Goal: Task Accomplishment & Management: Complete application form

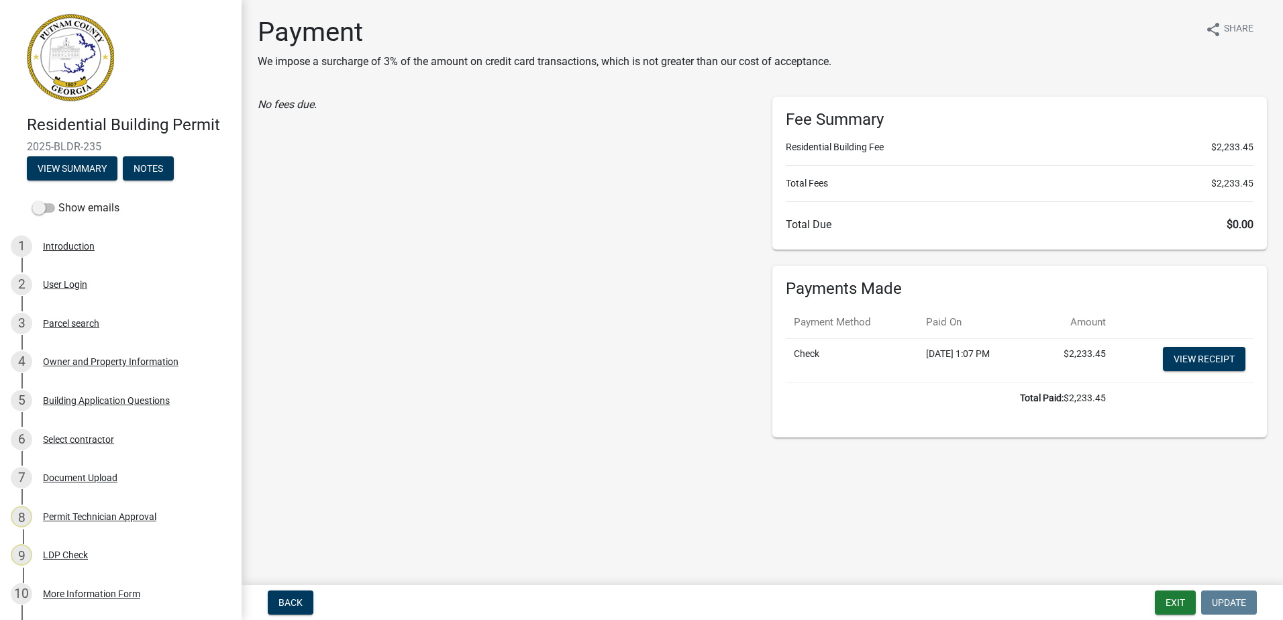
scroll to position [311, 0]
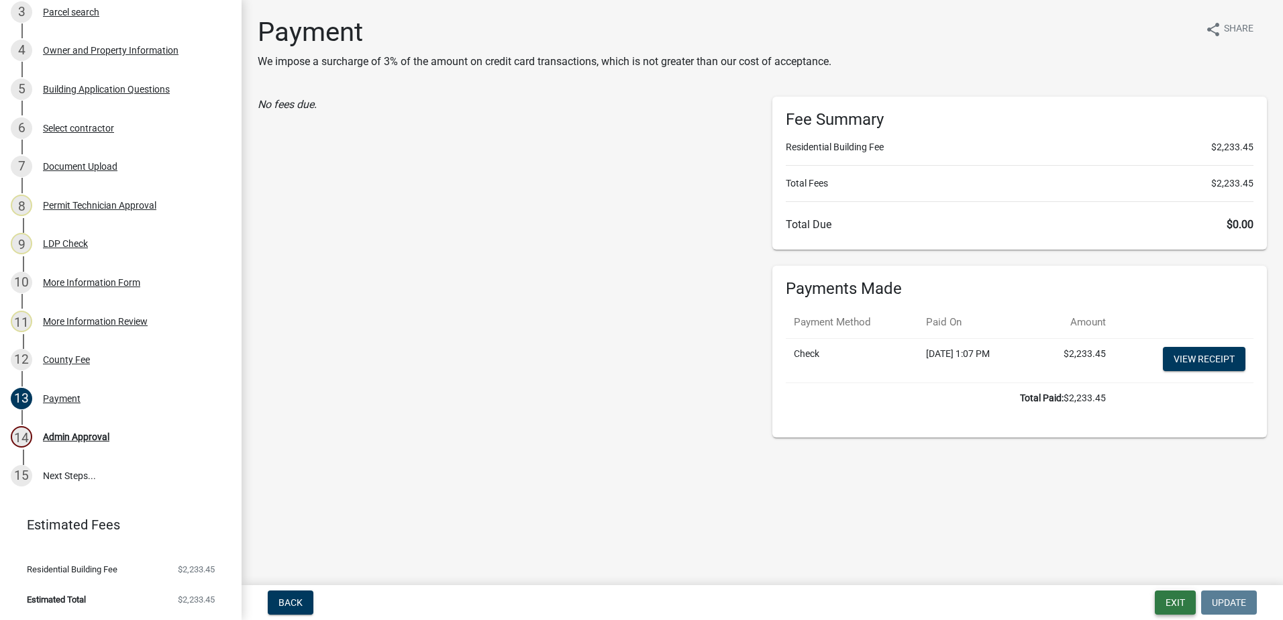
click at [1165, 603] on button "Exit" at bounding box center [1175, 603] width 41 height 24
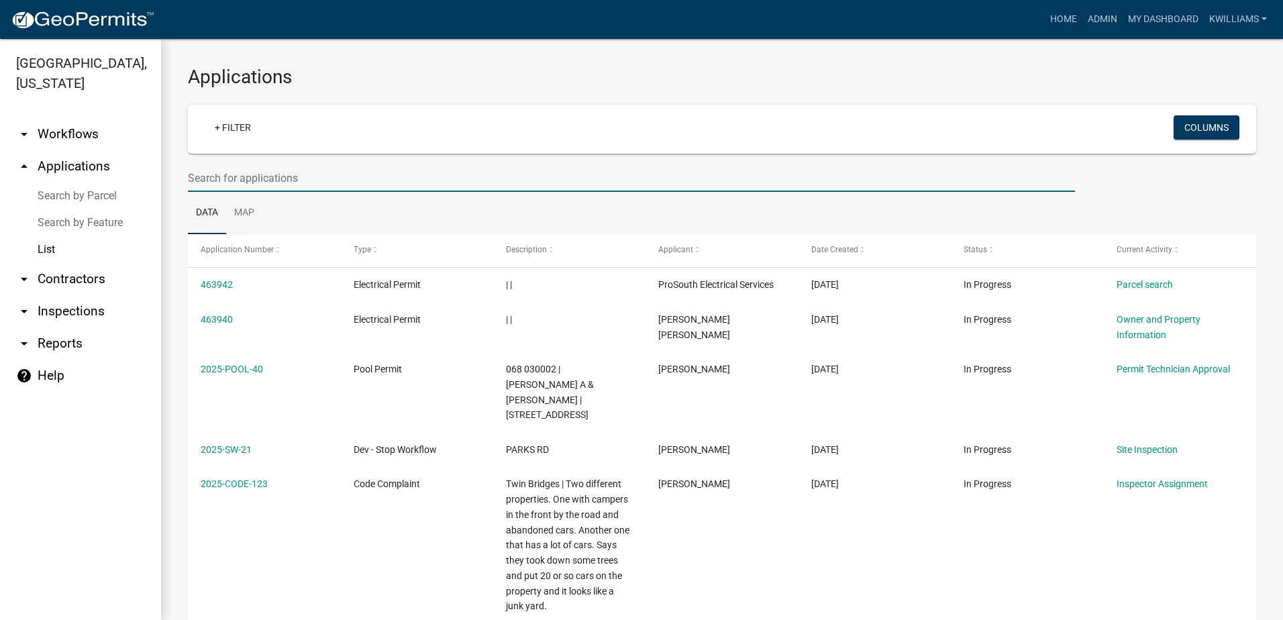
click at [224, 179] on input "text" at bounding box center [631, 178] width 887 height 28
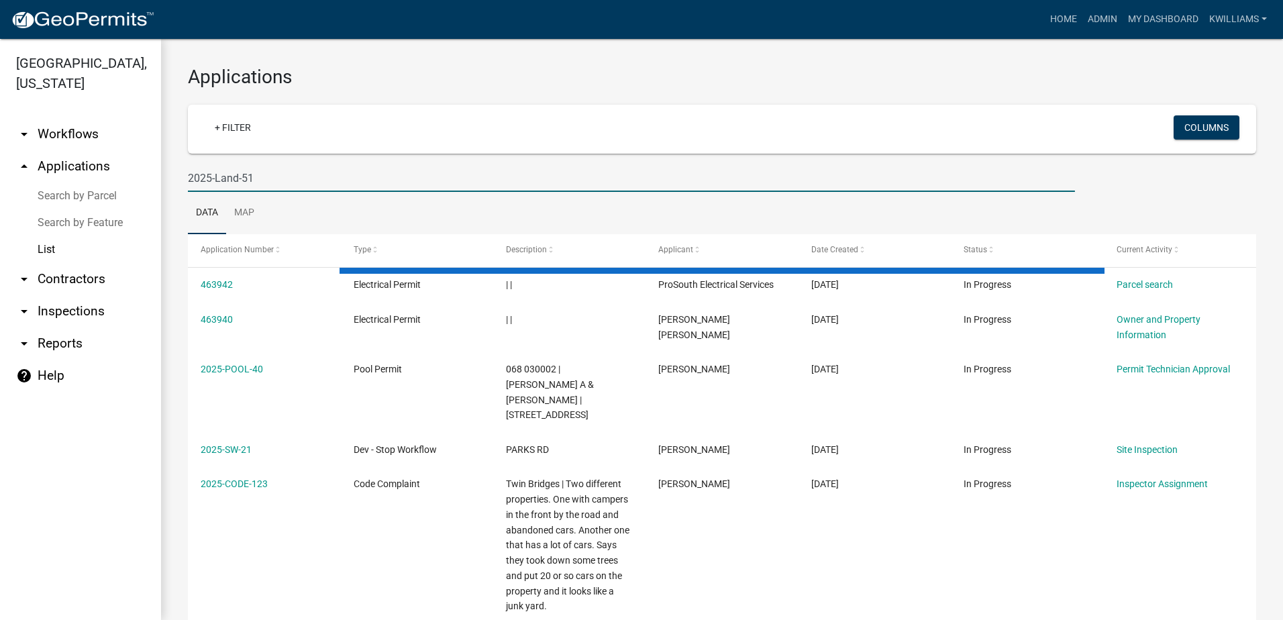
type input "2025-Land-51"
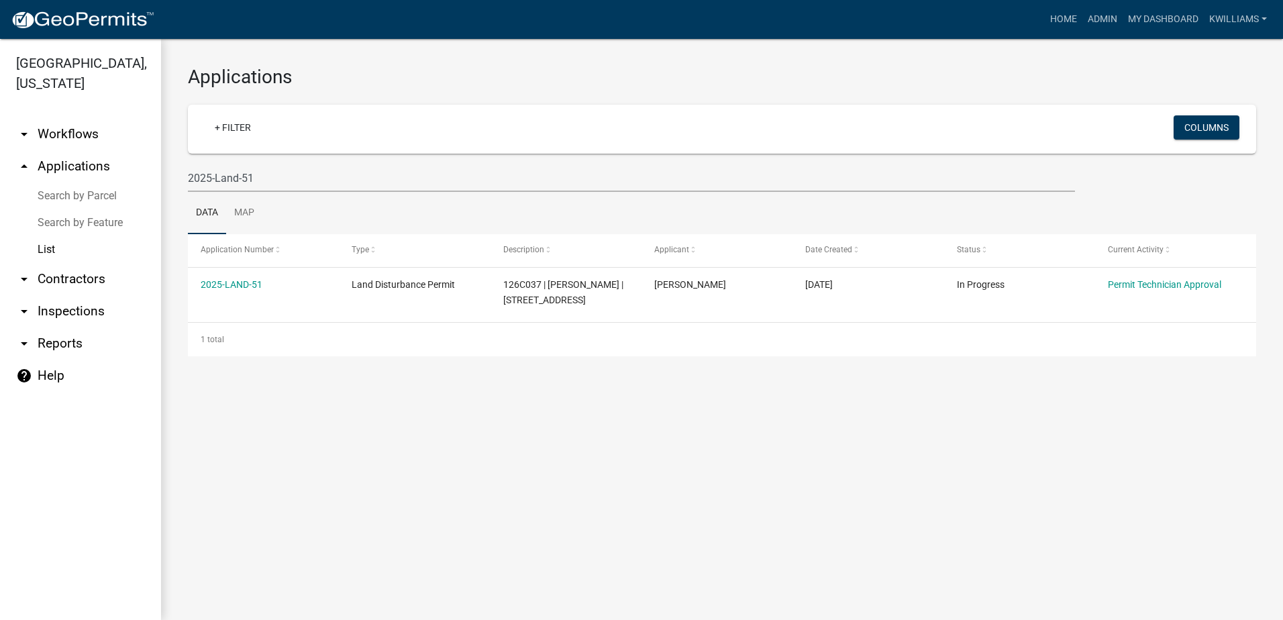
click at [85, 305] on link "arrow_drop_down Inspections" at bounding box center [80, 311] width 161 height 32
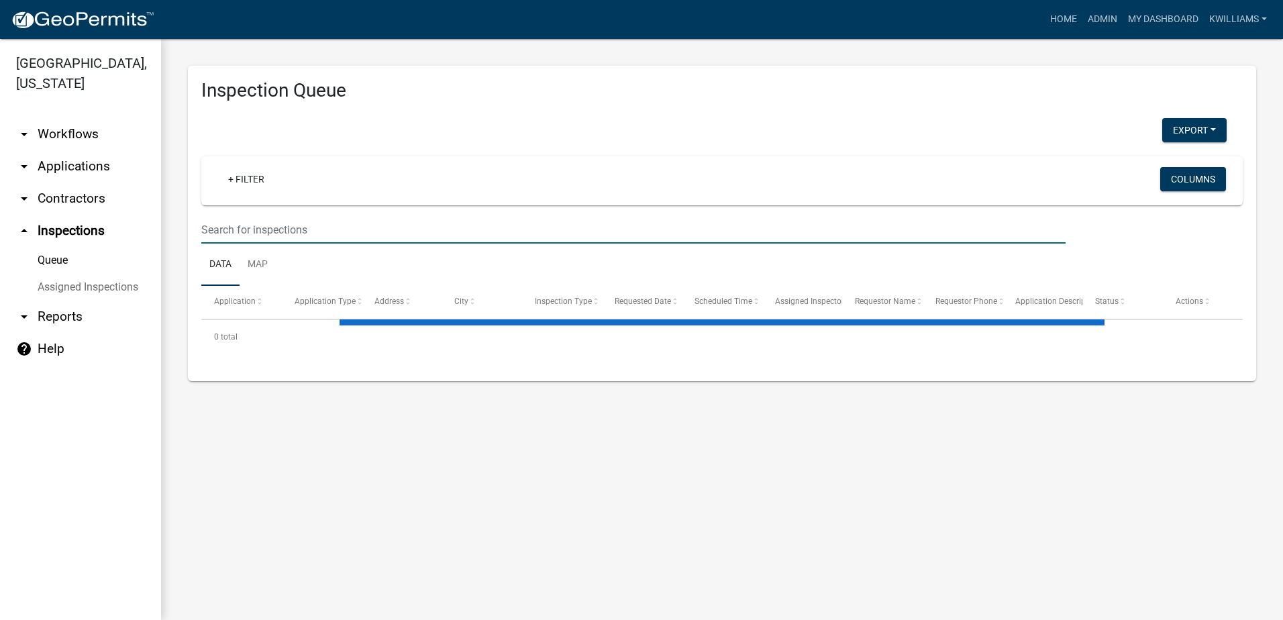
click at [240, 218] on input "text" at bounding box center [633, 230] width 865 height 28
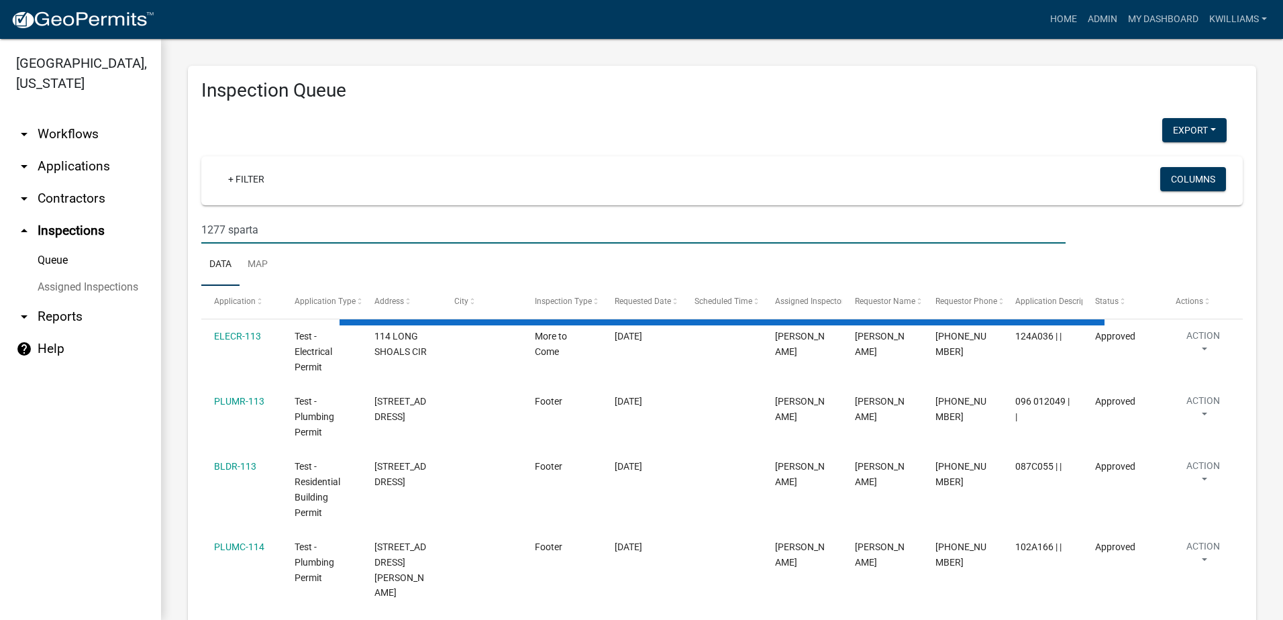
type input "1277 sparta"
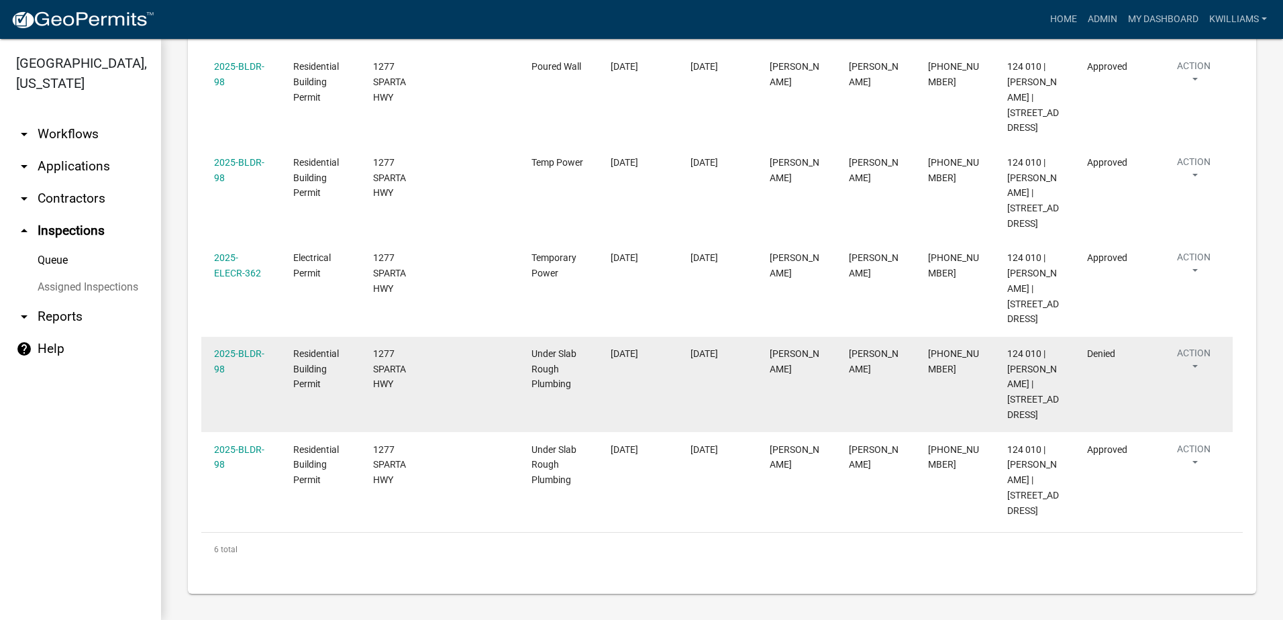
scroll to position [640, 0]
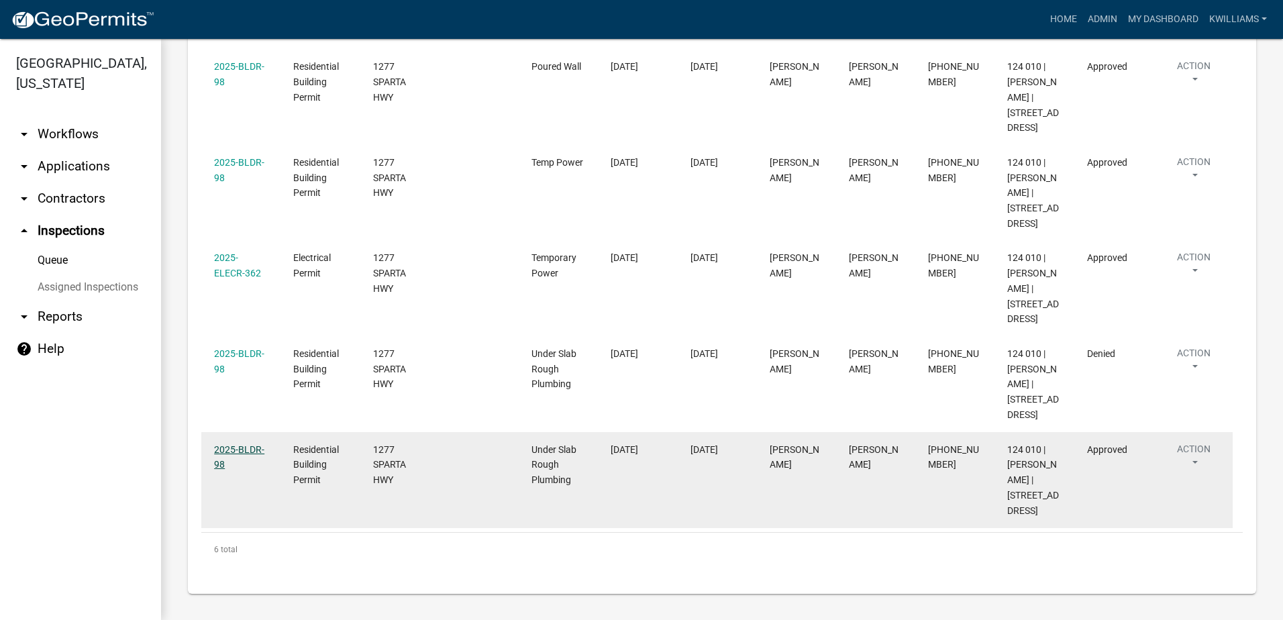
click at [245, 444] on link "2025-BLDR-98" at bounding box center [239, 457] width 50 height 26
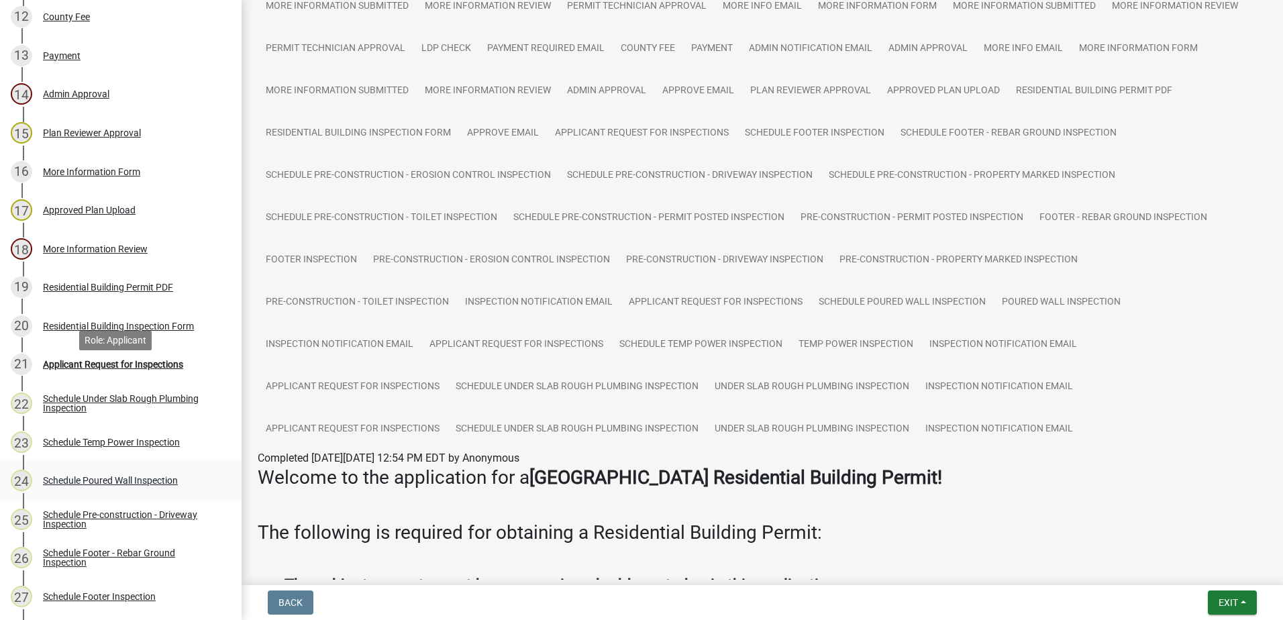
scroll to position [671, 0]
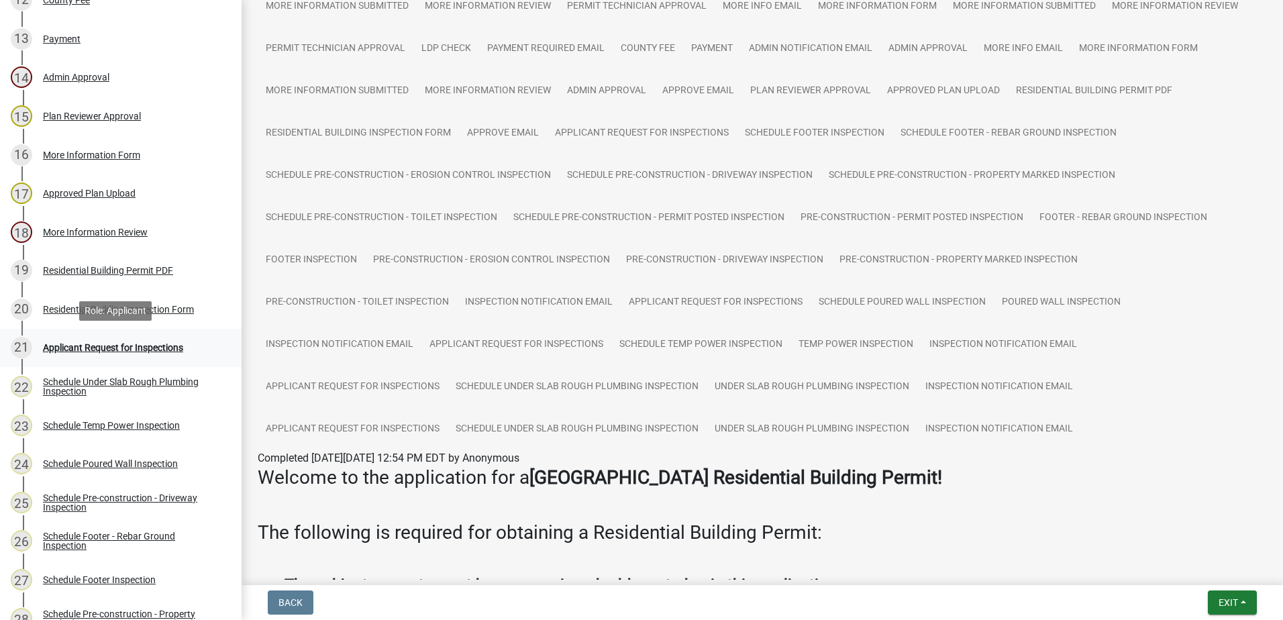
click at [106, 343] on div "Applicant Request for Inspections" at bounding box center [113, 347] width 140 height 9
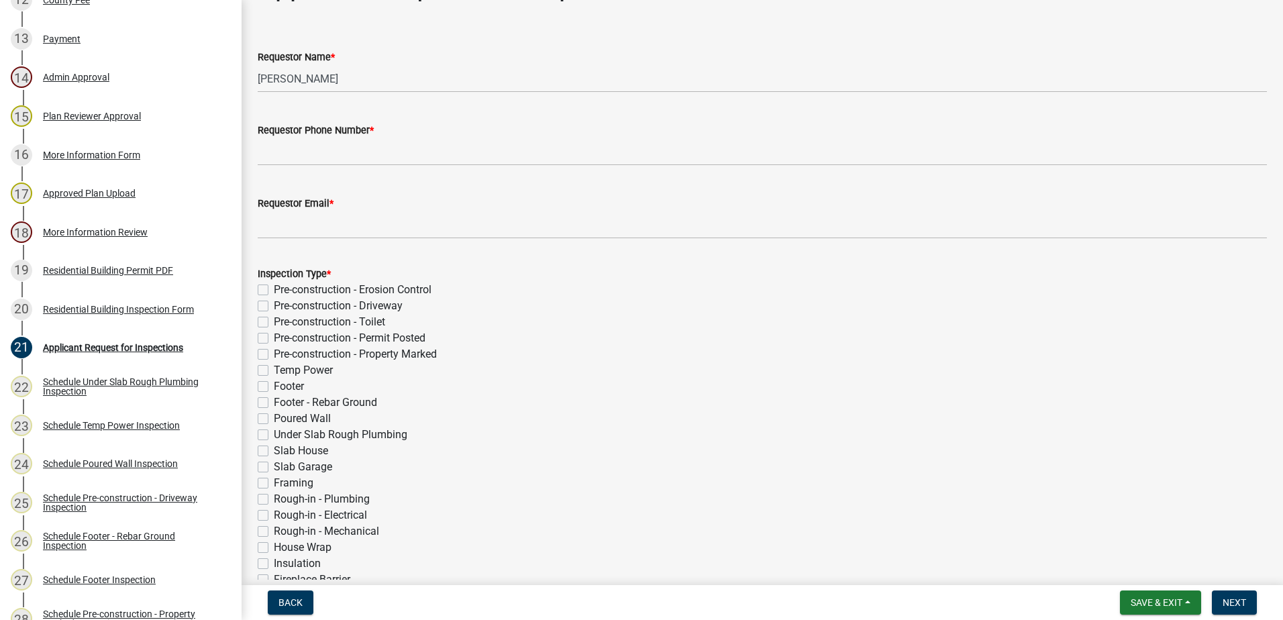
scroll to position [0, 0]
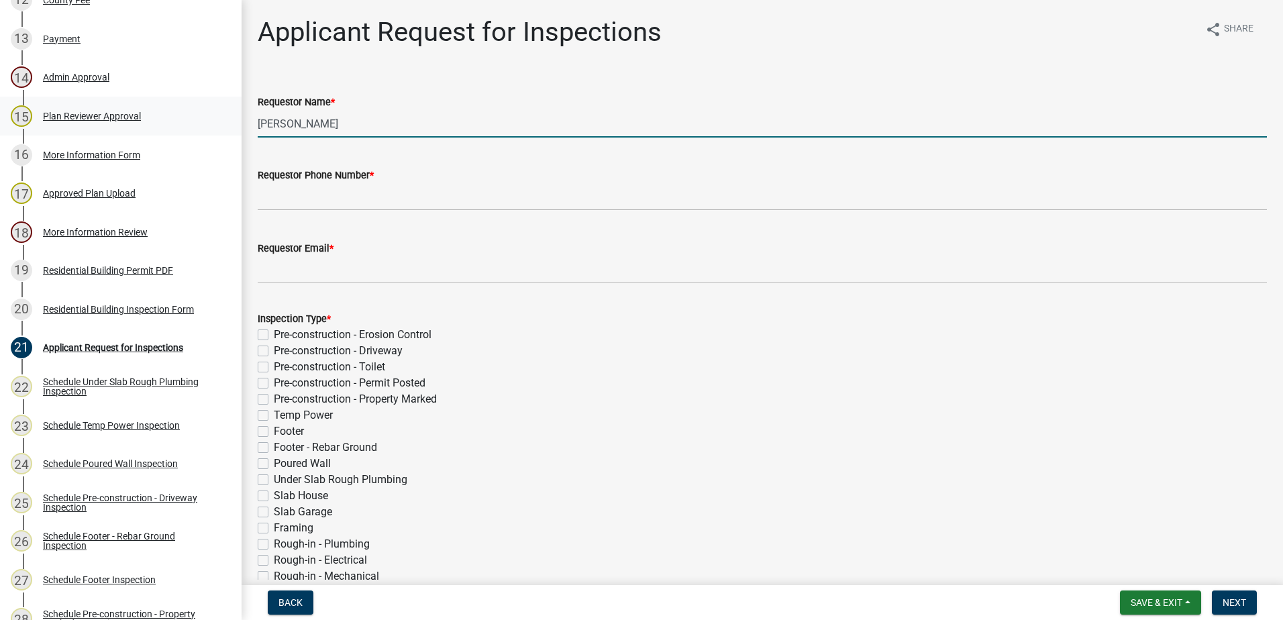
drag, startPoint x: 343, startPoint y: 122, endPoint x: 230, endPoint y: 99, distance: 115.1
click at [230, 99] on div "Residential Building Permit 2025-BLDR-98 View Summary Notes Show emails 1 Intro…" at bounding box center [641, 310] width 1283 height 620
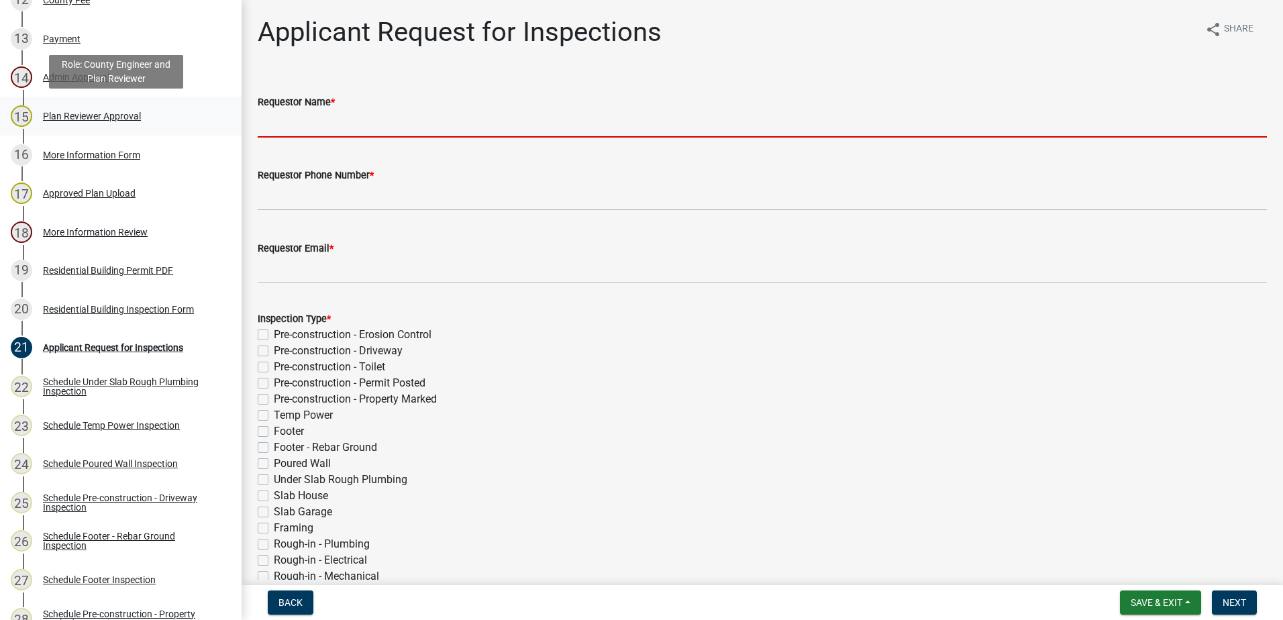
type input "\"
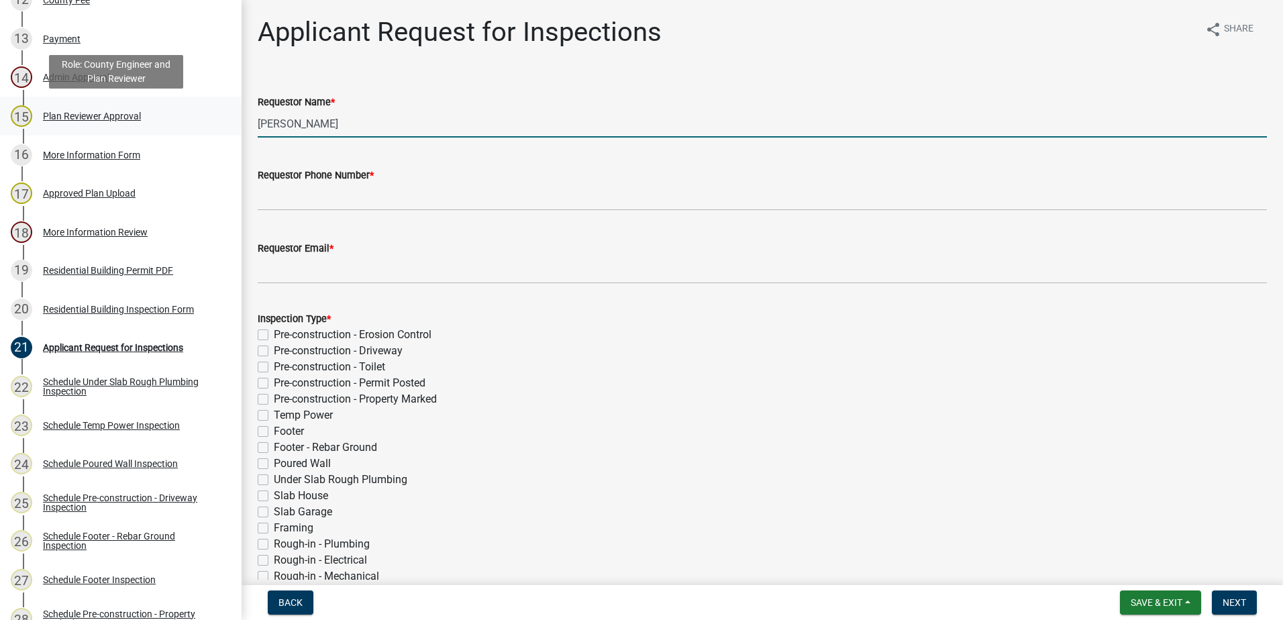
type input "[PERSON_NAME]"
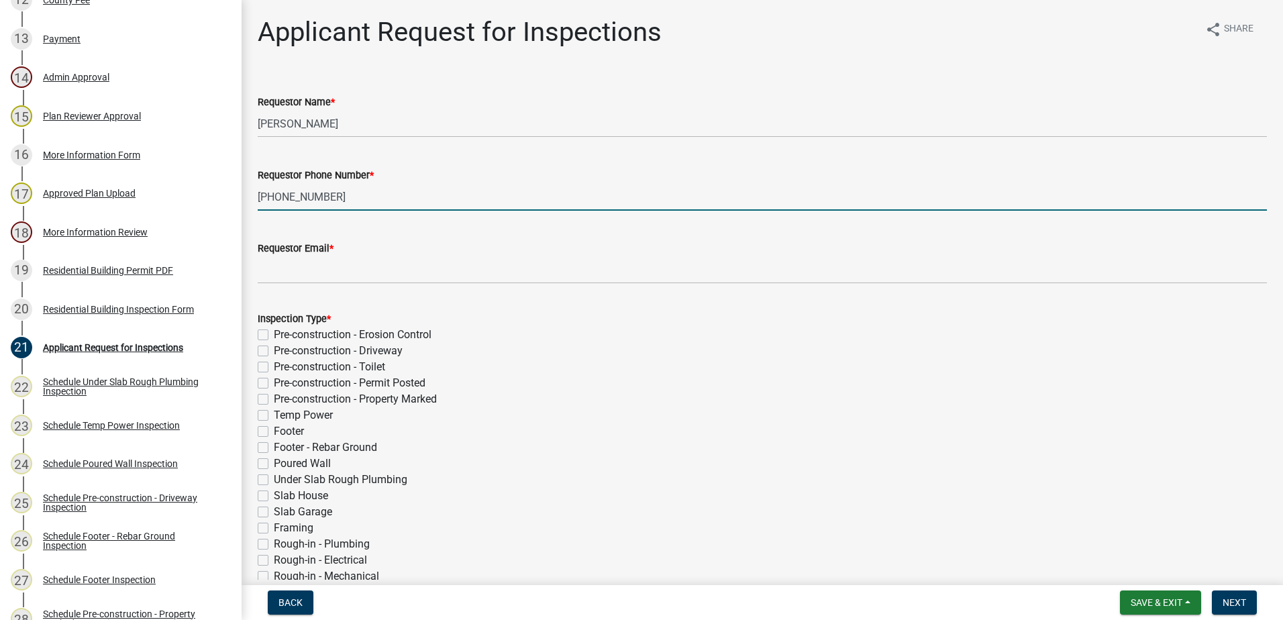
type input "[PHONE_NUMBER]"
click at [279, 283] on wm-data-entity-input "Requestor Email *" at bounding box center [763, 258] width 1010 height 73
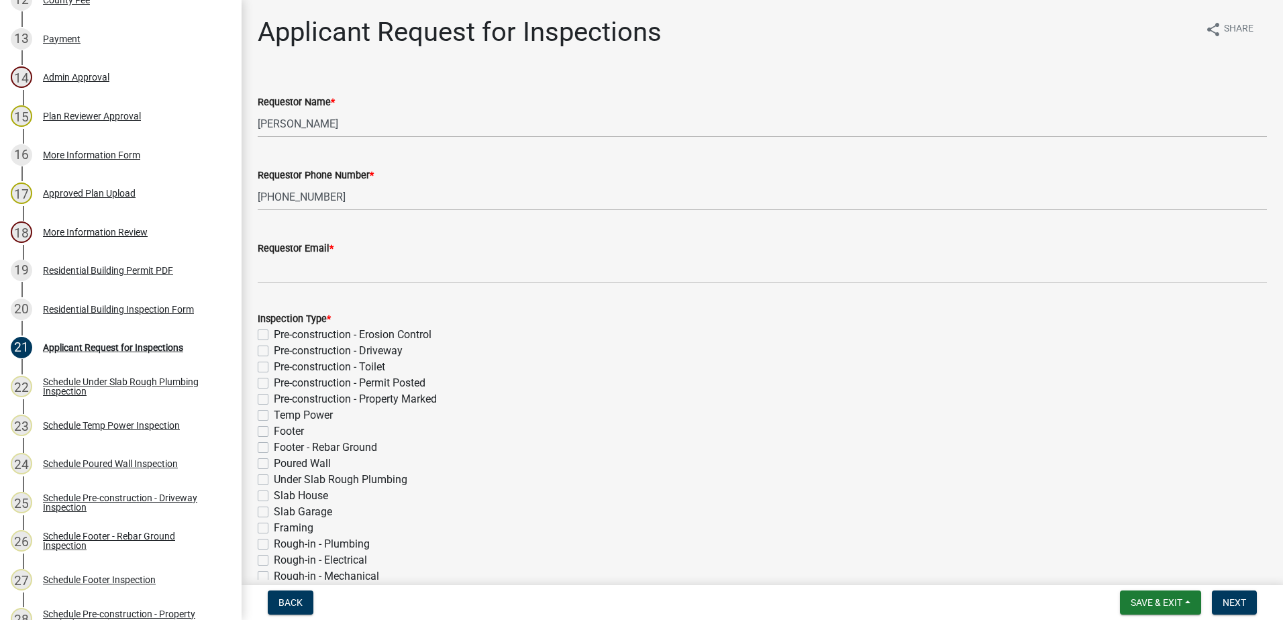
drag, startPoint x: 252, startPoint y: 262, endPoint x: 270, endPoint y: 276, distance: 22.6
click at [257, 266] on div "Requestor Email *" at bounding box center [763, 253] width 1030 height 62
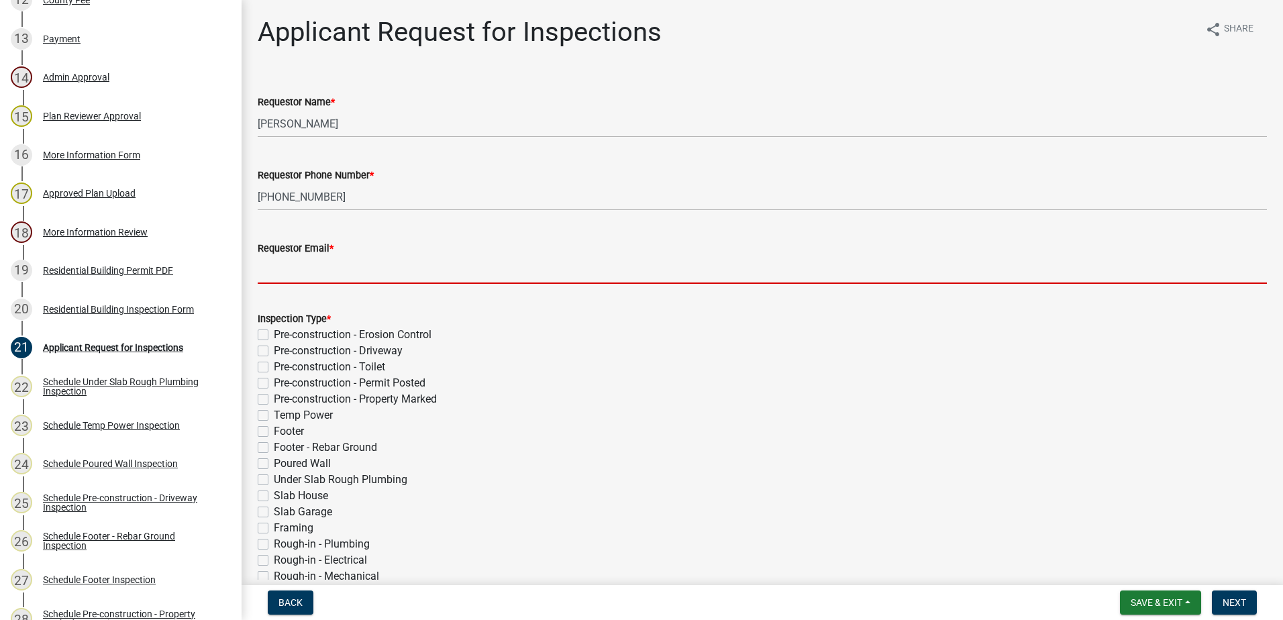
click at [271, 267] on input "Requestor Email *" at bounding box center [763, 270] width 1010 height 28
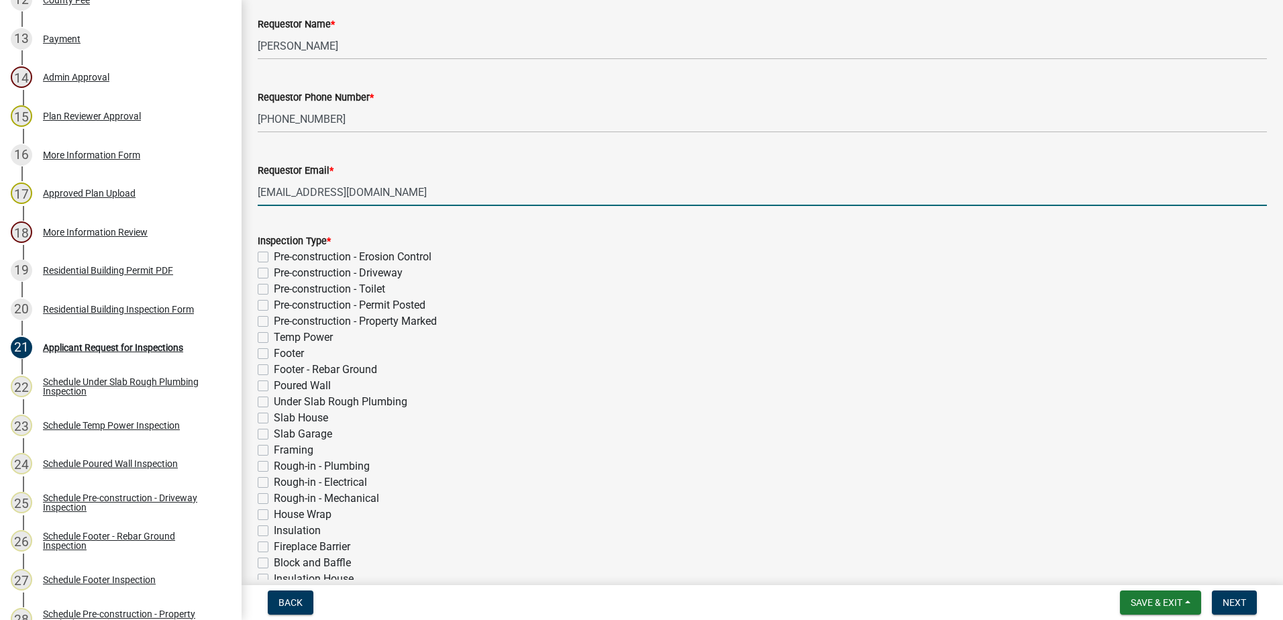
scroll to position [201, 0]
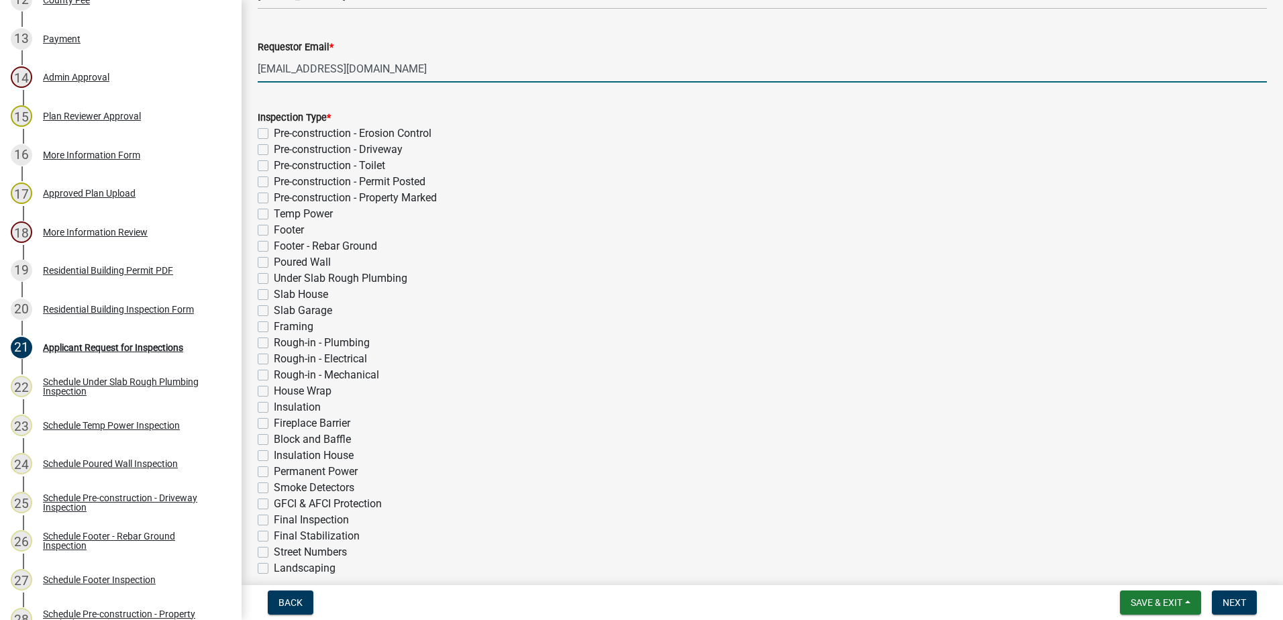
type input "[EMAIL_ADDRESS][DOMAIN_NAME]"
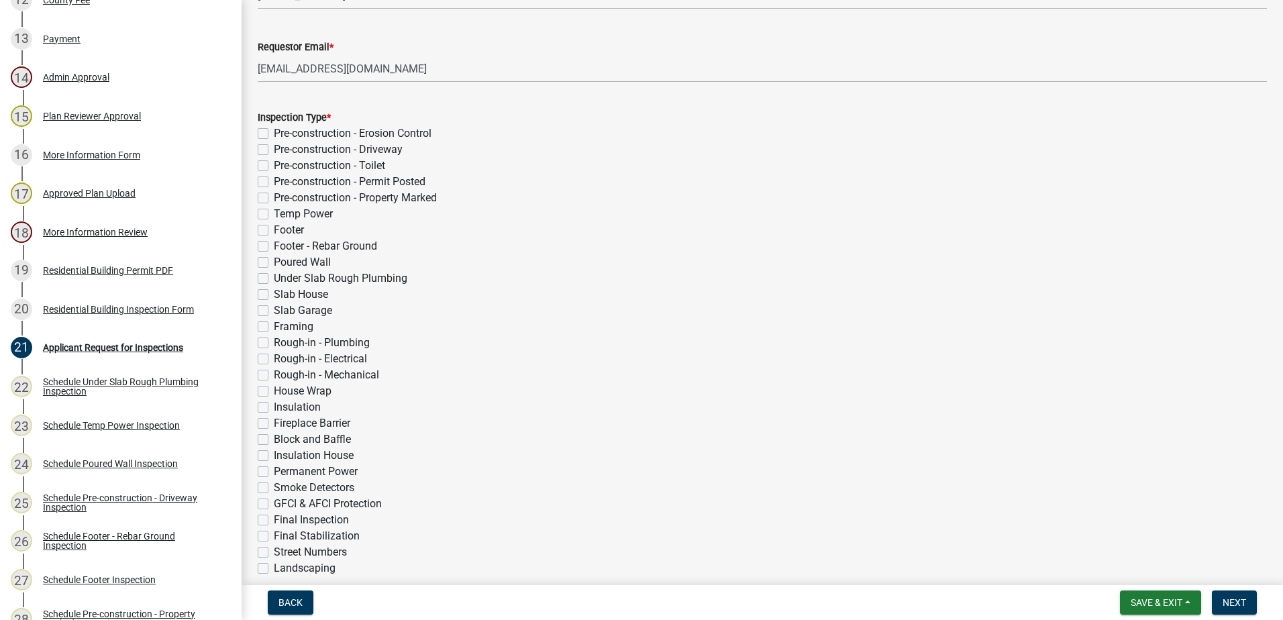
click at [263, 287] on div "Slab House" at bounding box center [763, 295] width 1010 height 16
click at [274, 296] on label "Slab House" at bounding box center [301, 295] width 54 height 16
click at [274, 295] on input "Slab House" at bounding box center [278, 291] width 9 height 9
checkbox input "true"
checkbox input "false"
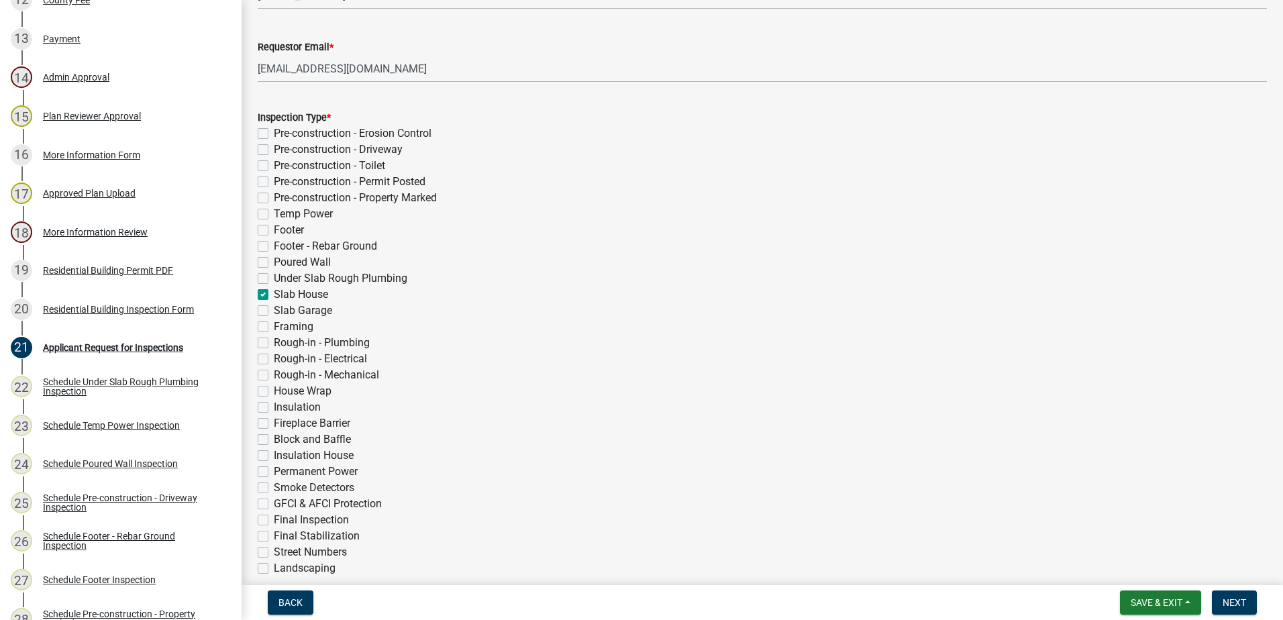
checkbox input "false"
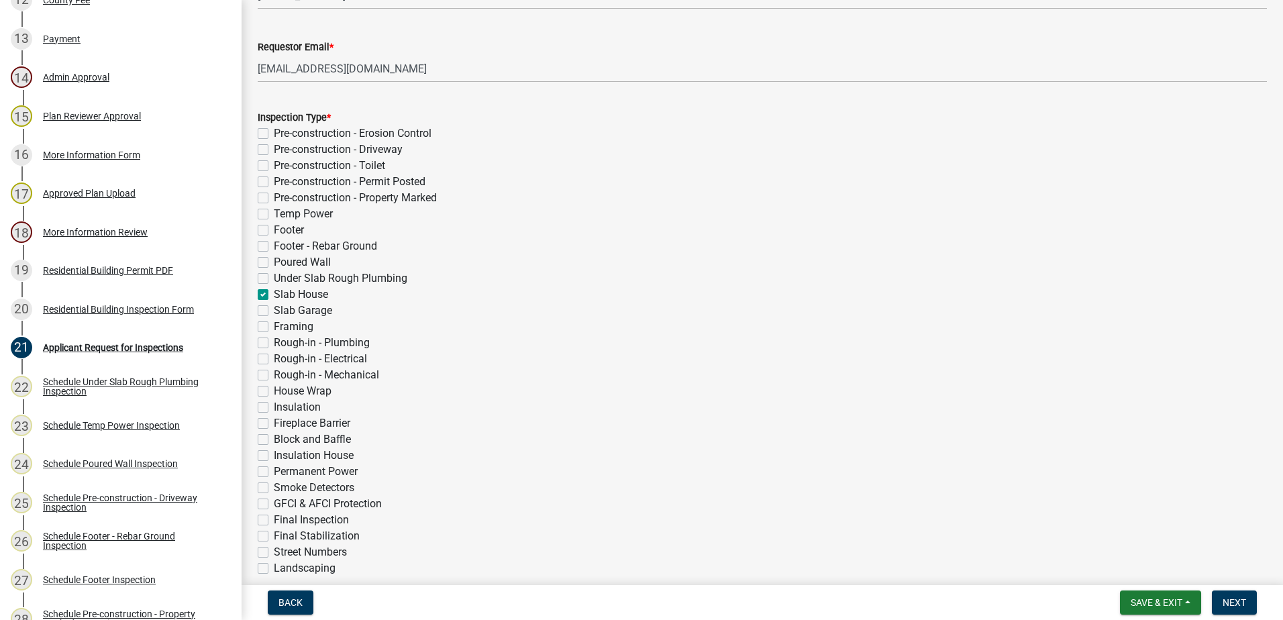
checkbox input "false"
checkbox input "true"
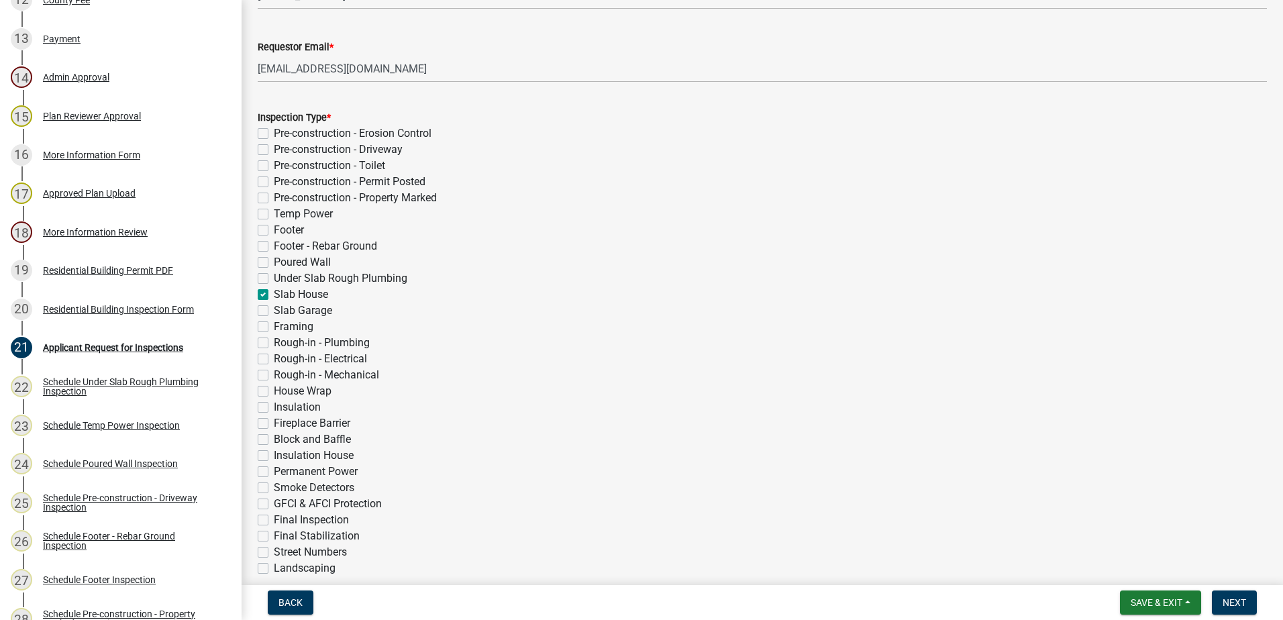
checkbox input "false"
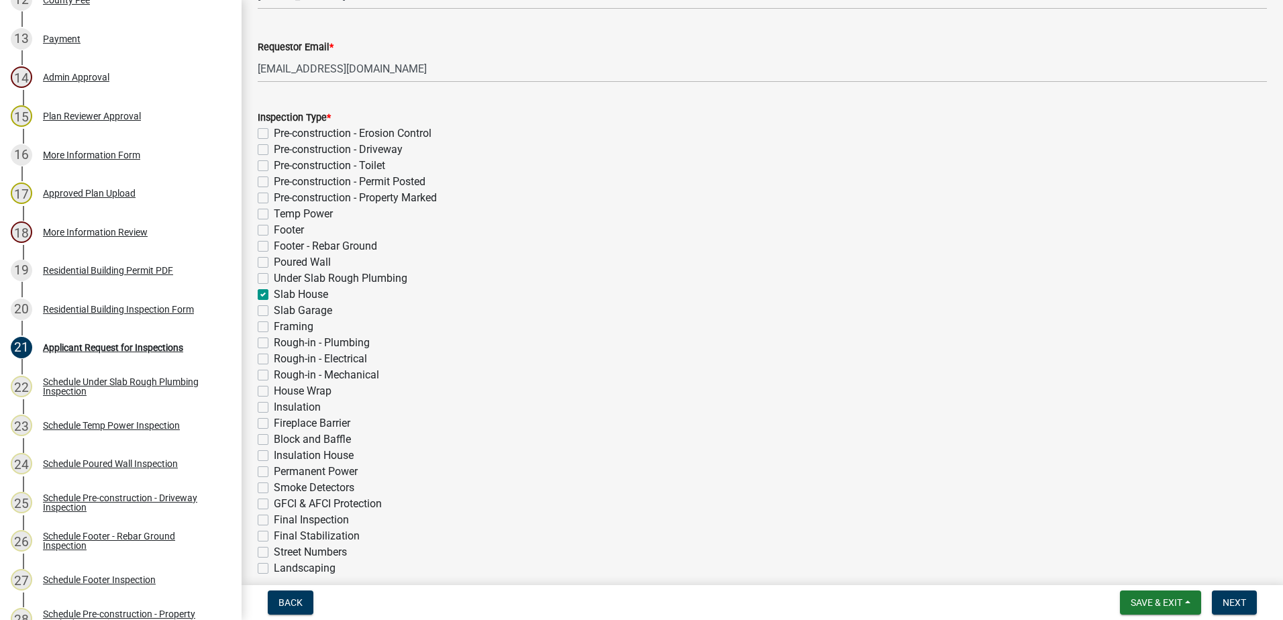
checkbox input "false"
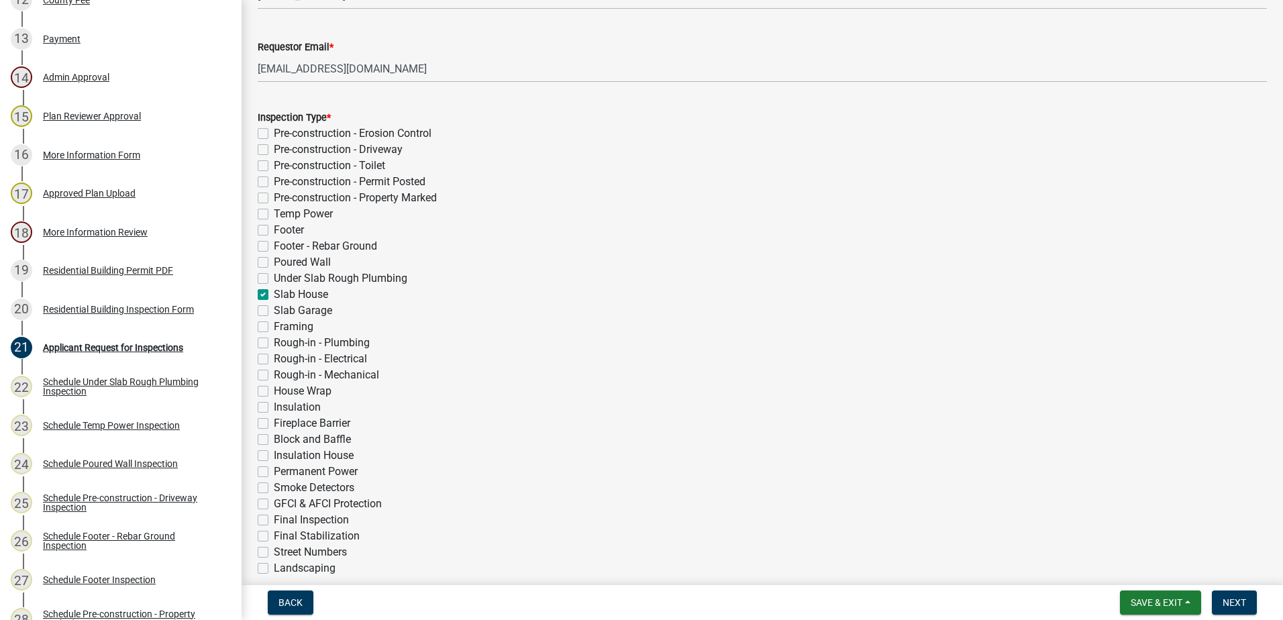
checkbox input "false"
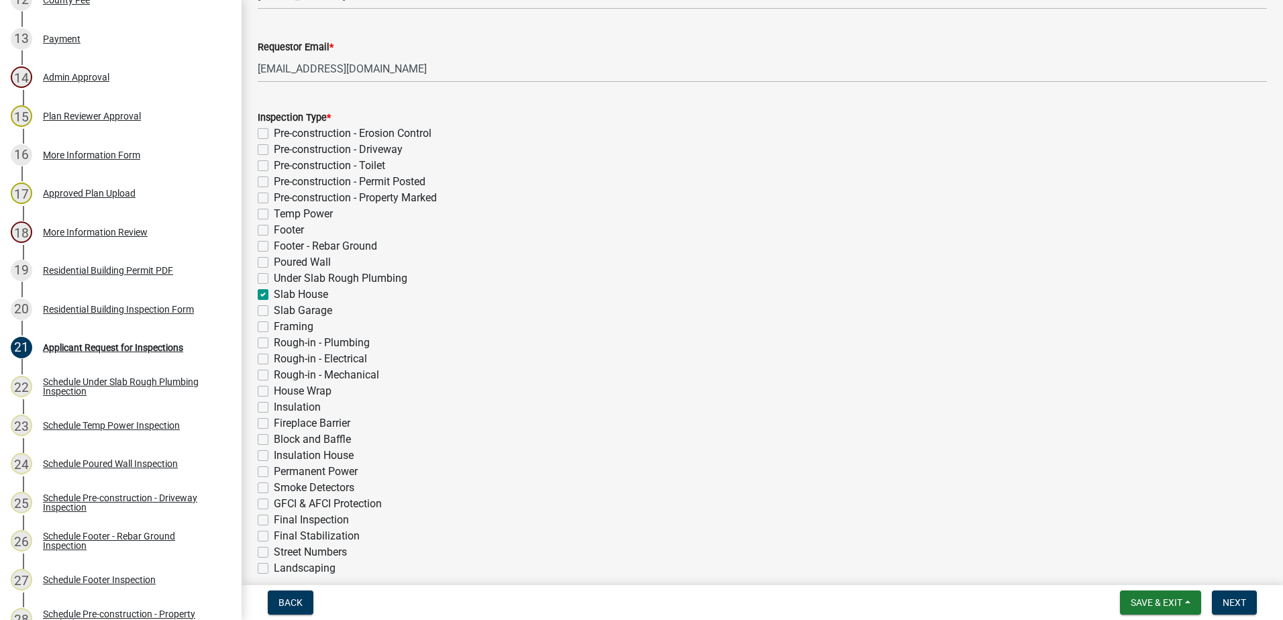
checkbox input "false"
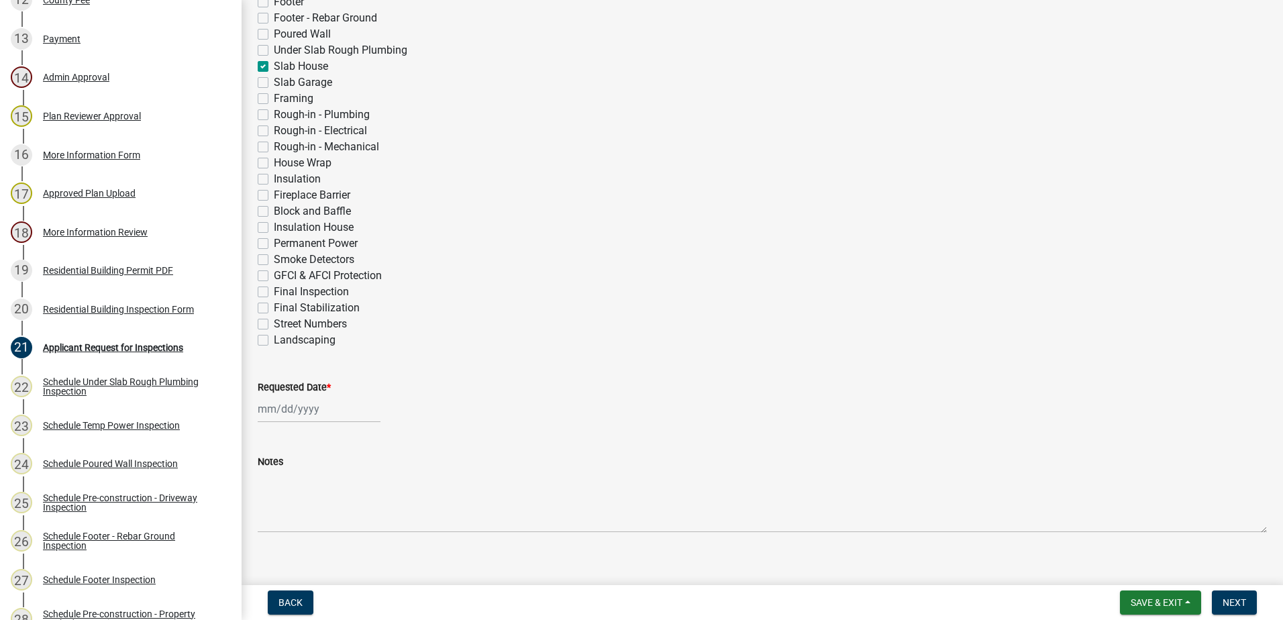
scroll to position [379, 0]
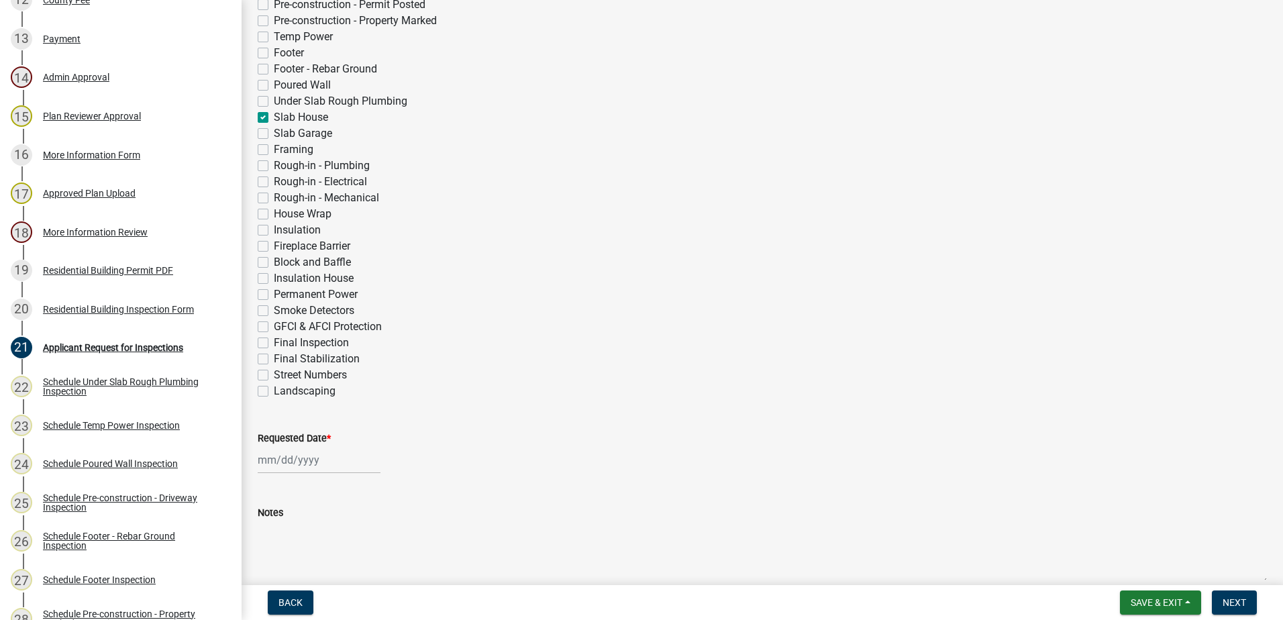
select select "8"
select select "2025"
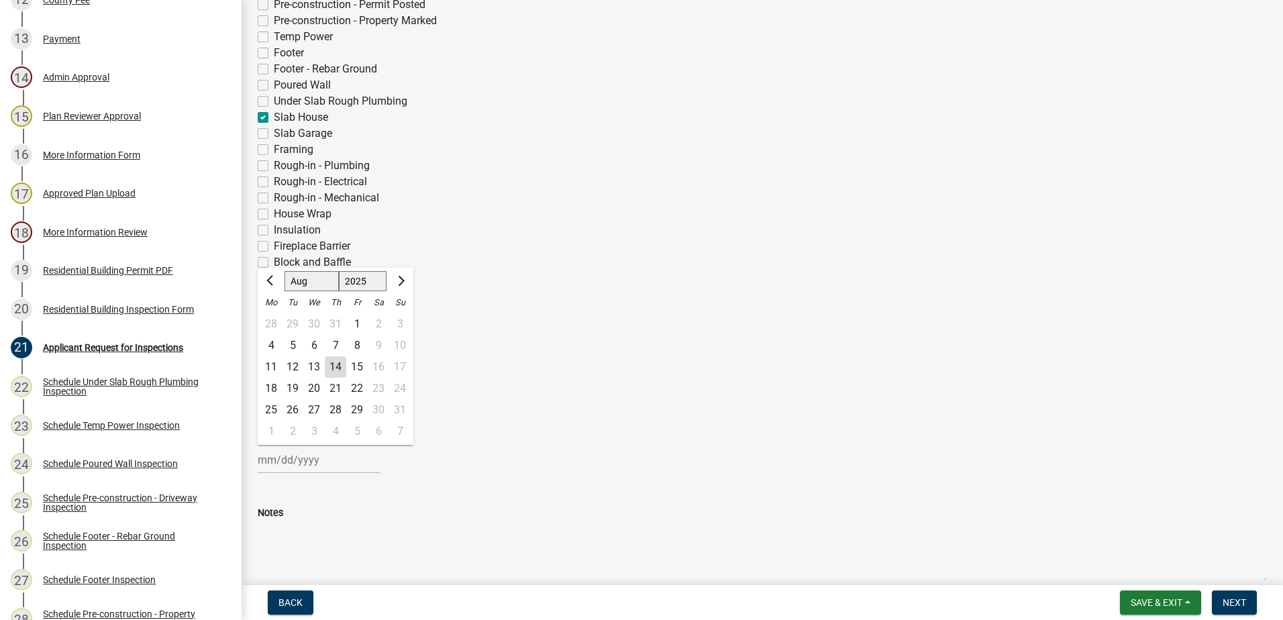
click at [276, 464] on input "Requested Date *" at bounding box center [319, 460] width 123 height 28
click at [325, 371] on div "14" at bounding box center [335, 366] width 21 height 21
type input "[DATE]"
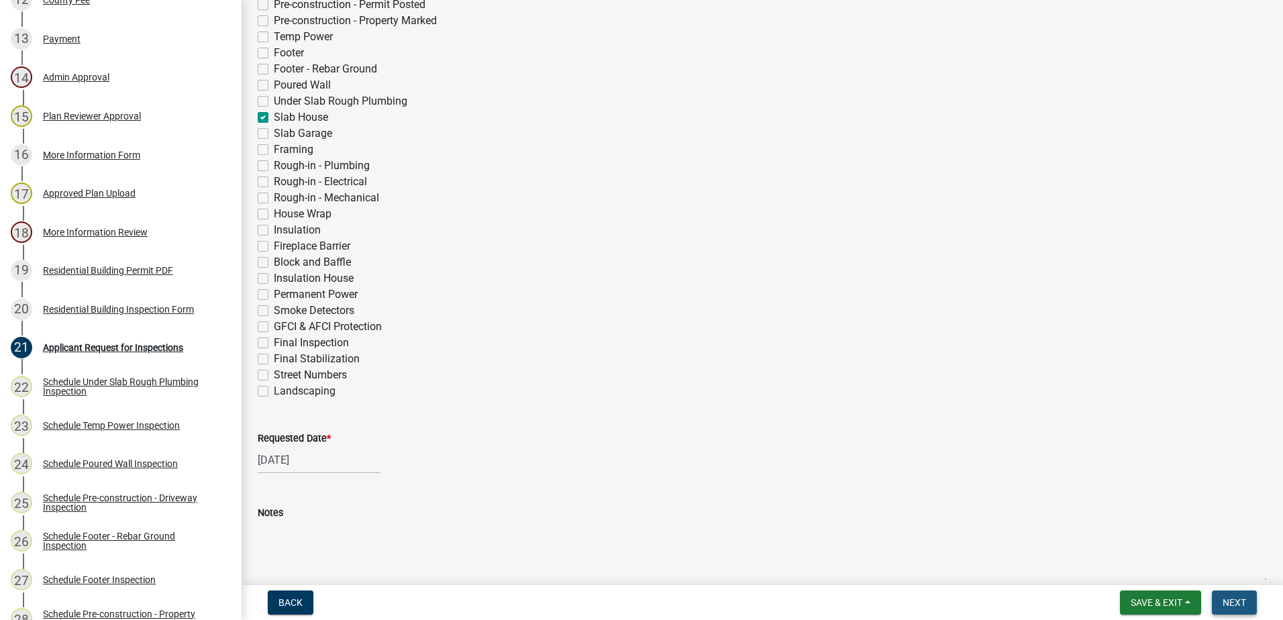
click at [1239, 610] on button "Next" at bounding box center [1234, 603] width 45 height 24
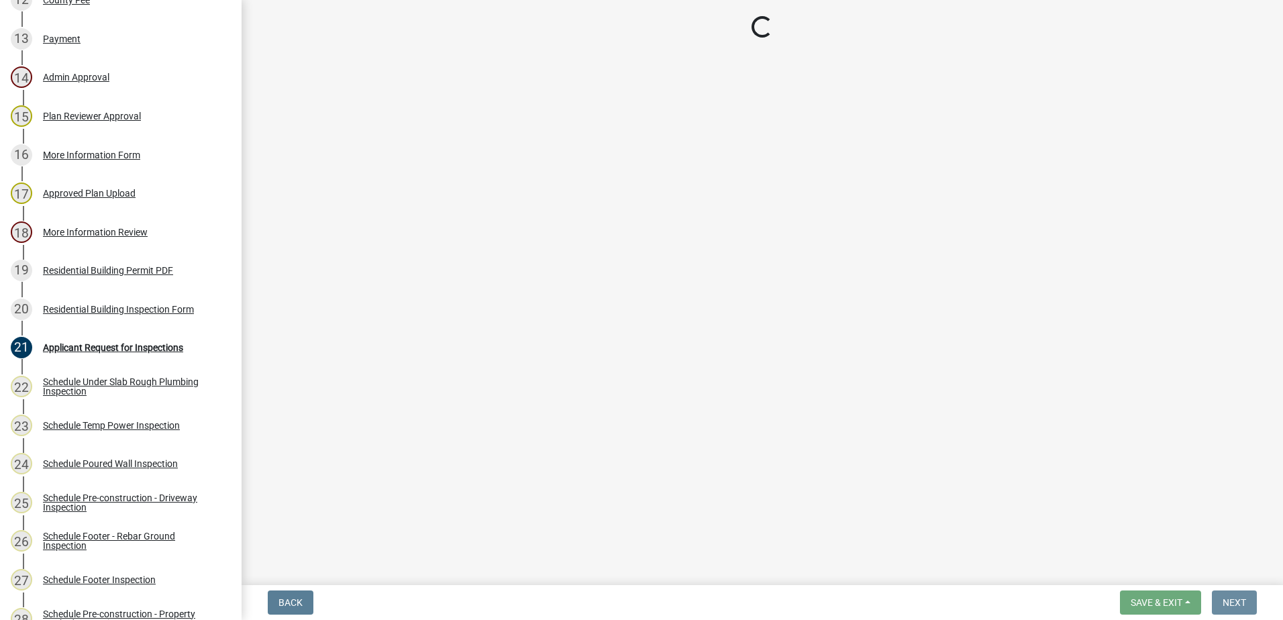
scroll to position [0, 0]
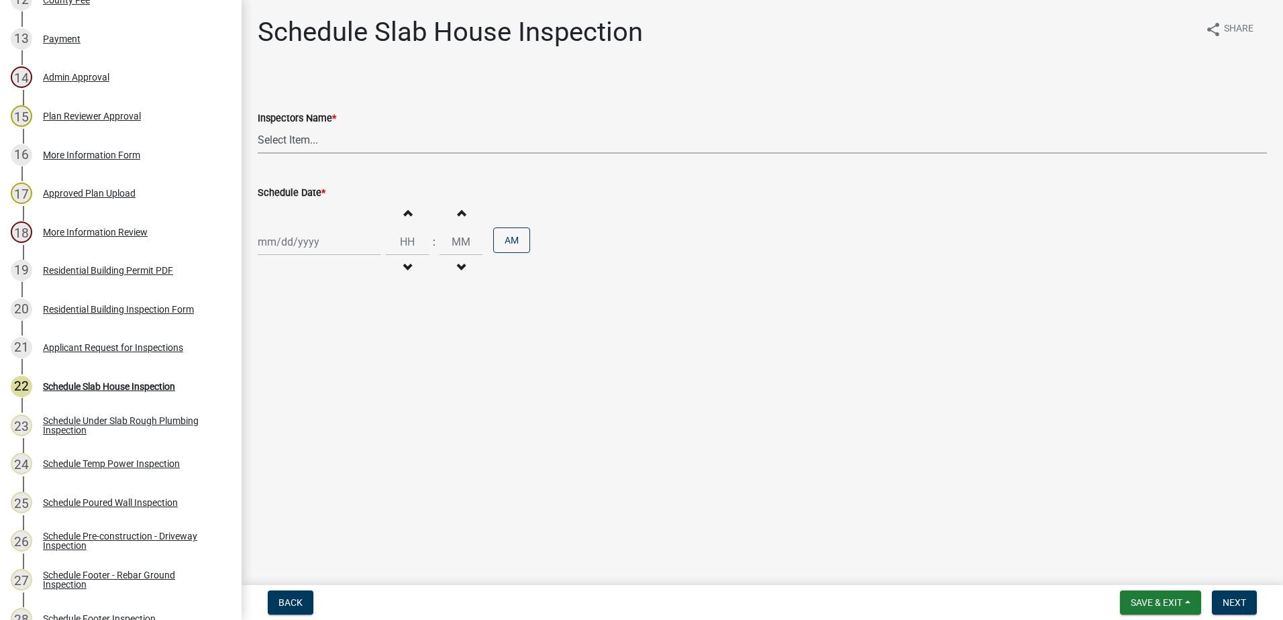
click at [293, 138] on select "Select Item... mrivera ([PERSON_NAME]) jstokes ([PERSON_NAME]) asmith105 ([PERS…" at bounding box center [763, 140] width 1010 height 28
select select "07642ab0-564c-47bb-824b-0ccf2da83593"
click at [258, 126] on select "Select Item... mrivera ([PERSON_NAME]) jstokes ([PERSON_NAME]) asmith105 ([PERS…" at bounding box center [763, 140] width 1010 height 28
select select "8"
select select "2025"
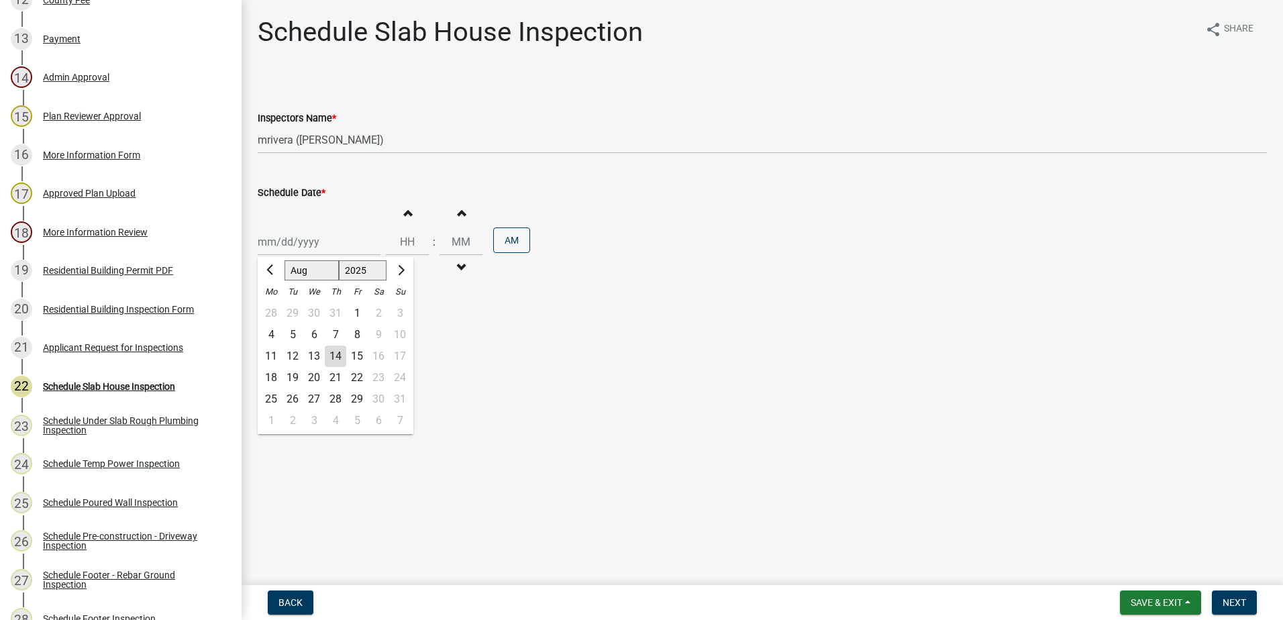
click at [329, 242] on div "[PERSON_NAME] Feb Mar Apr [PERSON_NAME][DATE] Oct Nov [DATE] 1526 1527 1528 152…" at bounding box center [319, 242] width 123 height 28
click at [352, 359] on div "15" at bounding box center [356, 356] width 21 height 21
type input "[DATE]"
click at [1239, 593] on button "Next" at bounding box center [1234, 603] width 45 height 24
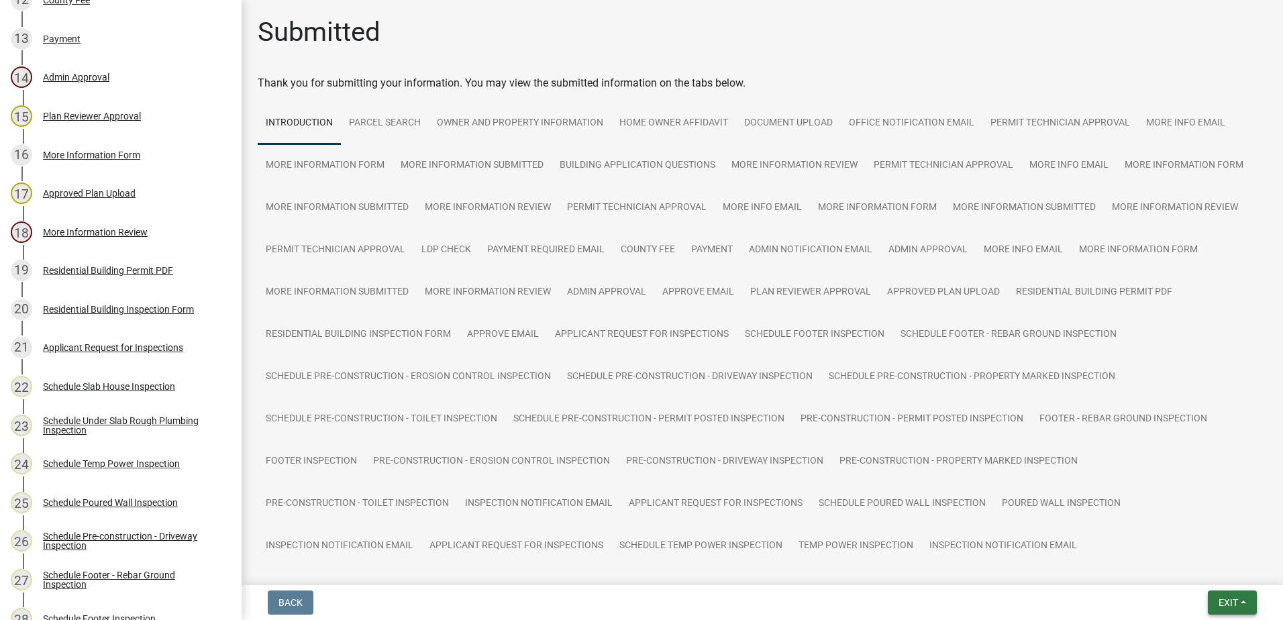
click at [1220, 601] on span "Exit" at bounding box center [1228, 602] width 19 height 11
click at [1203, 564] on button "Save & Exit" at bounding box center [1203, 568] width 107 height 32
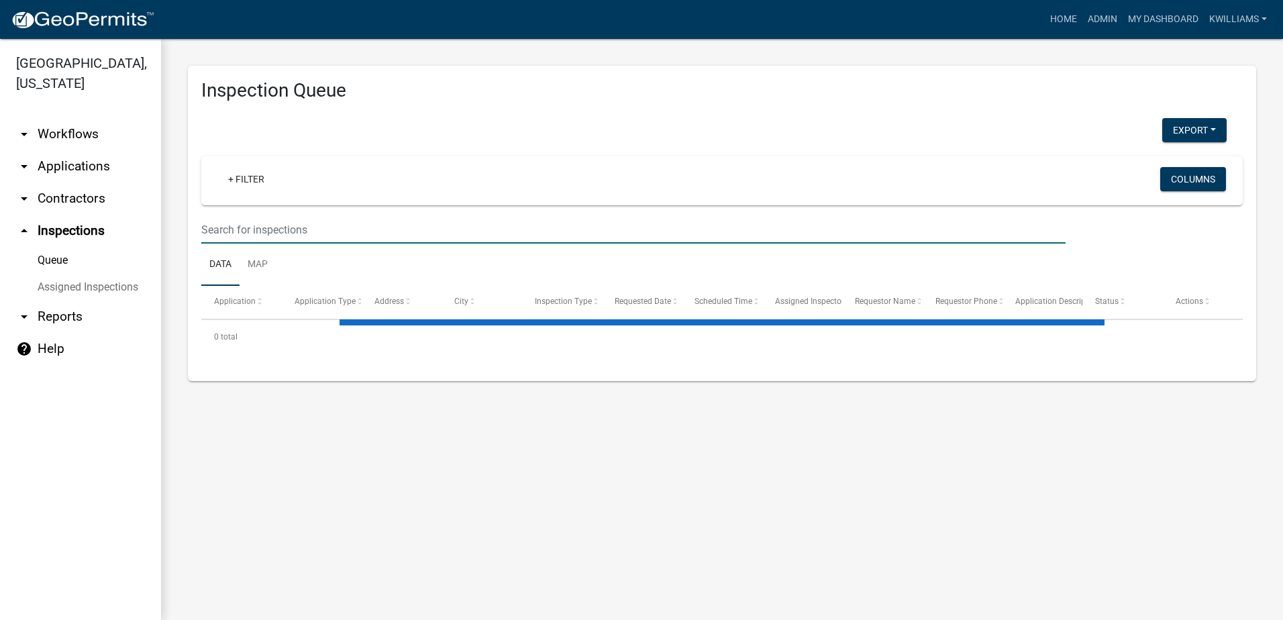
click at [326, 229] on input "text" at bounding box center [633, 230] width 865 height 28
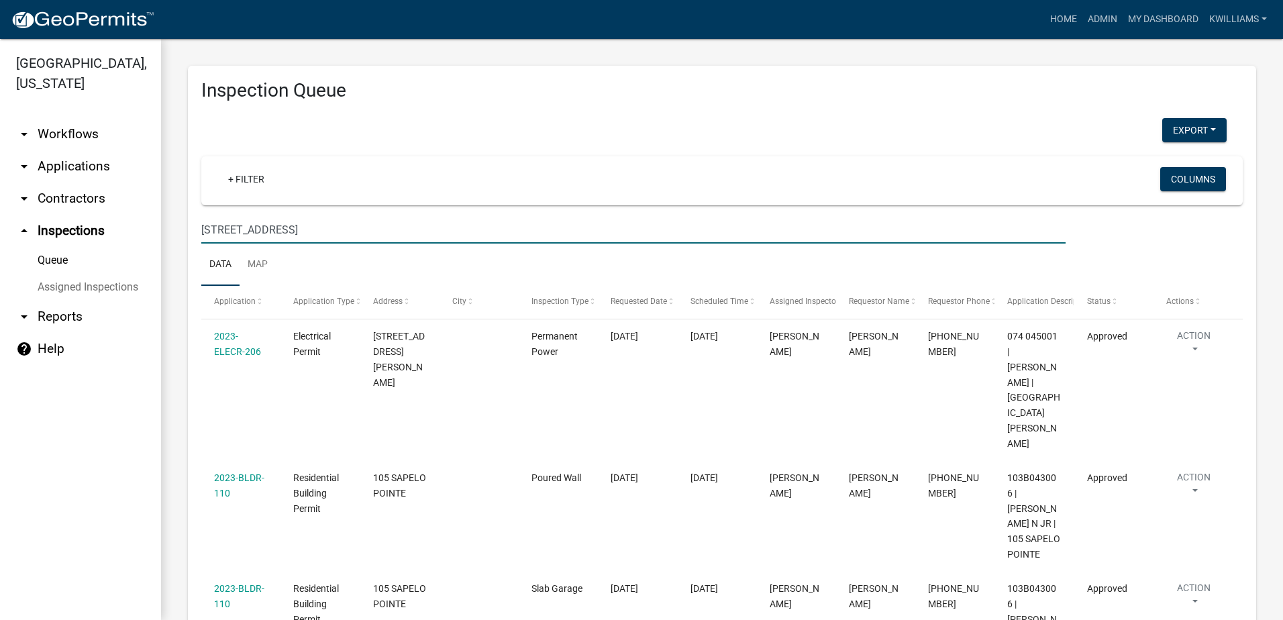
type input "[STREET_ADDRESS]"
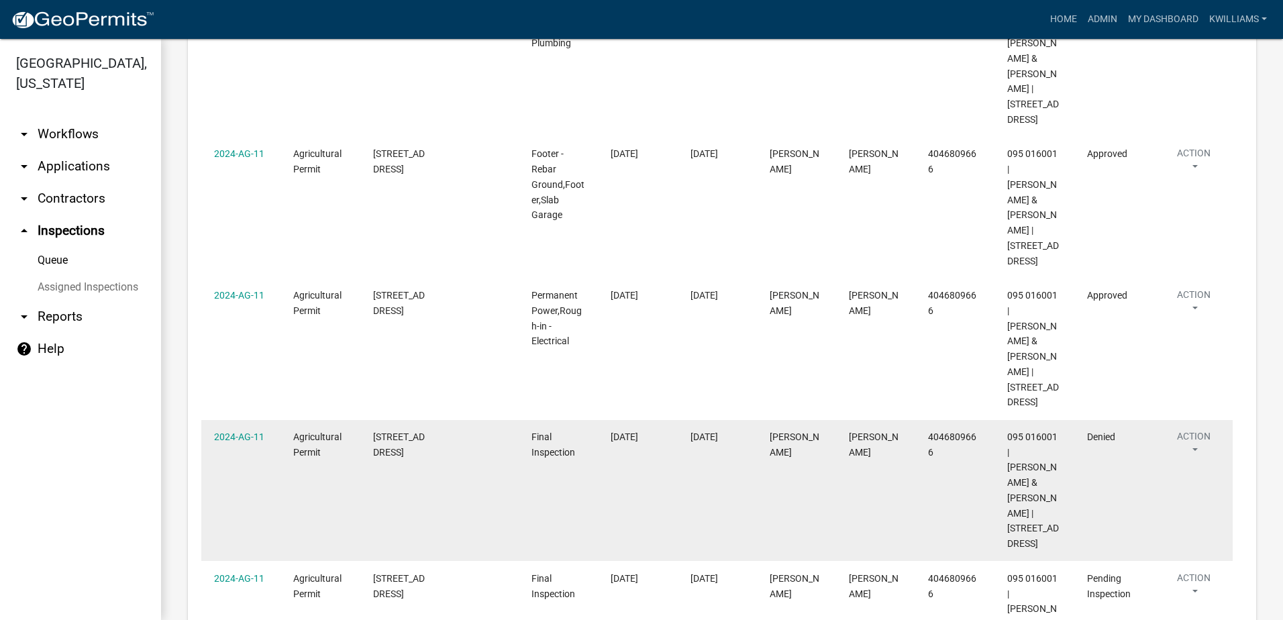
scroll to position [518, 0]
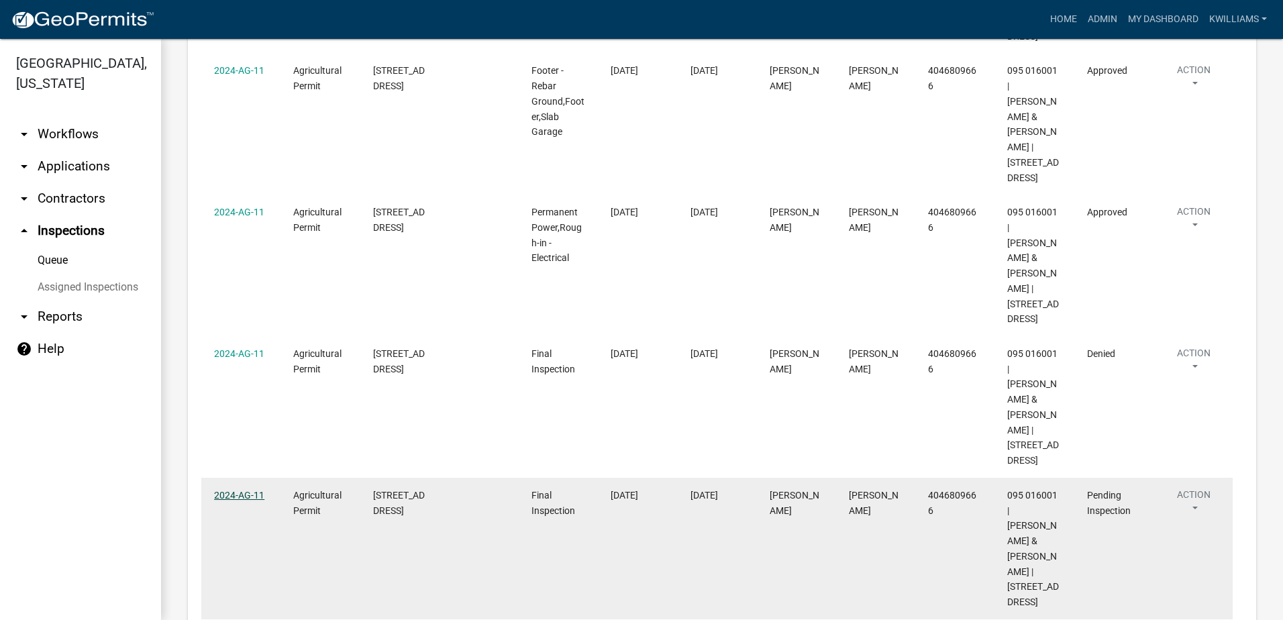
click at [246, 490] on link "2024-AG-11" at bounding box center [239, 495] width 50 height 11
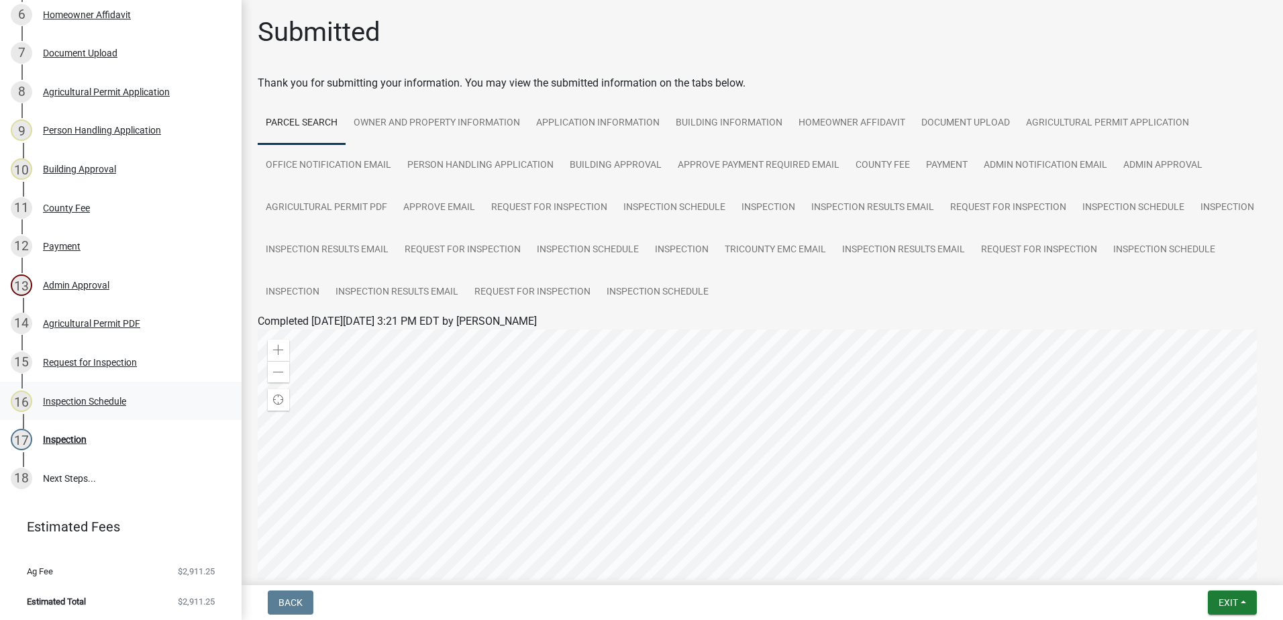
scroll to position [427, 0]
click at [85, 395] on div "Inspection Schedule" at bounding box center [84, 399] width 83 height 9
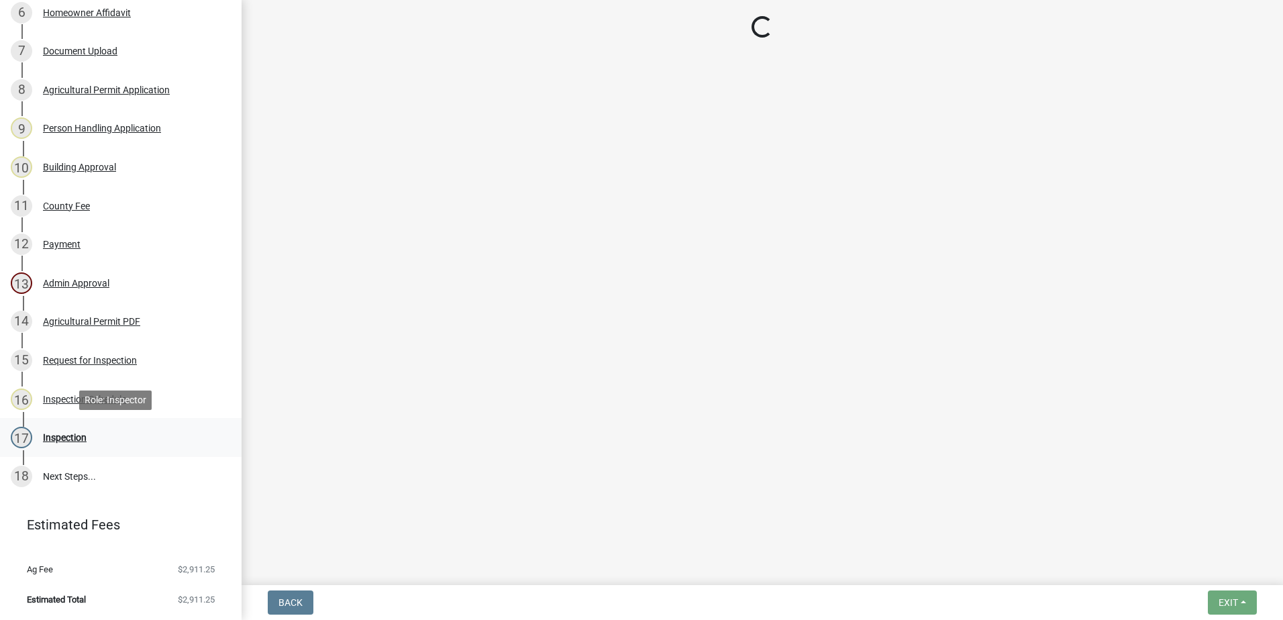
click at [52, 435] on div "Inspection" at bounding box center [65, 437] width 44 height 9
select select "07642ab0-564c-47bb-824b-0ccf2da83593"
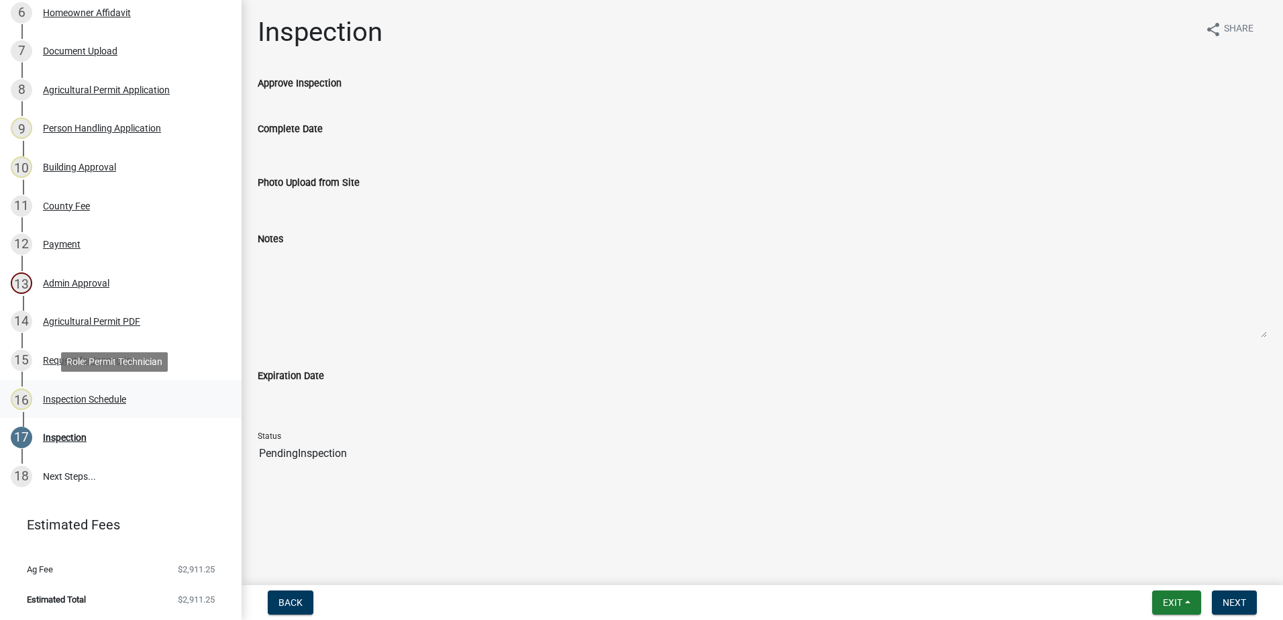
click at [78, 396] on div "Inspection Schedule" at bounding box center [84, 399] width 83 height 9
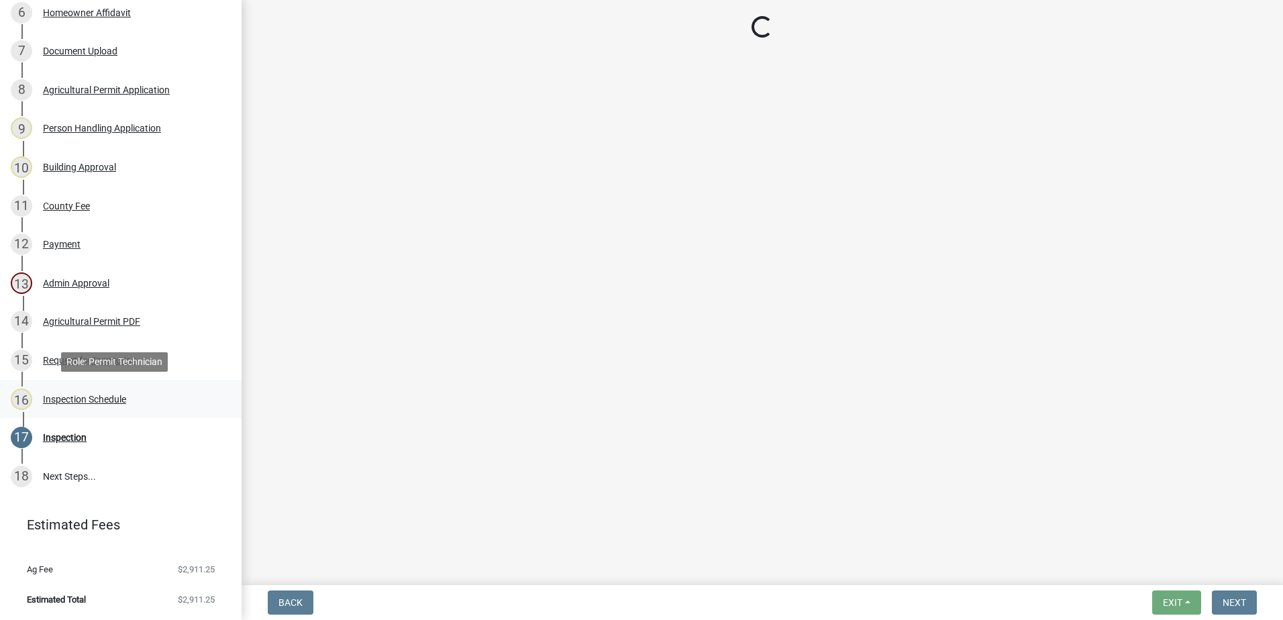
select select "07642ab0-564c-47bb-824b-0ccf2da83593"
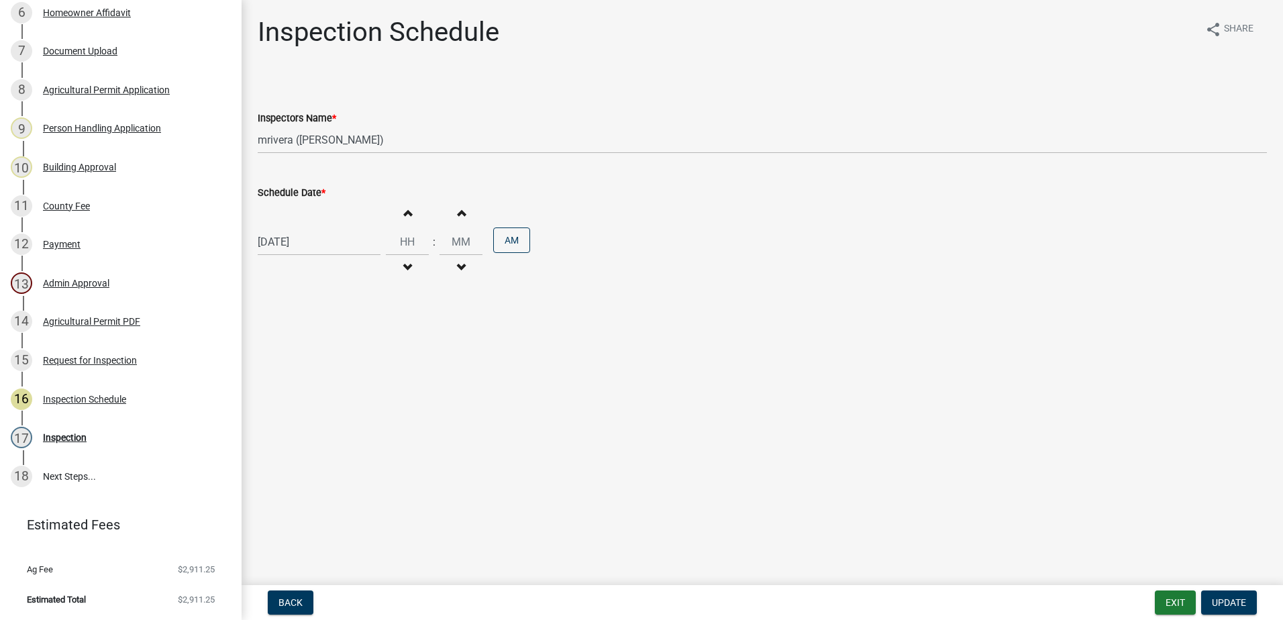
click at [298, 247] on div "[DATE]" at bounding box center [319, 242] width 123 height 28
select select "8"
select select "2025"
click at [357, 354] on div "15" at bounding box center [356, 356] width 21 height 21
type input "[DATE]"
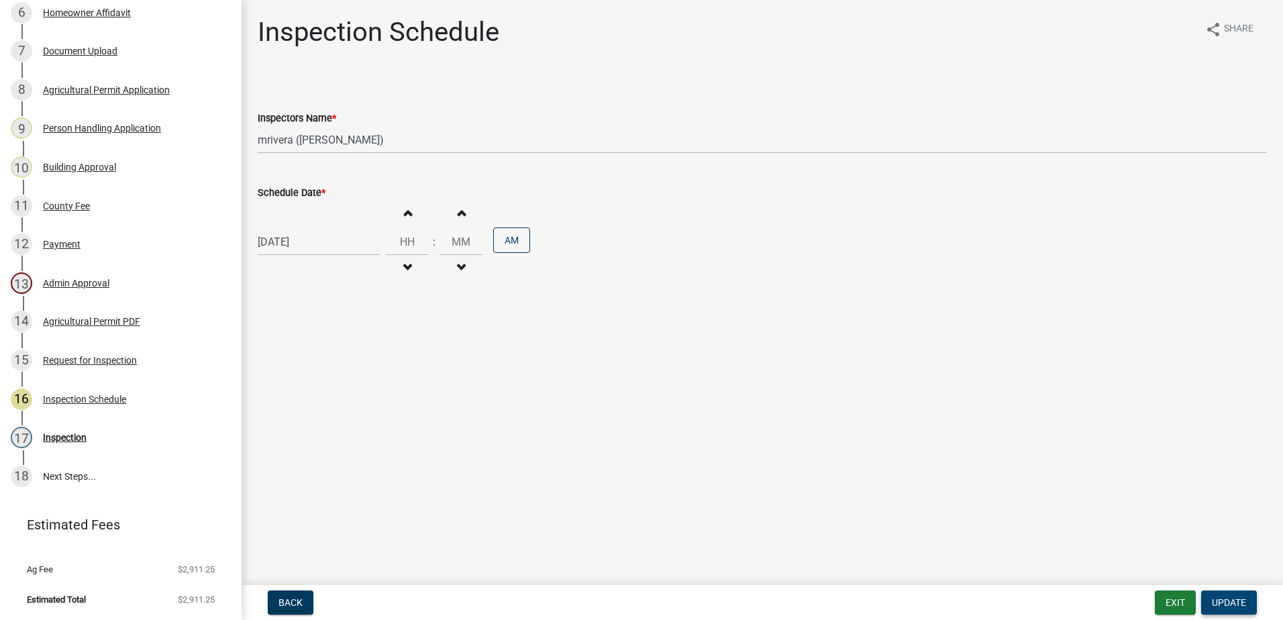
click at [1229, 596] on button "Update" at bounding box center [1229, 603] width 56 height 24
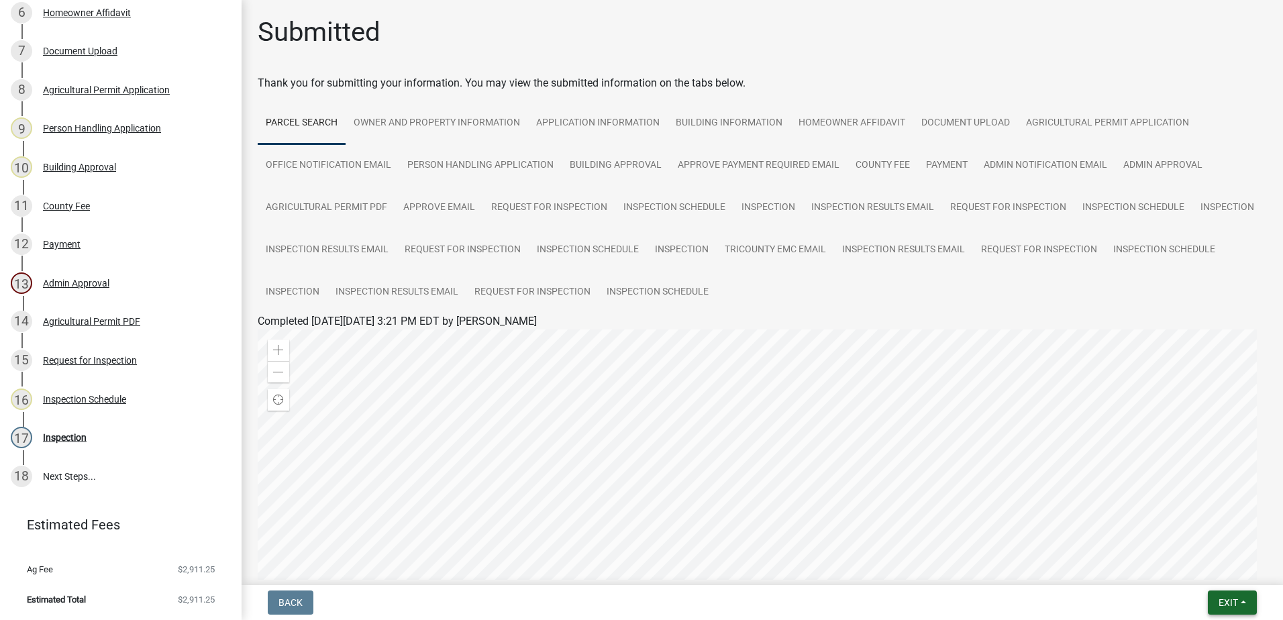
click at [1213, 599] on button "Exit" at bounding box center [1232, 603] width 49 height 24
click at [1179, 571] on button "Save & Exit" at bounding box center [1203, 568] width 107 height 32
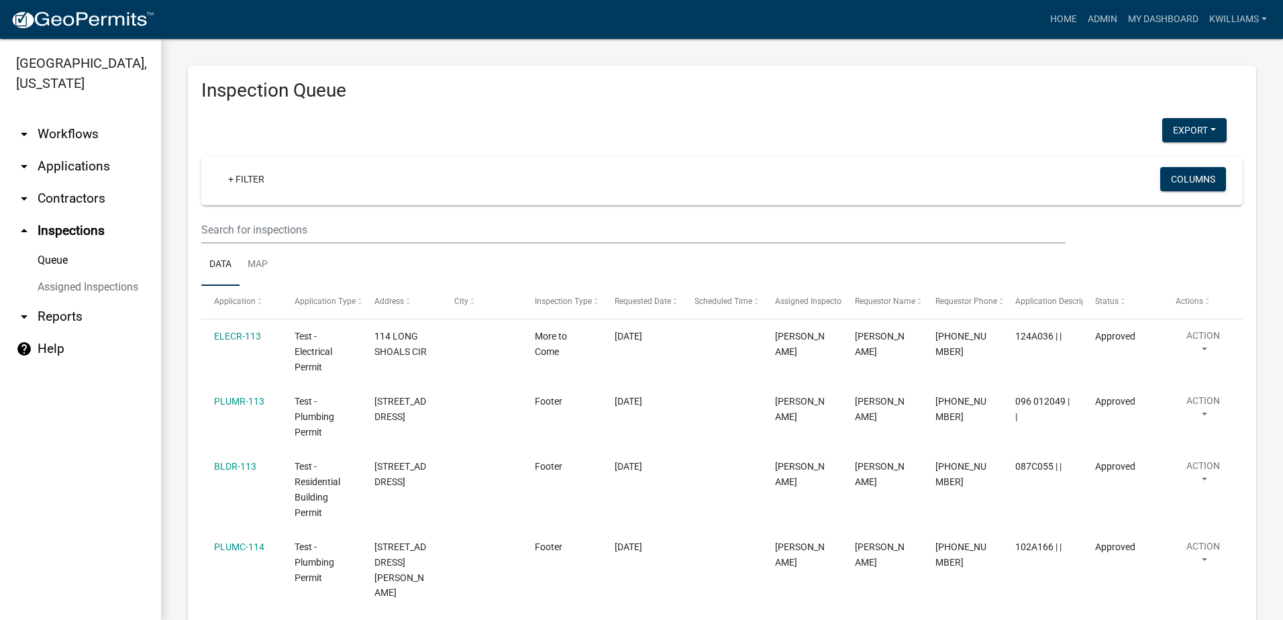
click at [83, 160] on link "arrow_drop_down Applications" at bounding box center [80, 166] width 161 height 32
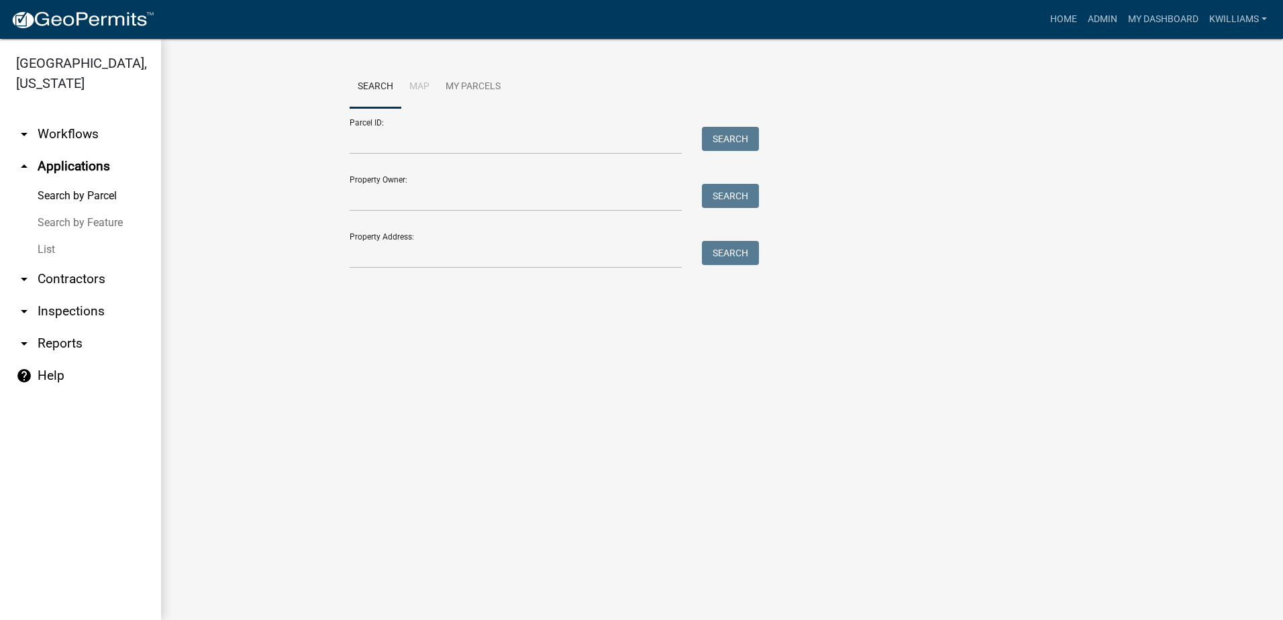
click at [36, 244] on link "List" at bounding box center [80, 249] width 161 height 27
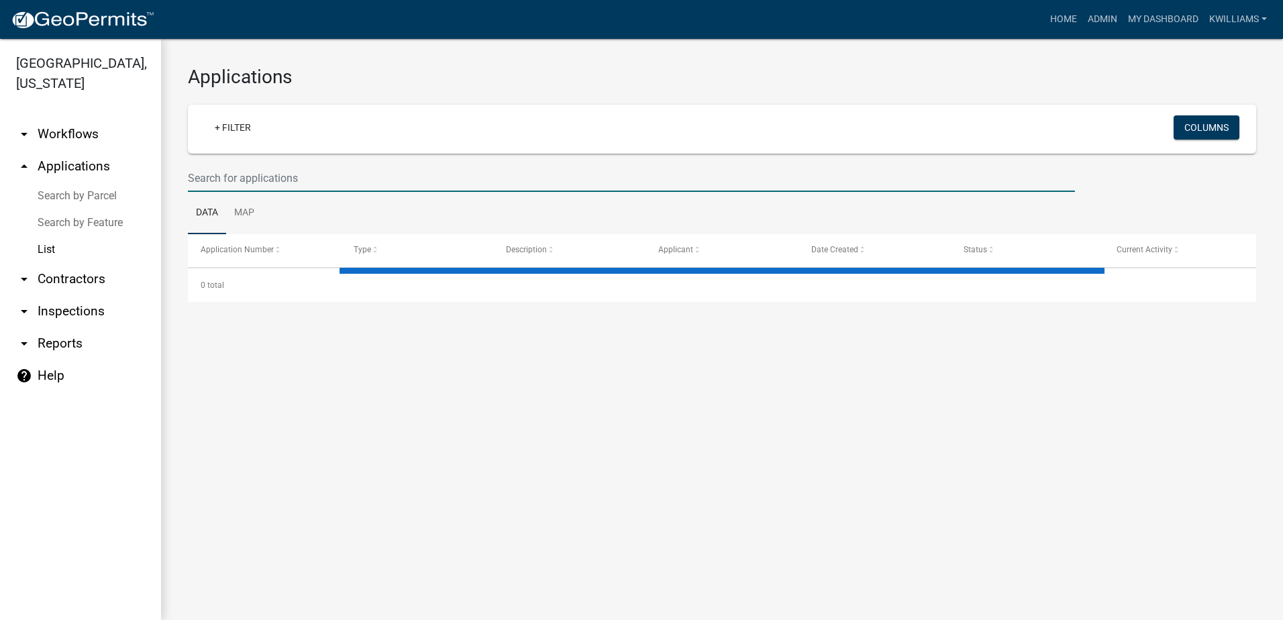
click at [299, 179] on input "text" at bounding box center [631, 178] width 887 height 28
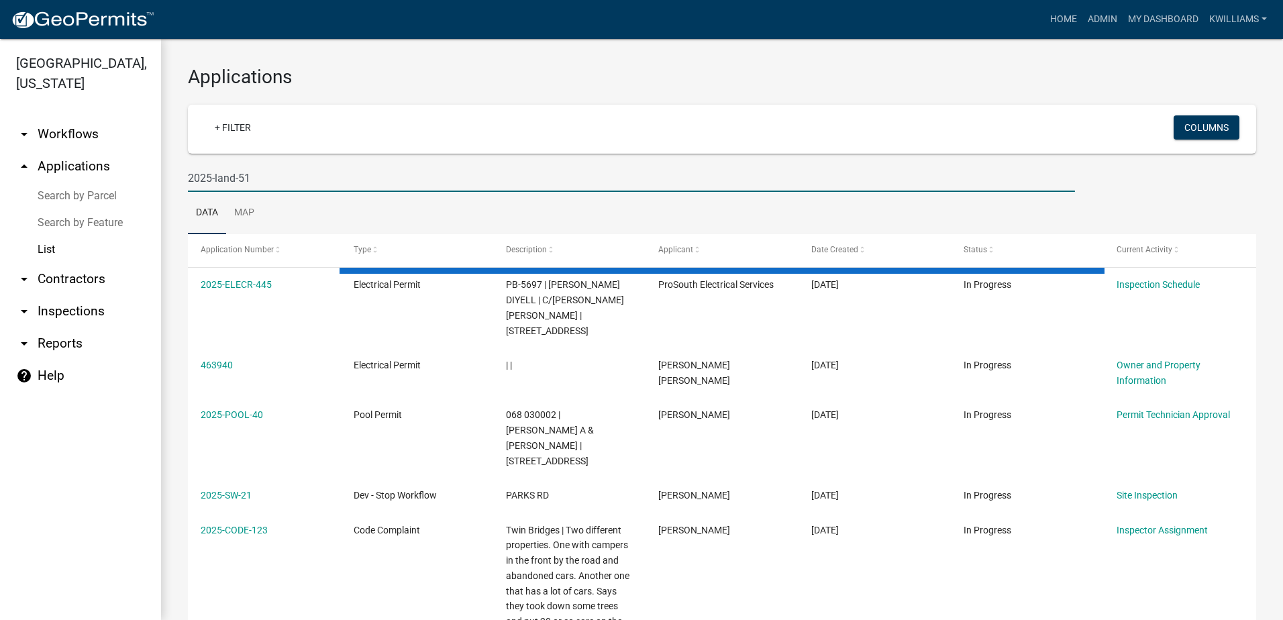
type input "2025-land-51"
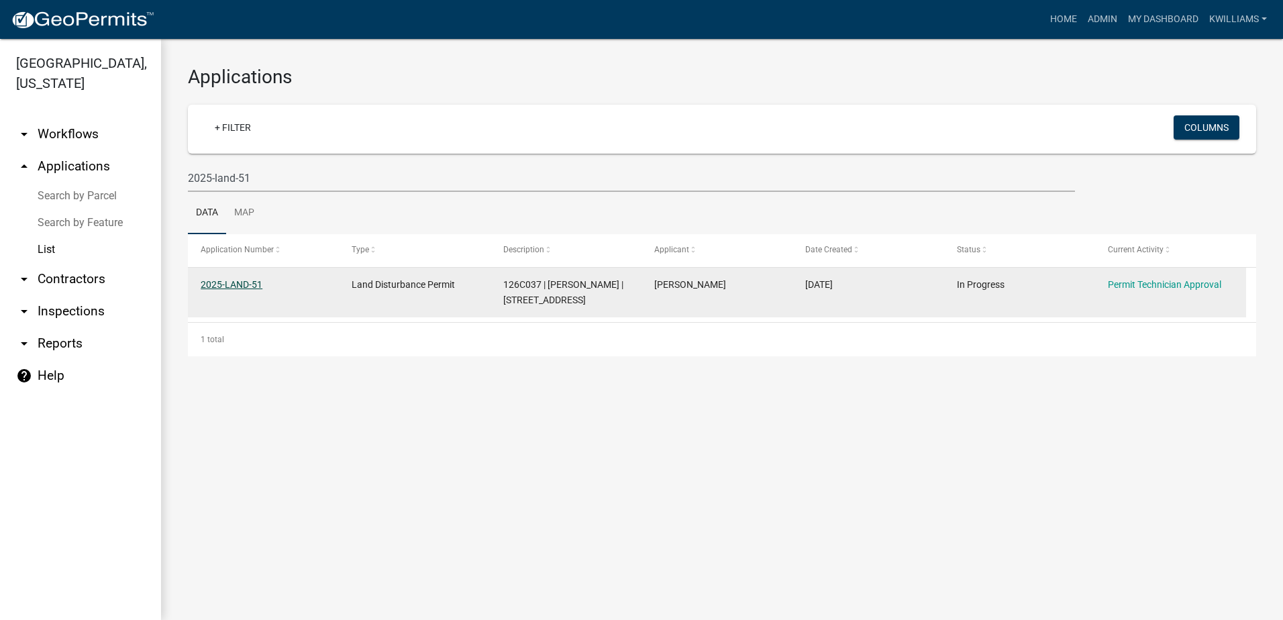
click at [254, 283] on link "2025-LAND-51" at bounding box center [232, 284] width 62 height 11
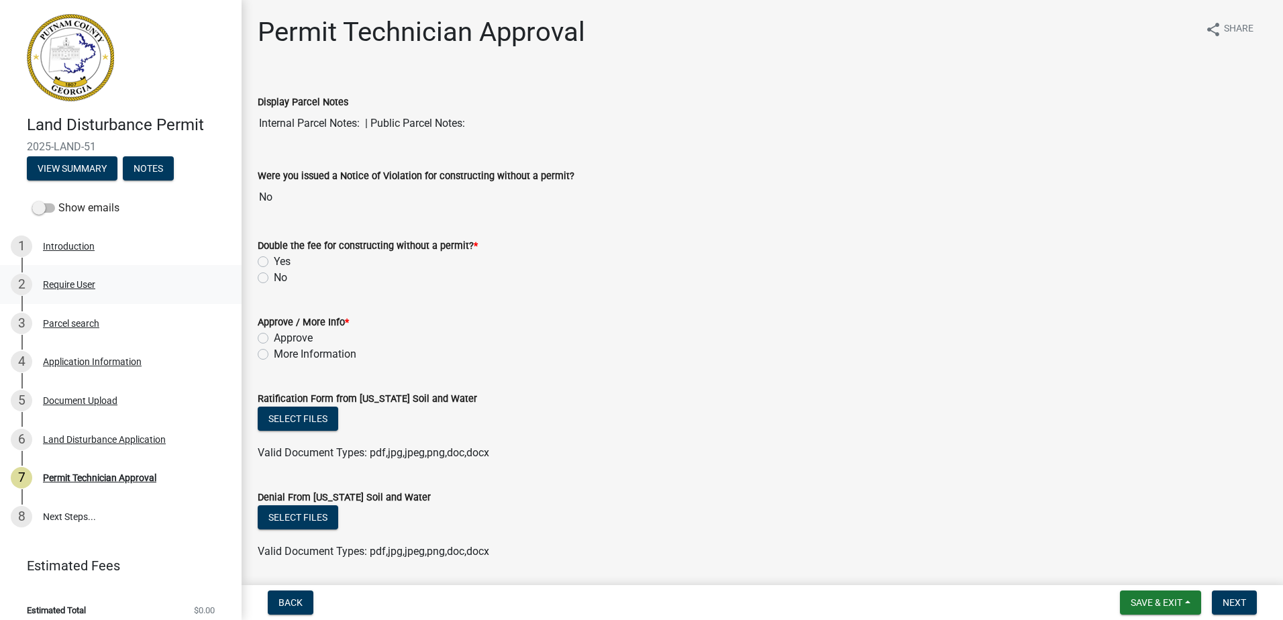
click at [65, 278] on div "2 Require User" at bounding box center [115, 284] width 209 height 21
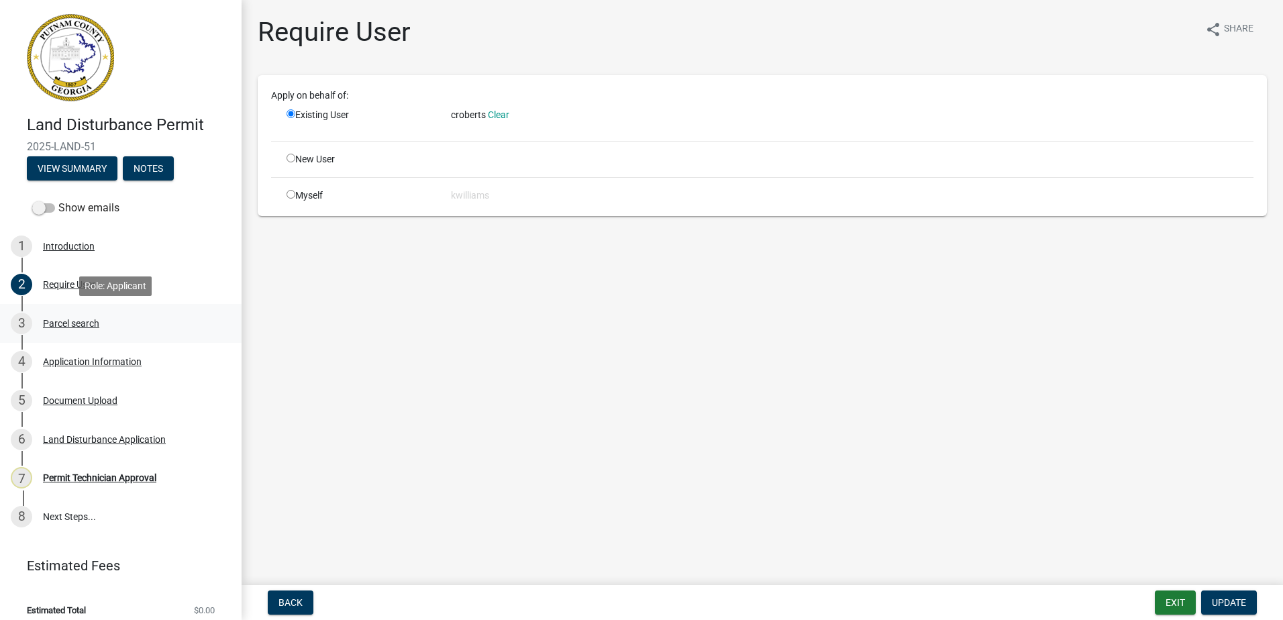
click at [54, 335] on link "3 Parcel search" at bounding box center [121, 323] width 242 height 39
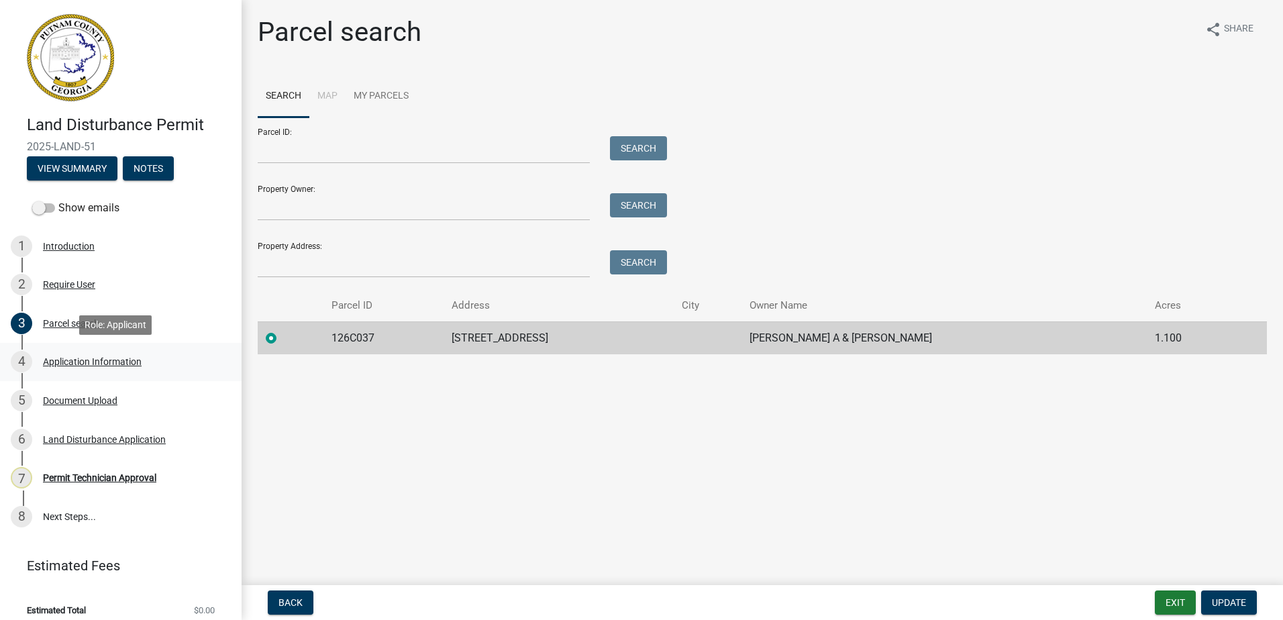
click at [75, 363] on div "Application Information" at bounding box center [92, 361] width 99 height 9
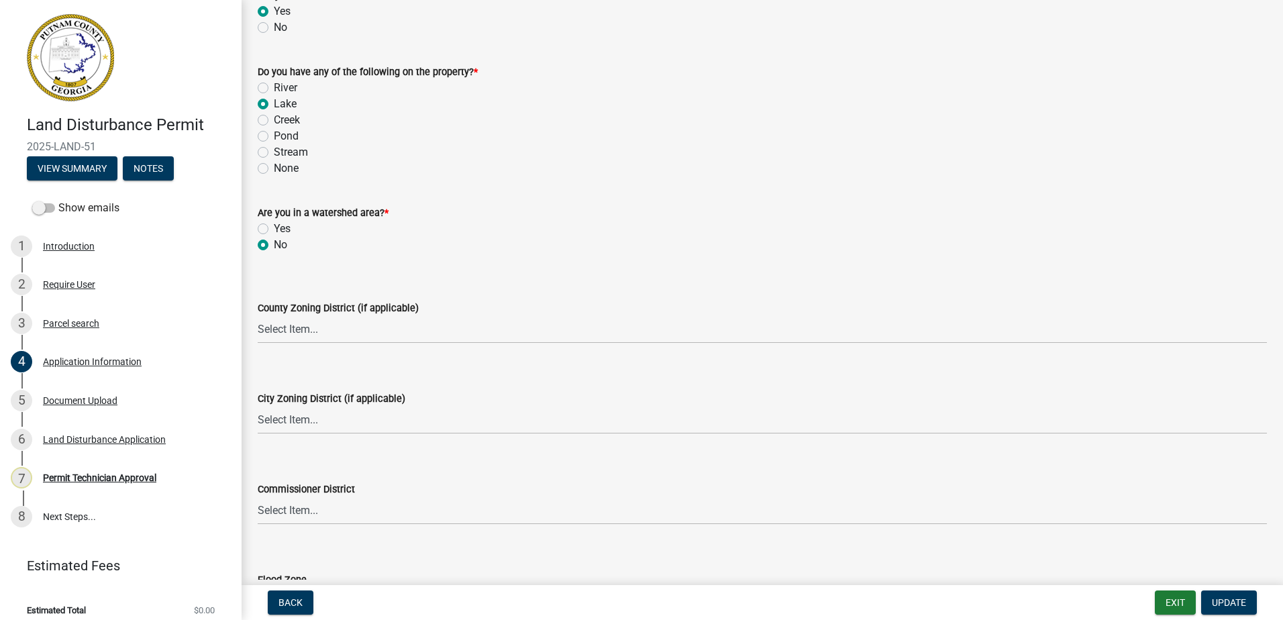
scroll to position [1611, 0]
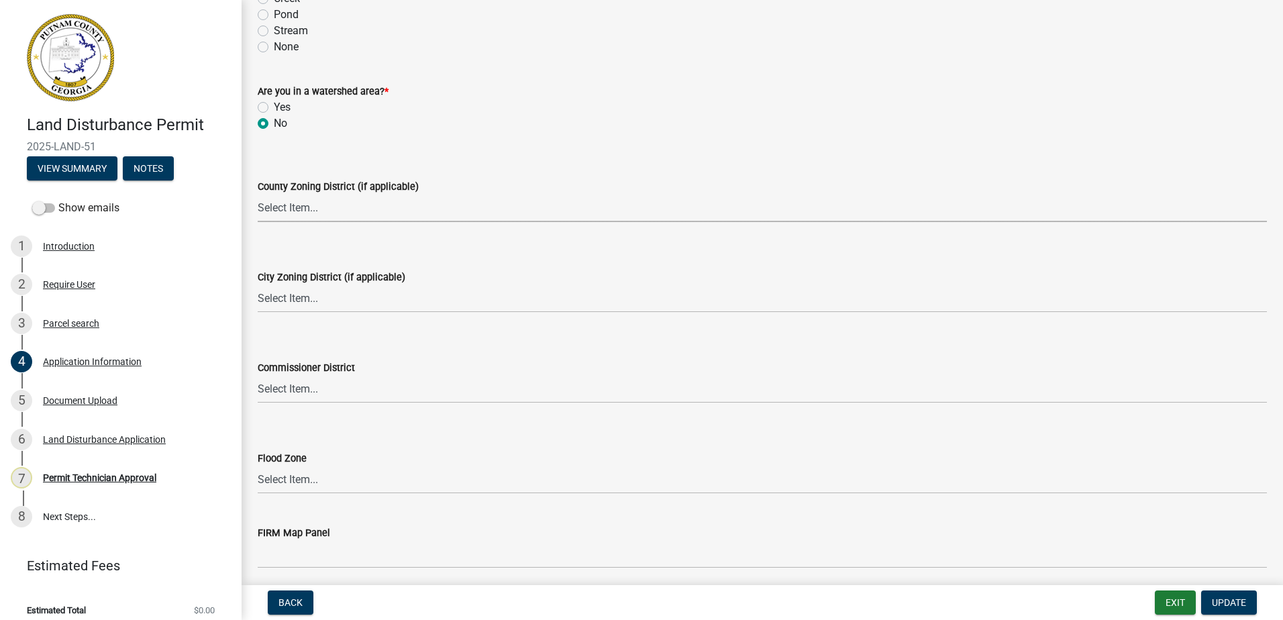
drag, startPoint x: 360, startPoint y: 215, endPoint x: 356, endPoint y: 222, distance: 6.9
click at [358, 219] on select "Select Item... AG-1 R-1R R-1 R-2 MHP RM-1 RM-3 C-1 C-2 I-M PUD N/A" at bounding box center [763, 209] width 1010 height 28
click at [258, 195] on select "Select Item... AG-1 R-1R R-1 R-2 MHP RM-1 RM-3 C-1 C-2 I-M PUD N/A" at bounding box center [763, 209] width 1010 height 28
select select "34fe85c2-5f76-4343-b6bb-8ca387e0bed7"
click at [278, 308] on select "Select Item... A-1 A-2 R-1 R-2 R-3 R-4 MHP C-1 C-2 I-1 I-2 DB FH H-P N/A" at bounding box center [763, 299] width 1010 height 28
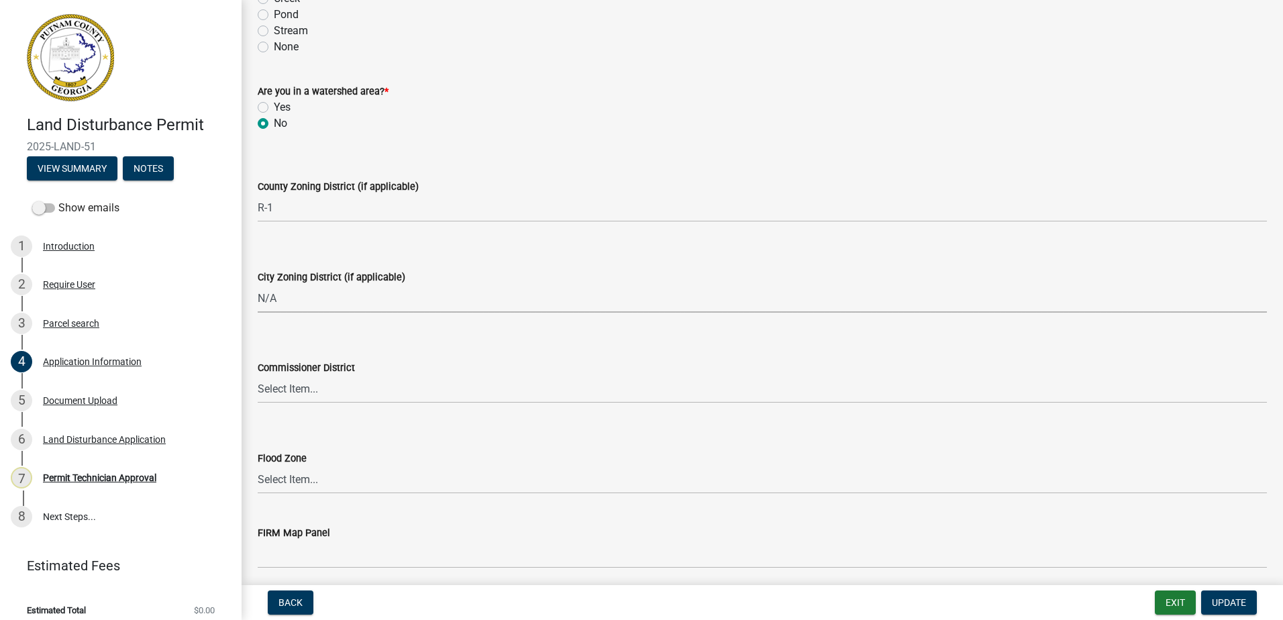
click at [258, 285] on select "Select Item... A-1 A-2 R-1 R-2 R-3 R-4 MHP C-1 C-2 I-1 I-2 DB FH H-P N/A" at bounding box center [763, 299] width 1010 height 28
select select "83394b22-4a11-496c-8e5c-75ade2e72faf"
click at [342, 384] on select "Select Item... District 1 District 2 District 3 District 4" at bounding box center [763, 390] width 1010 height 28
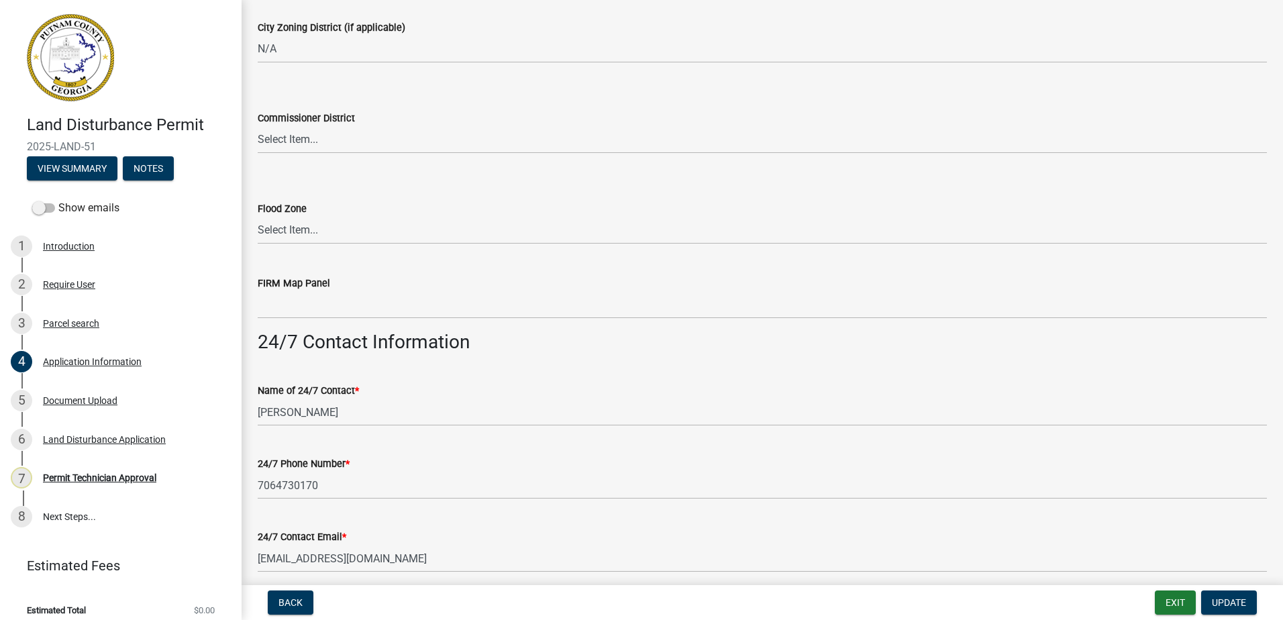
scroll to position [1879, 0]
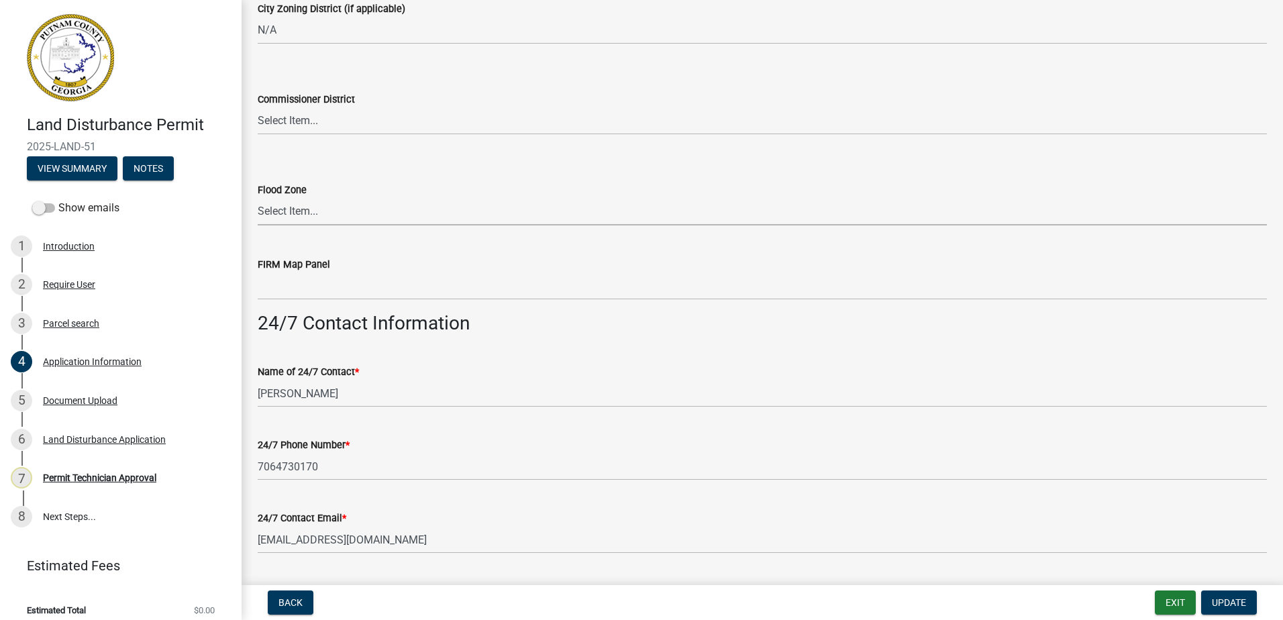
click at [310, 219] on select "Select Item... Zone A Zone V Zone A99 Zone AE Zone AO Zone AH Zone VE Zone AR Z…" at bounding box center [763, 212] width 1010 height 28
click at [258, 198] on select "Select Item... Zone A Zone V Zone A99 Zone AE Zone AO Zone AH Zone VE Zone AR Z…" at bounding box center [763, 212] width 1010 height 28
select select "6f1acead-4b1a-4680-ba5d-beeb03d30465"
click at [305, 109] on div "Commissioner District Select Item... District 1 District 2 District 3 District 4" at bounding box center [763, 113] width 1010 height 44
click at [304, 126] on select "Select Item... District 1 District 2 District 3 District 4" at bounding box center [763, 121] width 1010 height 28
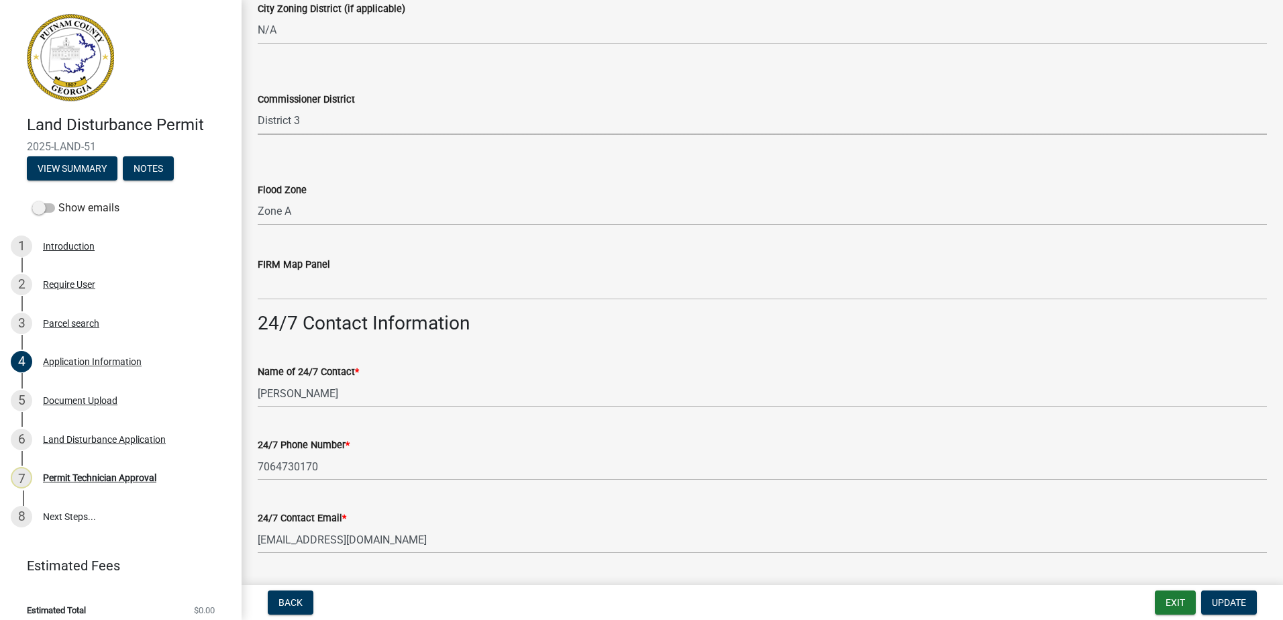
click at [258, 107] on select "Select Item... District 1 District 2 District 3 District 4" at bounding box center [763, 121] width 1010 height 28
select select "469c5908-2854-42d5-89ed-bee7fc26529e"
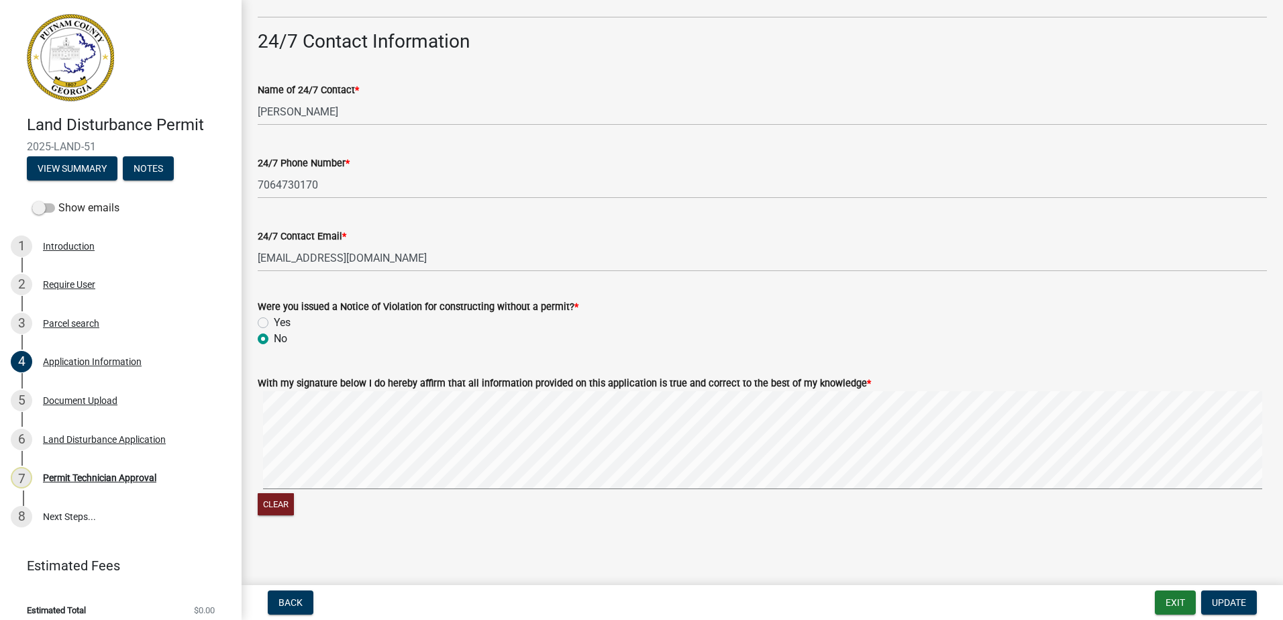
scroll to position [2165, 0]
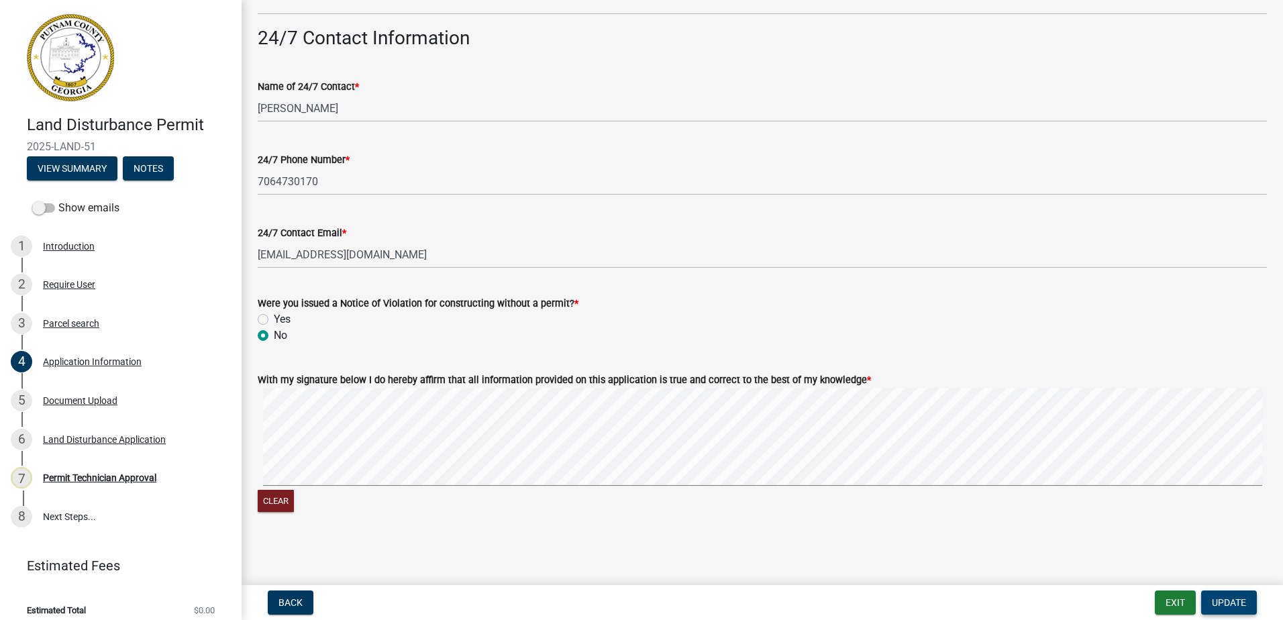
click at [1221, 600] on span "Update" at bounding box center [1229, 602] width 34 height 11
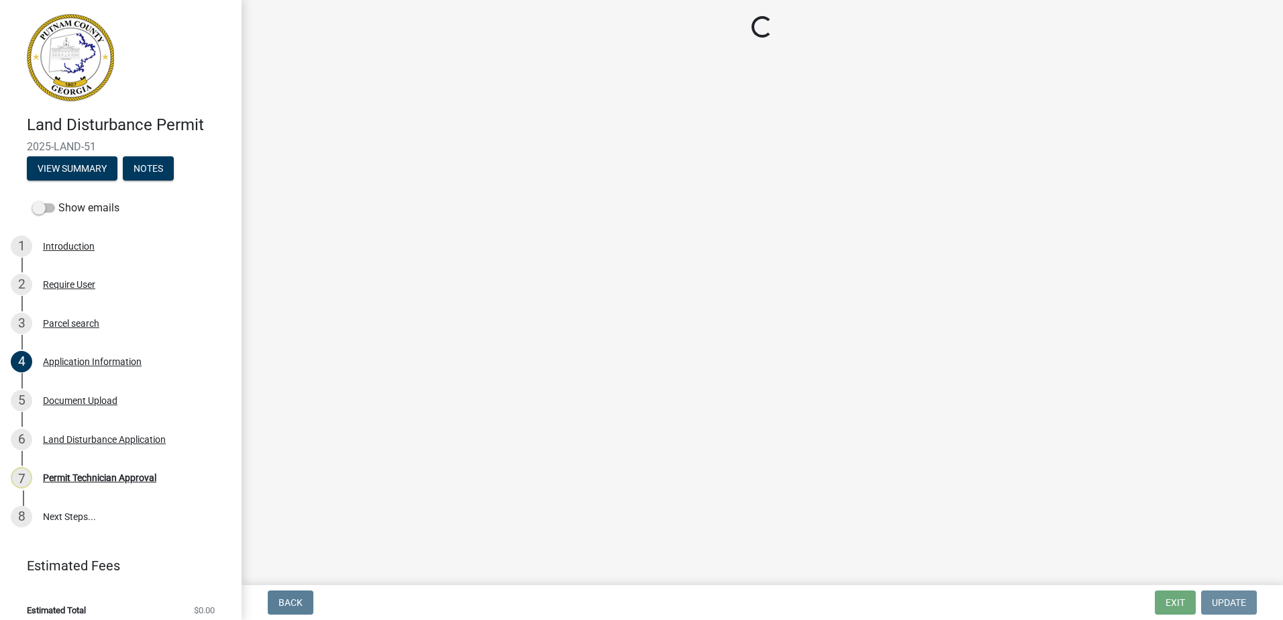
scroll to position [0, 0]
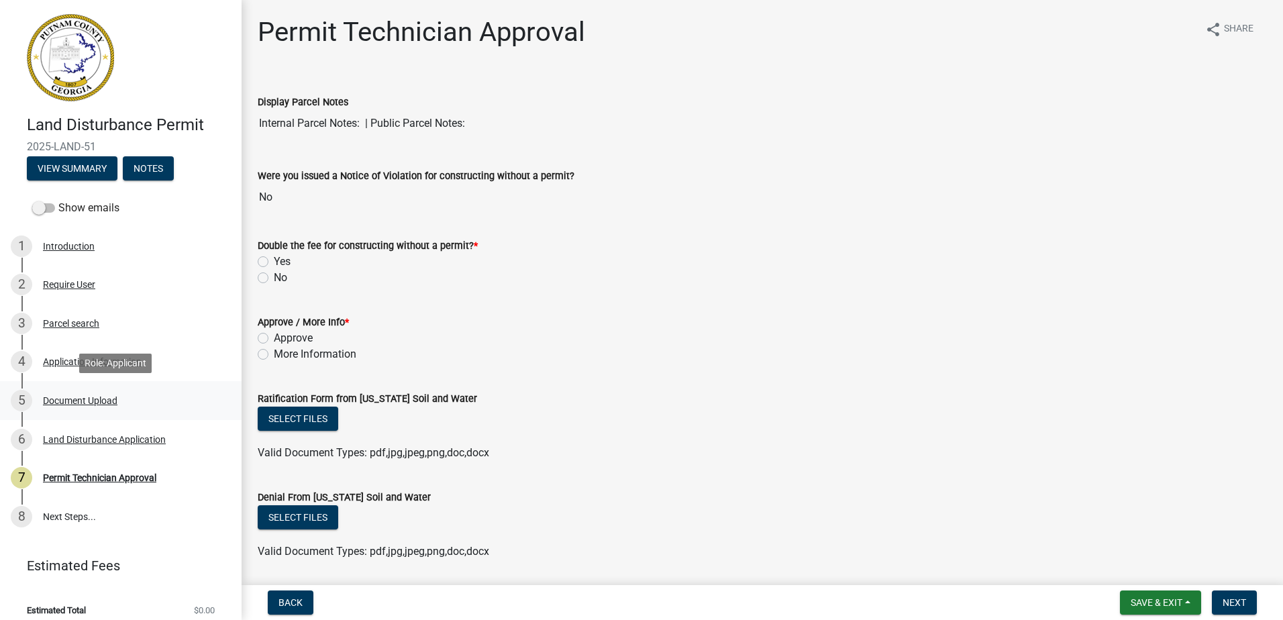
click at [93, 396] on div "Document Upload" at bounding box center [80, 400] width 75 height 9
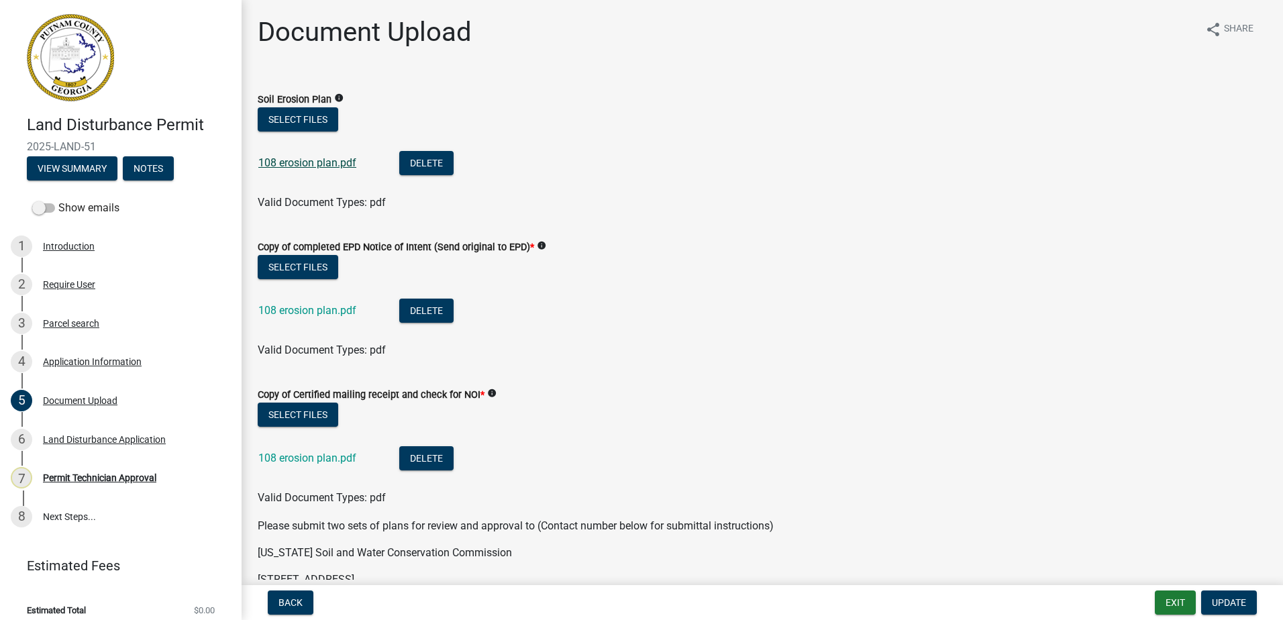
click at [273, 162] on link "108 erosion plan.pdf" at bounding box center [307, 162] width 98 height 13
click at [299, 166] on link "108 erosion plan.pdf" at bounding box center [307, 162] width 98 height 13
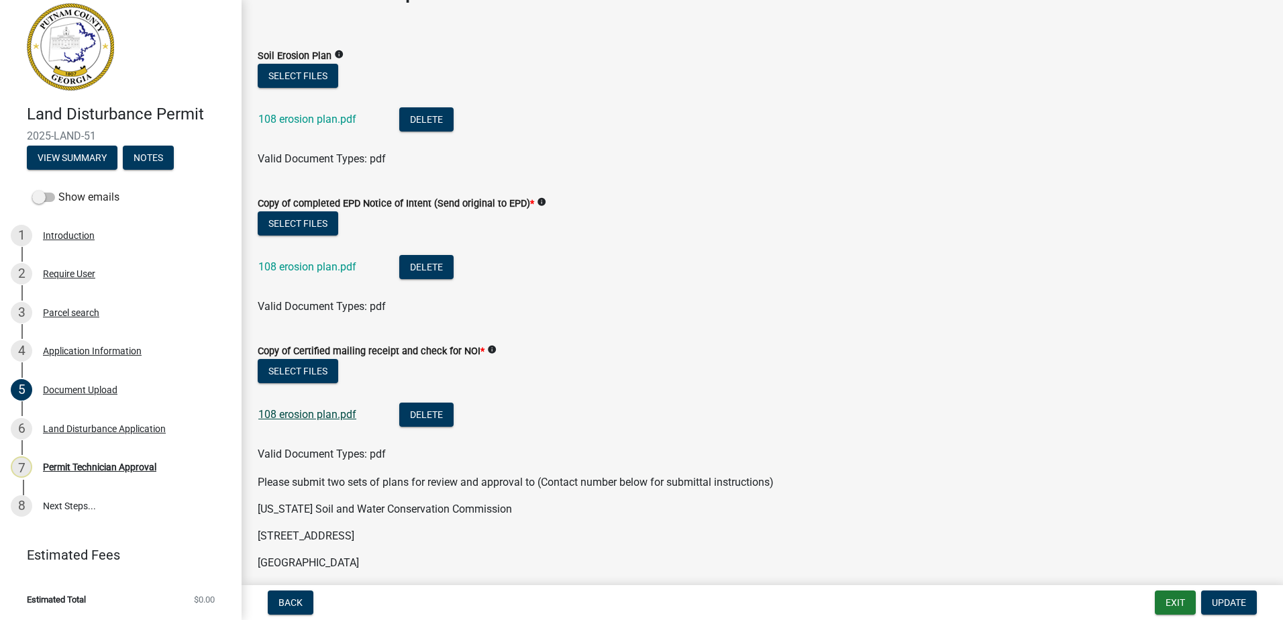
scroll to position [67, 0]
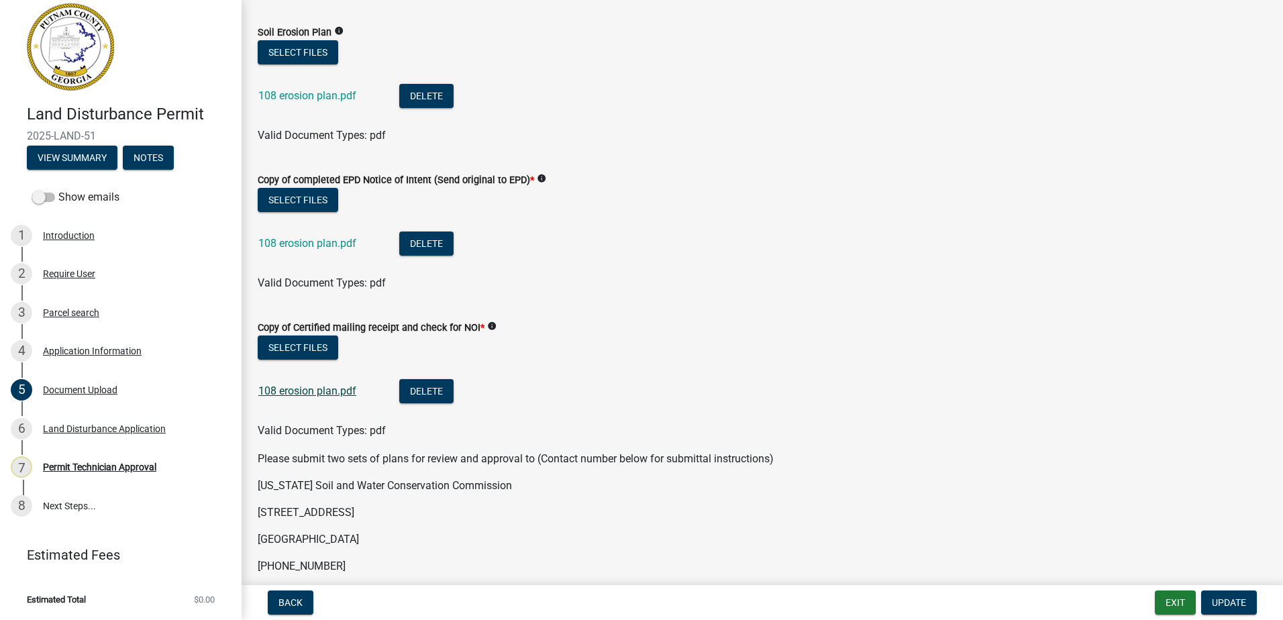
click at [333, 391] on link "108 erosion plan.pdf" at bounding box center [307, 391] width 98 height 13
click at [283, 239] on link "108 erosion plan.pdf" at bounding box center [307, 243] width 98 height 13
click at [103, 420] on div "6 Land Disturbance Application" at bounding box center [115, 428] width 209 height 21
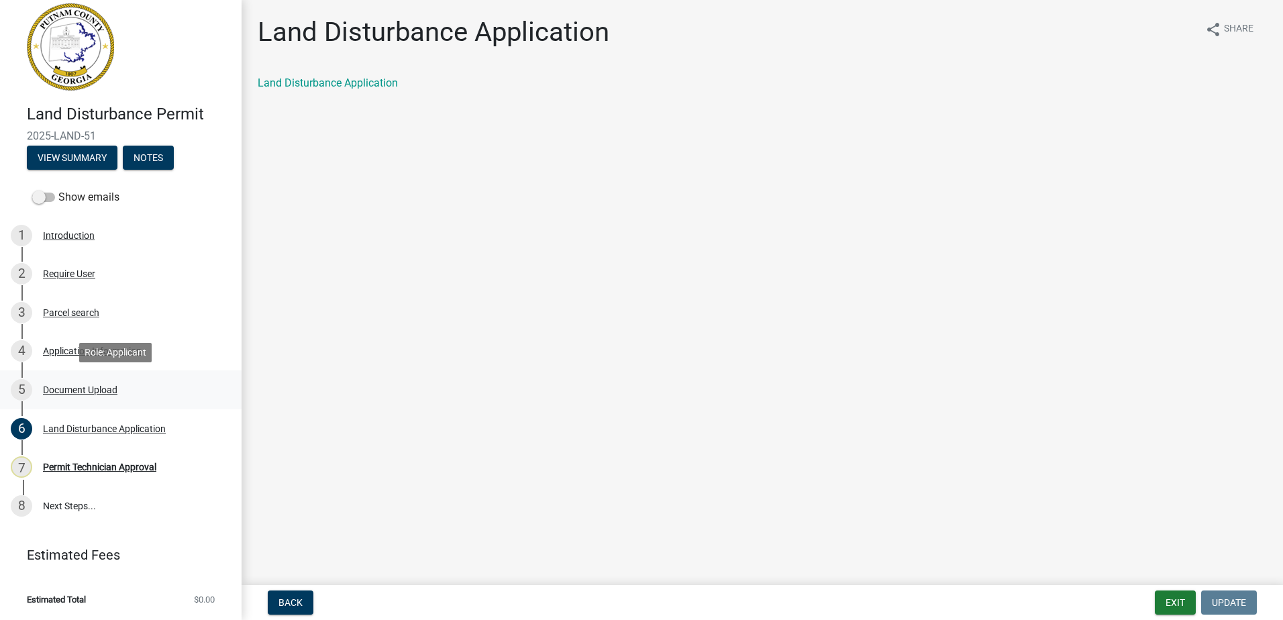
click at [87, 396] on div "5 Document Upload" at bounding box center [115, 389] width 209 height 21
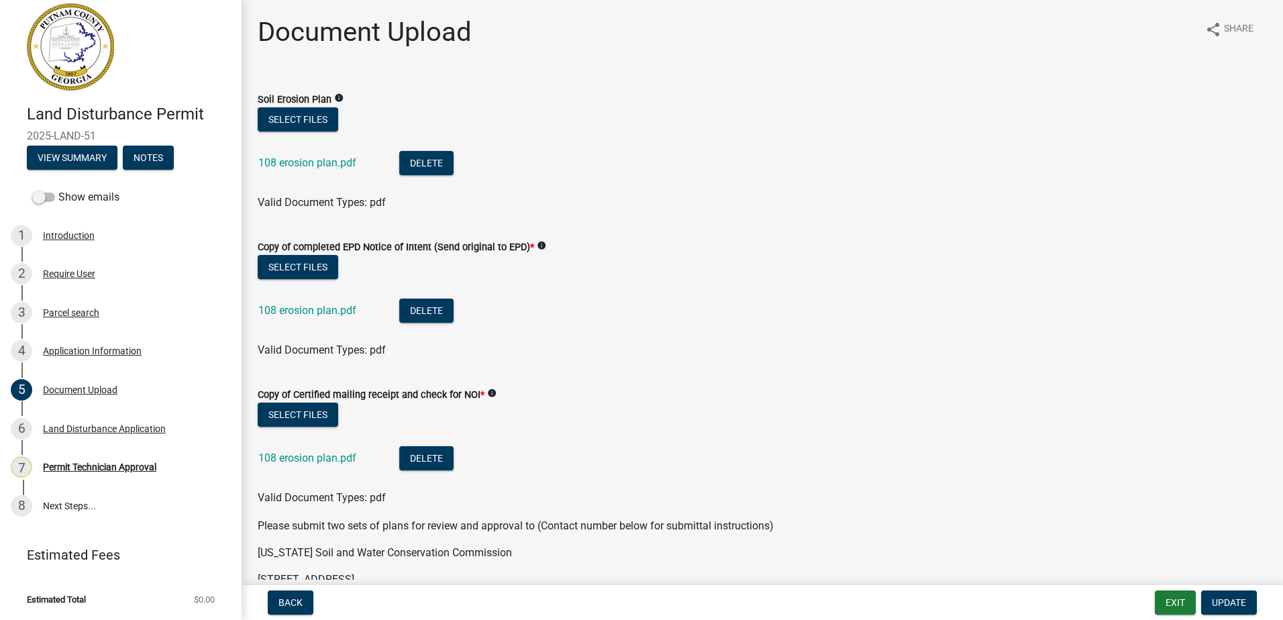
click at [295, 173] on div "108 erosion plan.pdf" at bounding box center [317, 165] width 119 height 28
click at [297, 164] on link "108 erosion plan.pdf" at bounding box center [307, 162] width 98 height 13
click at [85, 312] on div "Parcel search" at bounding box center [71, 312] width 56 height 9
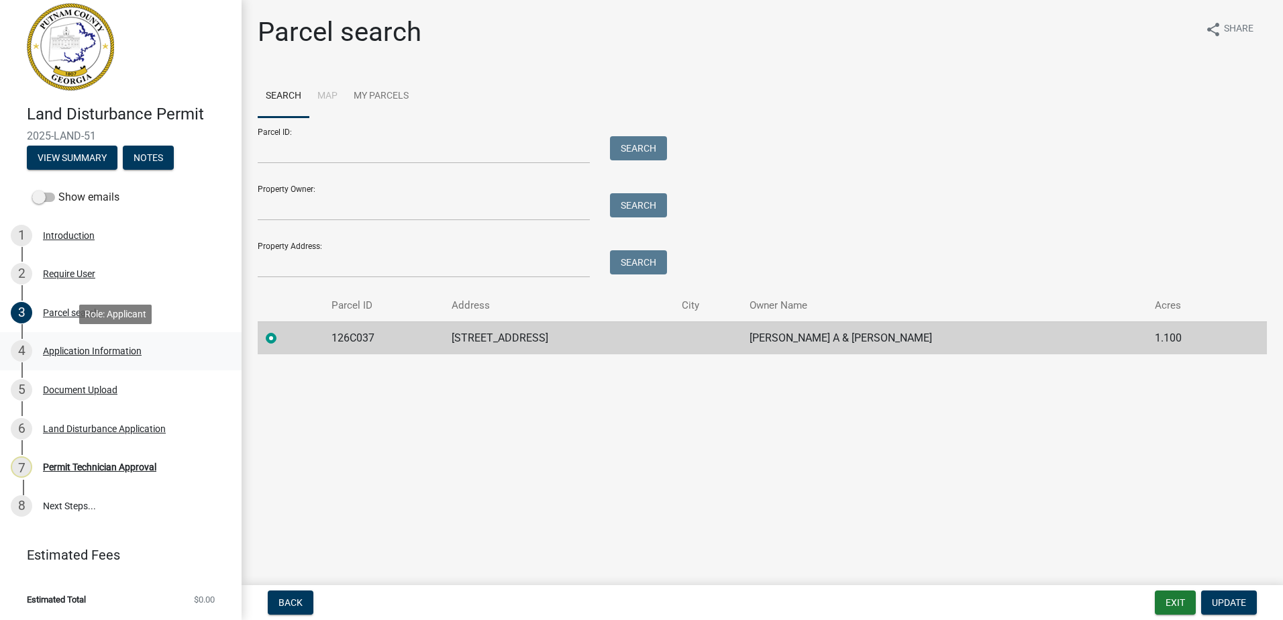
click at [79, 344] on div "4 Application Information" at bounding box center [115, 350] width 209 height 21
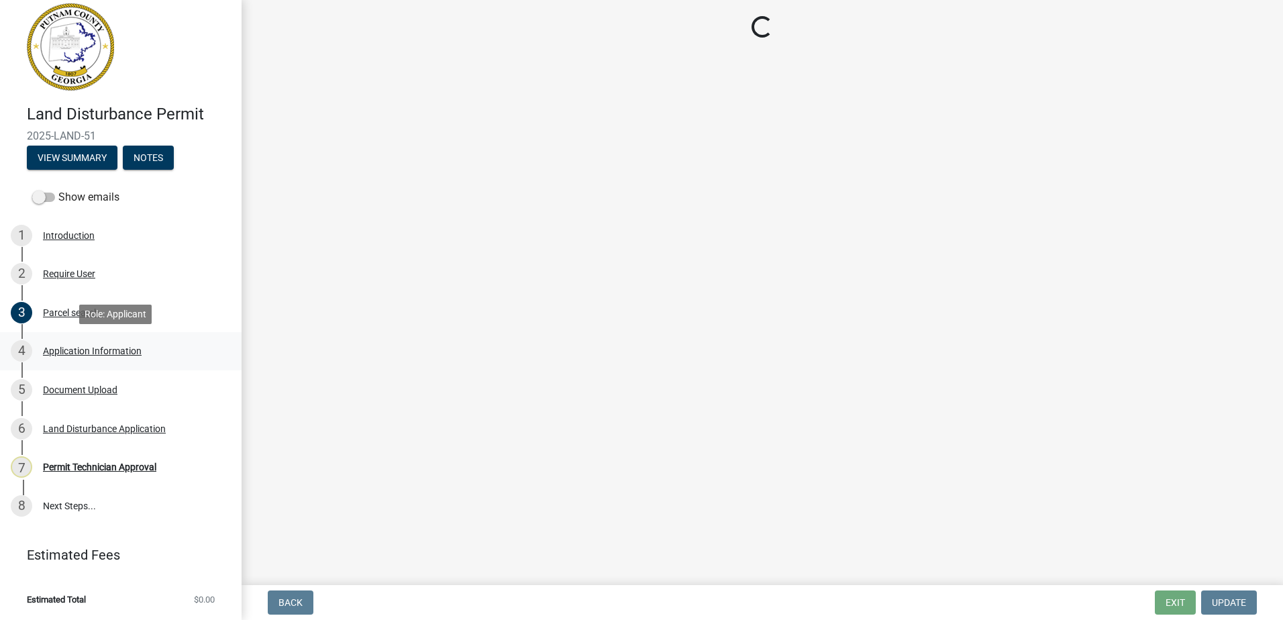
select select "34fe85c2-5f76-4343-b6bb-8ca387e0bed7"
select select "83394b22-4a11-496c-8e5c-75ade2e72faf"
select select "469c5908-2854-42d5-89ed-bee7fc26529e"
select select "6f1acead-4b1a-4680-ba5d-beeb03d30465"
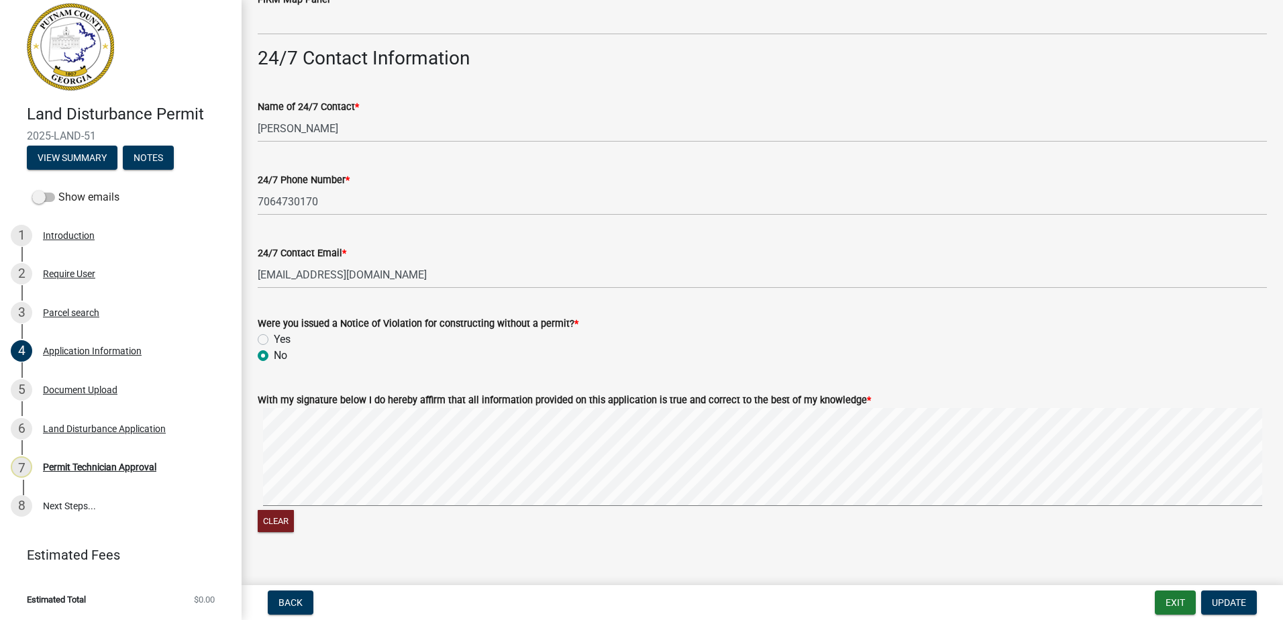
scroll to position [2165, 0]
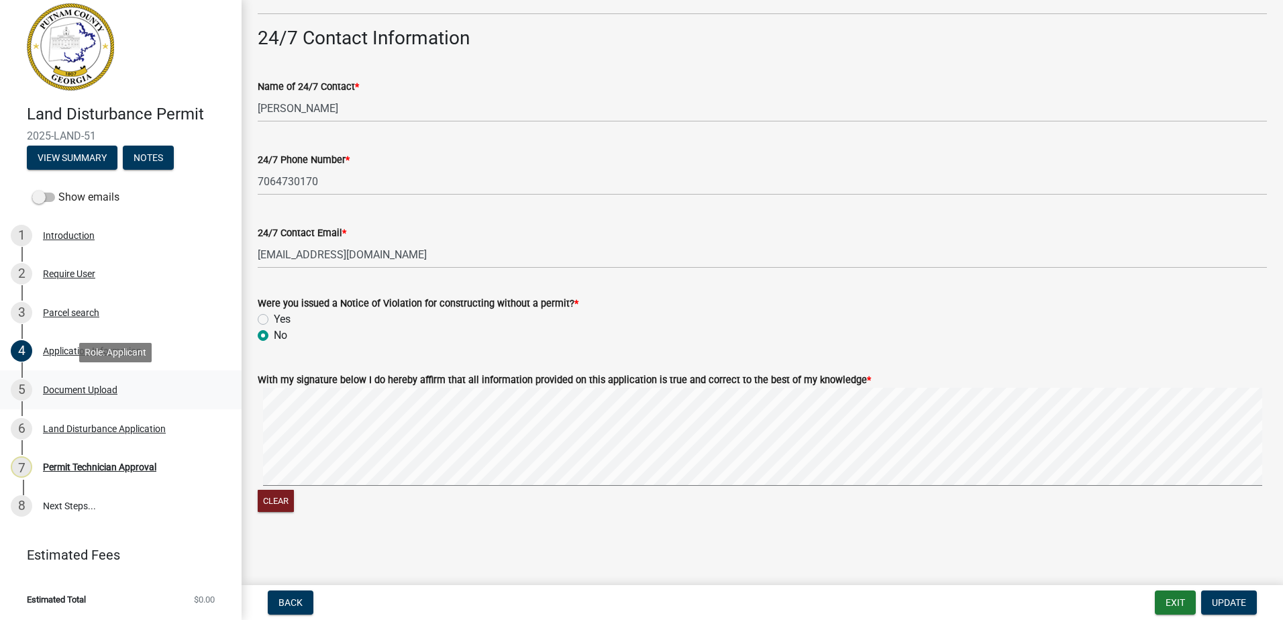
click at [71, 389] on div "Document Upload" at bounding box center [80, 389] width 75 height 9
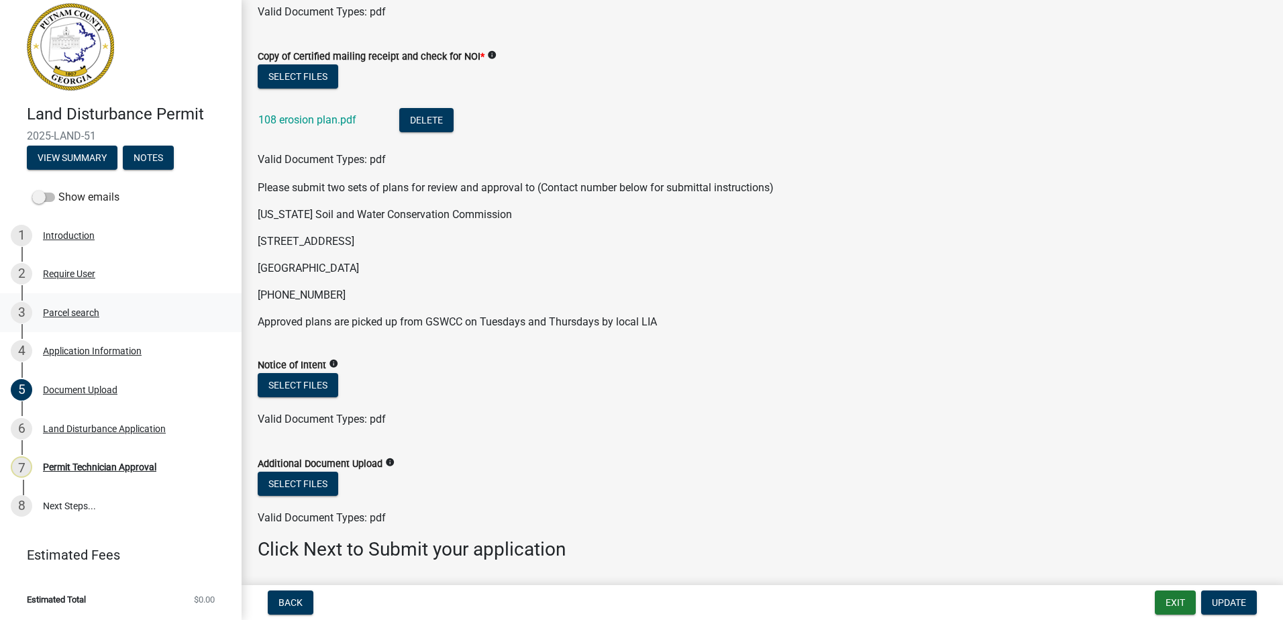
scroll to position [315, 0]
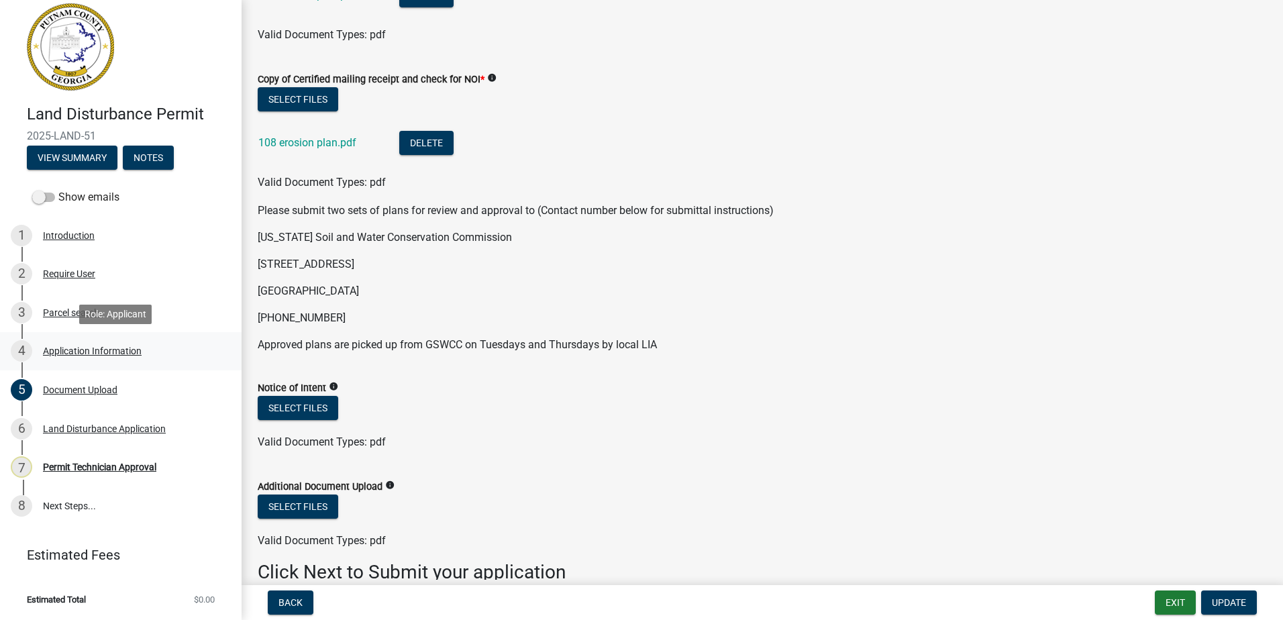
click at [72, 346] on div "Application Information" at bounding box center [92, 350] width 99 height 9
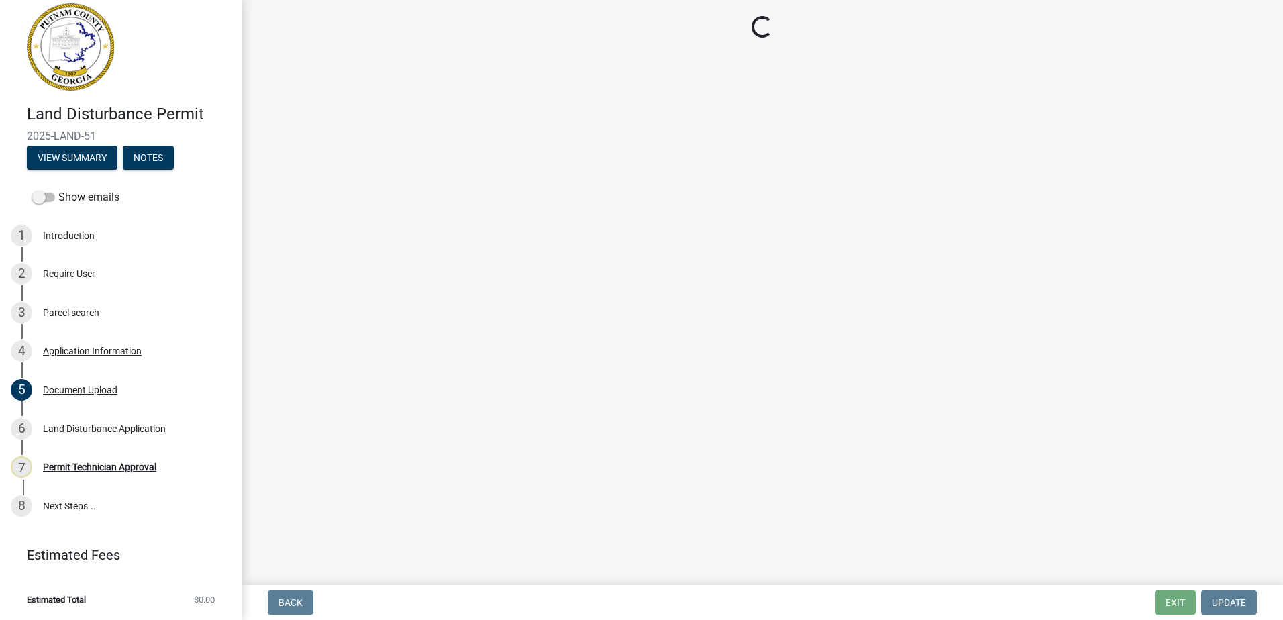
select select "34fe85c2-5f76-4343-b6bb-8ca387e0bed7"
select select "83394b22-4a11-496c-8e5c-75ade2e72faf"
select select "469c5908-2854-42d5-89ed-bee7fc26529e"
select select "6f1acead-4b1a-4680-ba5d-beeb03d30465"
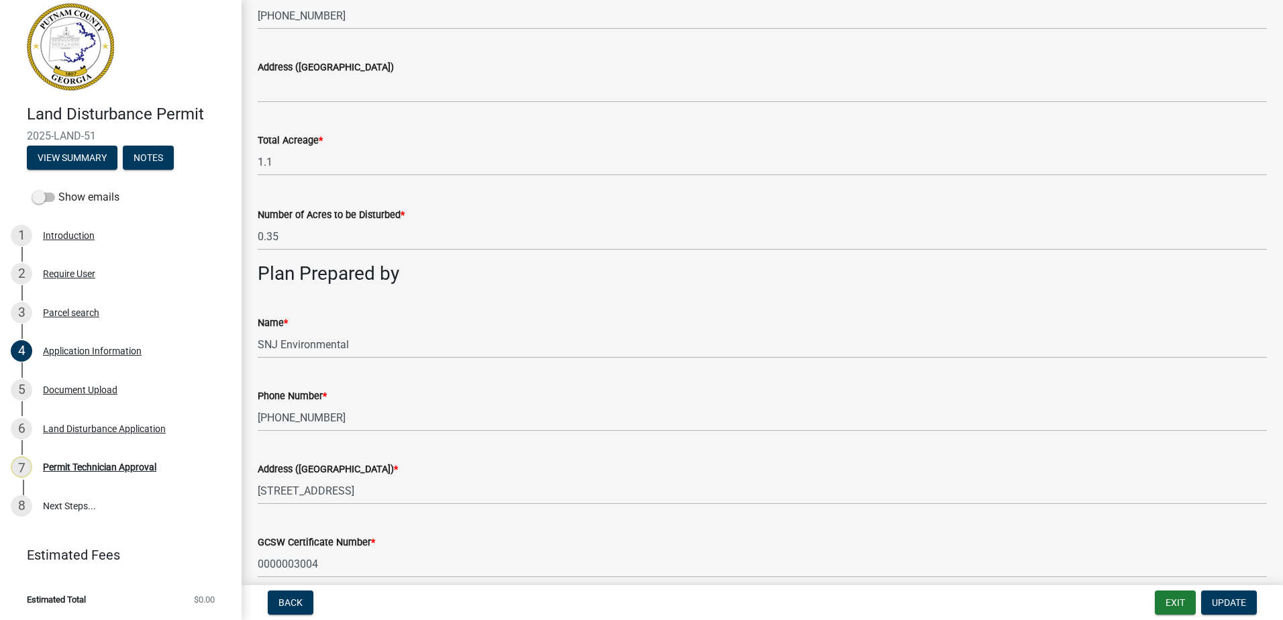
scroll to position [873, 0]
click at [62, 387] on div "Document Upload" at bounding box center [80, 389] width 75 height 9
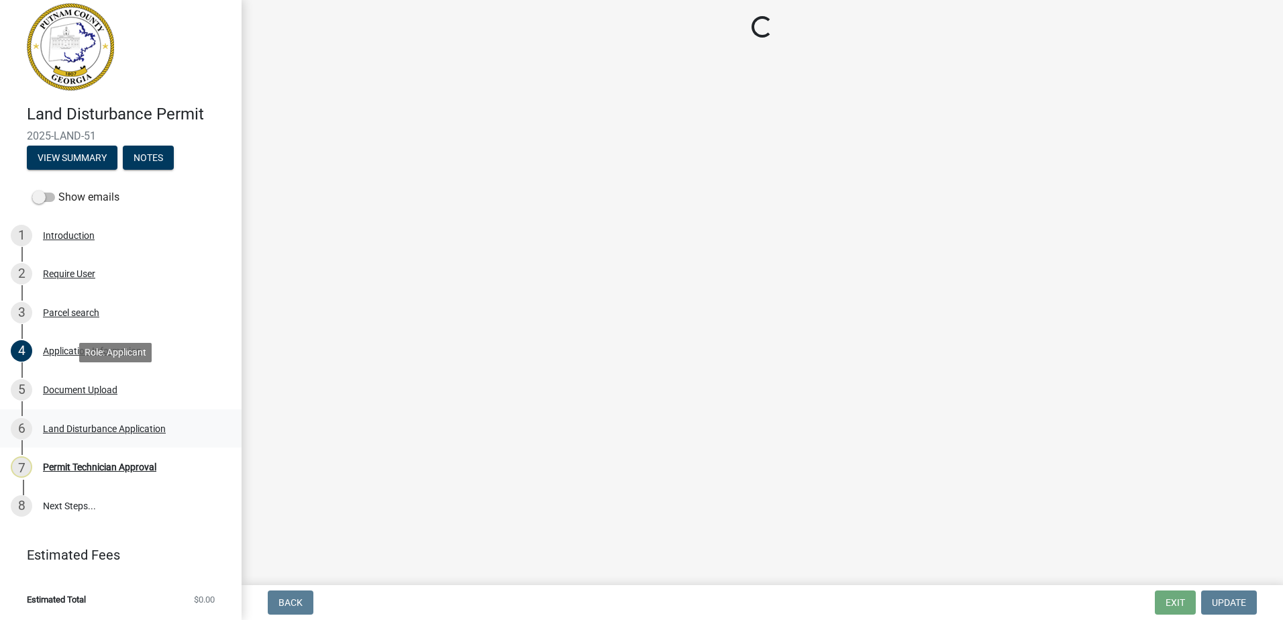
scroll to position [0, 0]
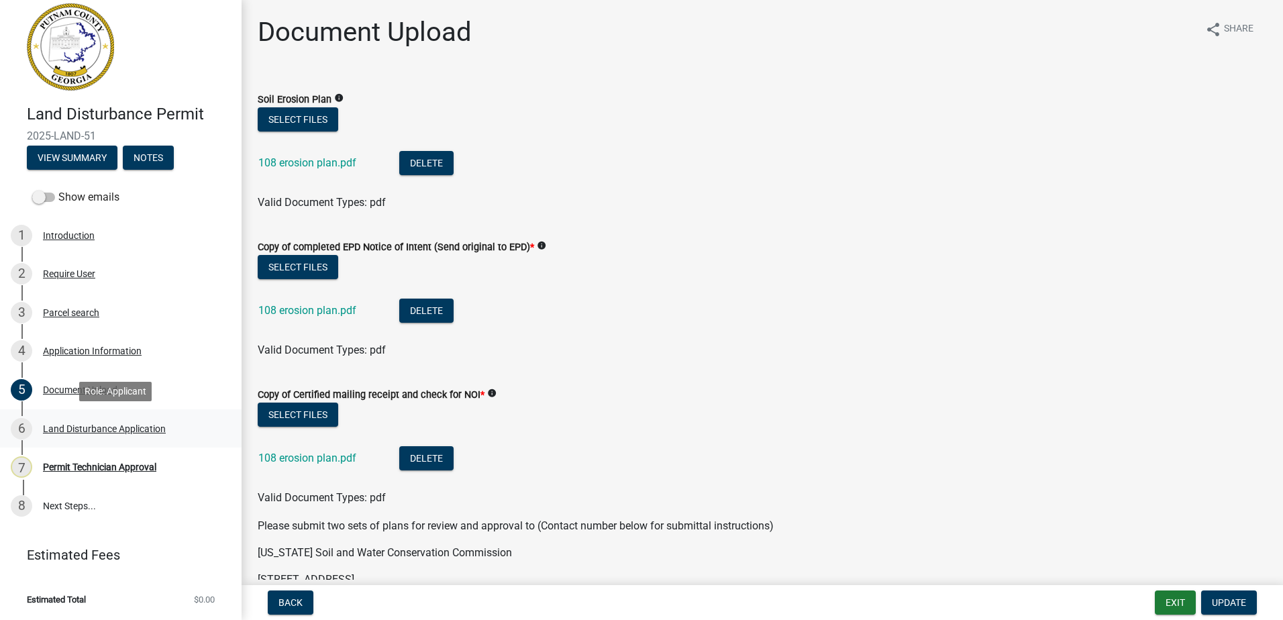
click at [83, 428] on div "Land Disturbance Application" at bounding box center [104, 428] width 123 height 9
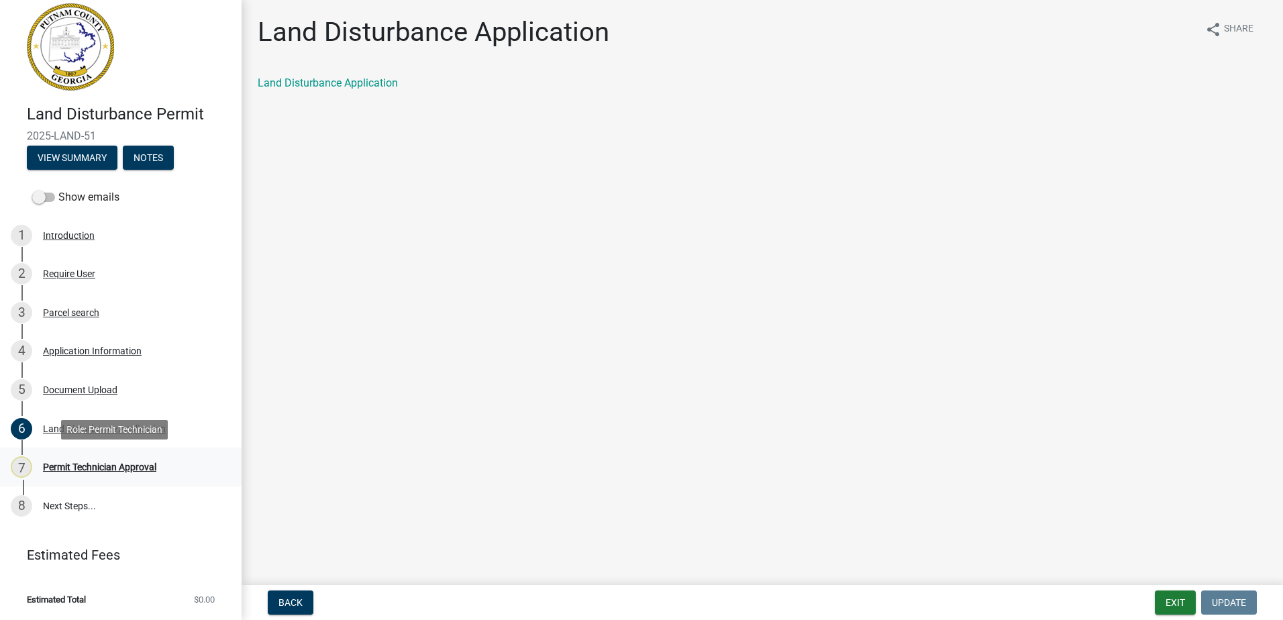
click at [115, 462] on div "Permit Technician Approval" at bounding box center [99, 466] width 113 height 9
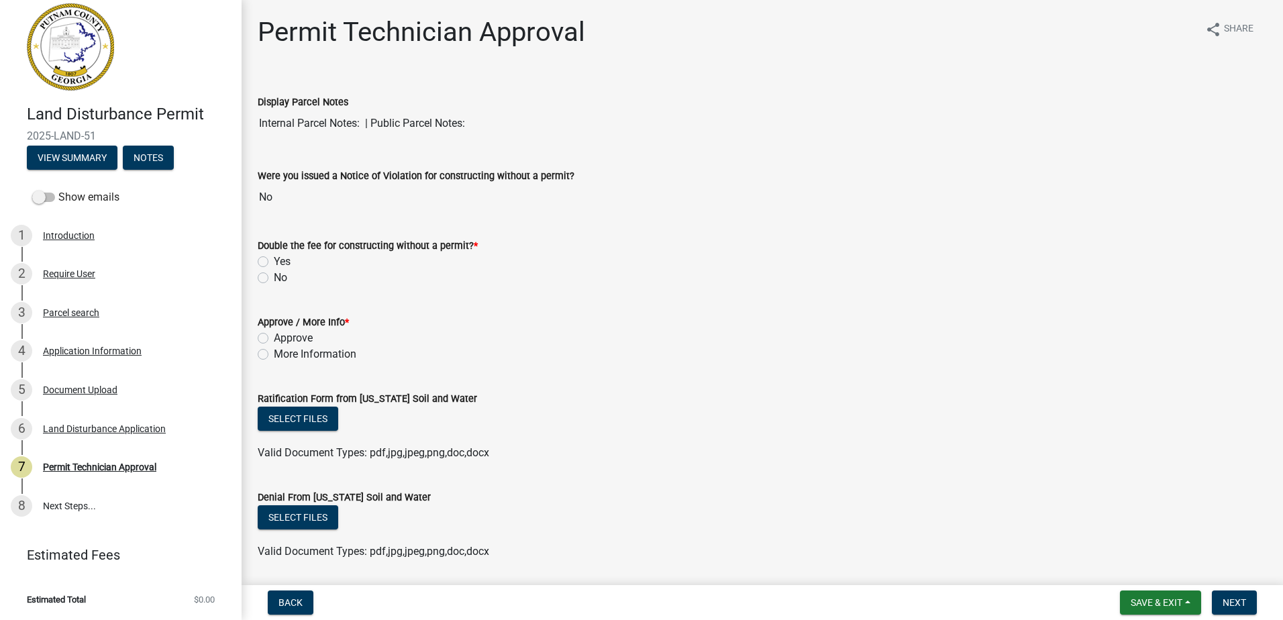
click at [269, 273] on div "No" at bounding box center [763, 278] width 1010 height 16
click at [274, 277] on label "No" at bounding box center [280, 278] width 13 height 16
click at [274, 277] on input "No" at bounding box center [278, 274] width 9 height 9
radio input "true"
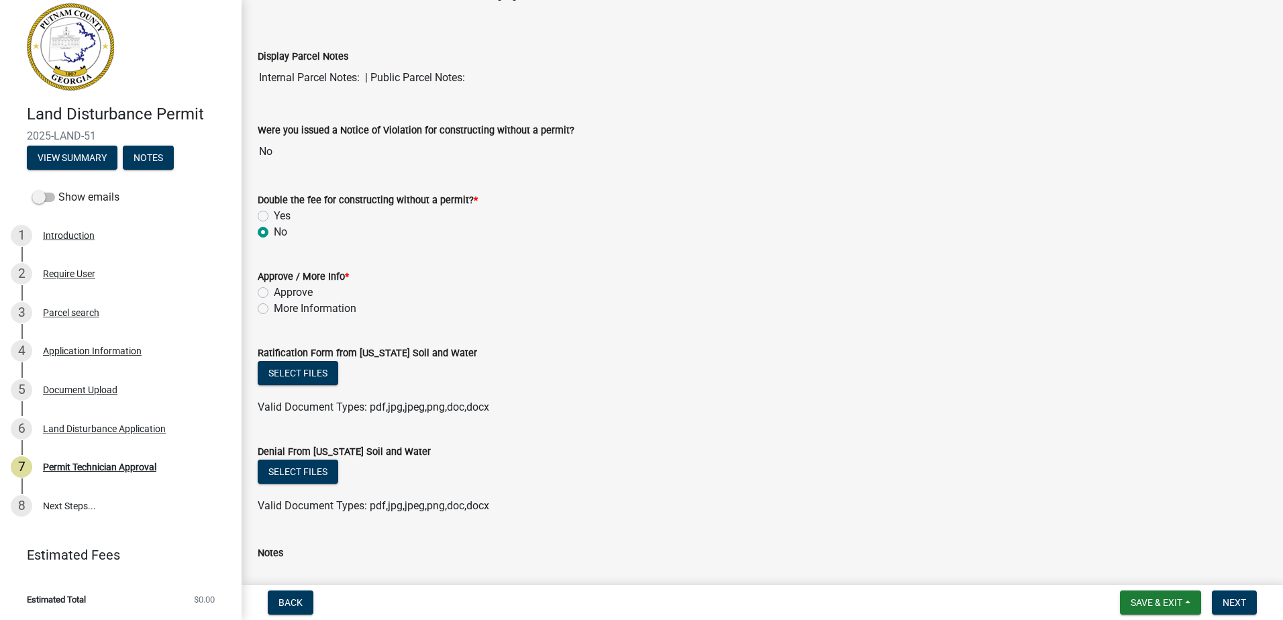
scroll to position [67, 0]
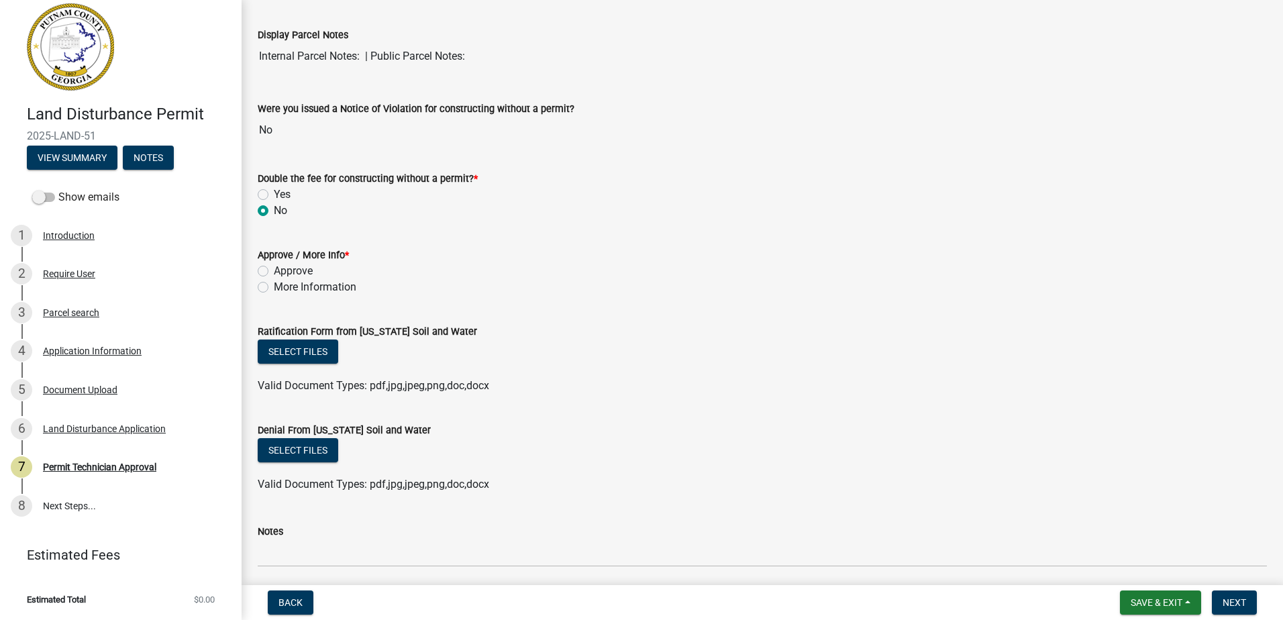
click at [274, 271] on label "Approve" at bounding box center [293, 271] width 39 height 16
click at [274, 271] on input "Approve" at bounding box center [278, 267] width 9 height 9
radio input "true"
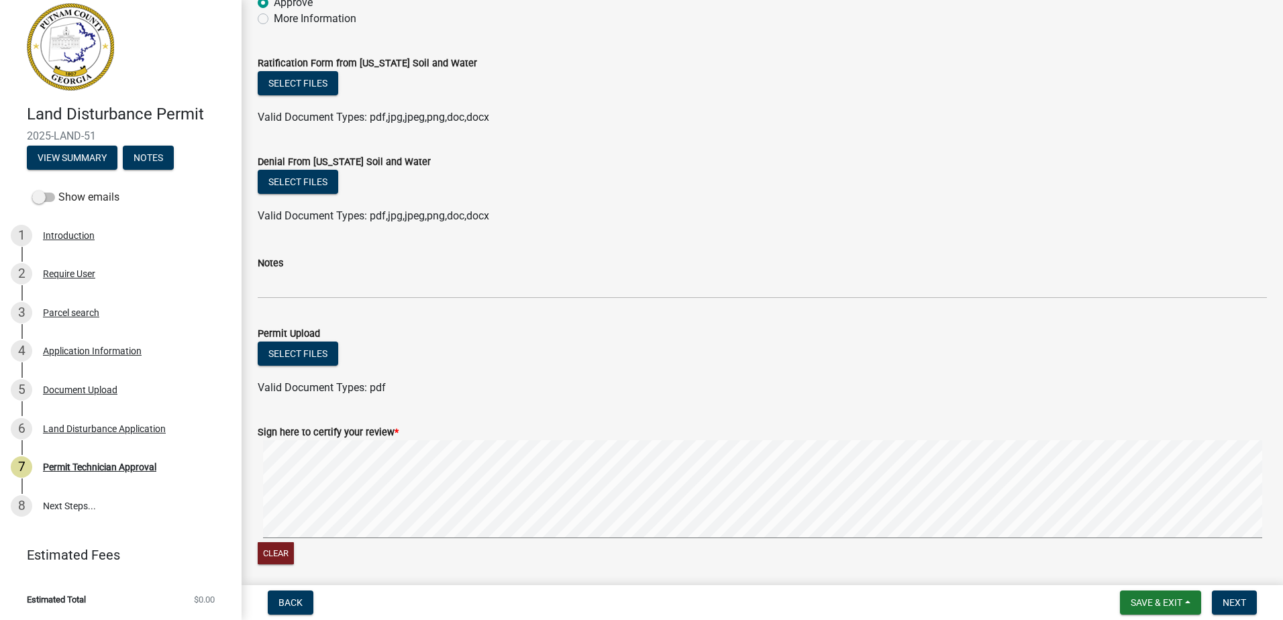
scroll to position [388, 0]
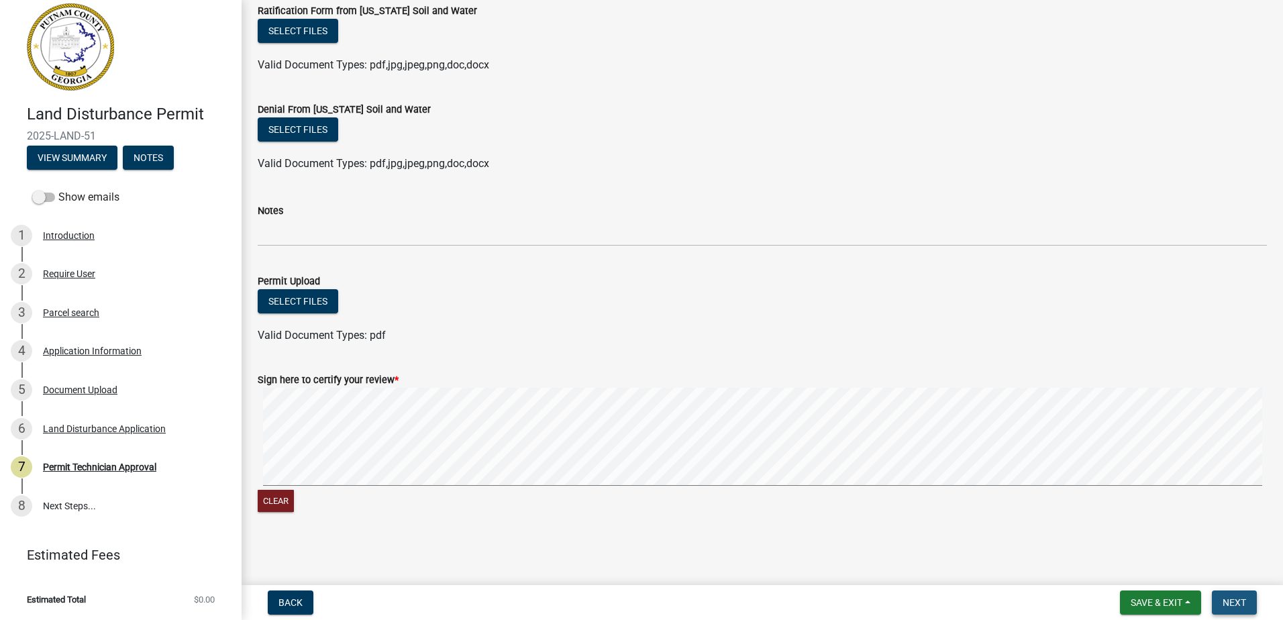
click at [1242, 606] on span "Next" at bounding box center [1234, 602] width 23 height 11
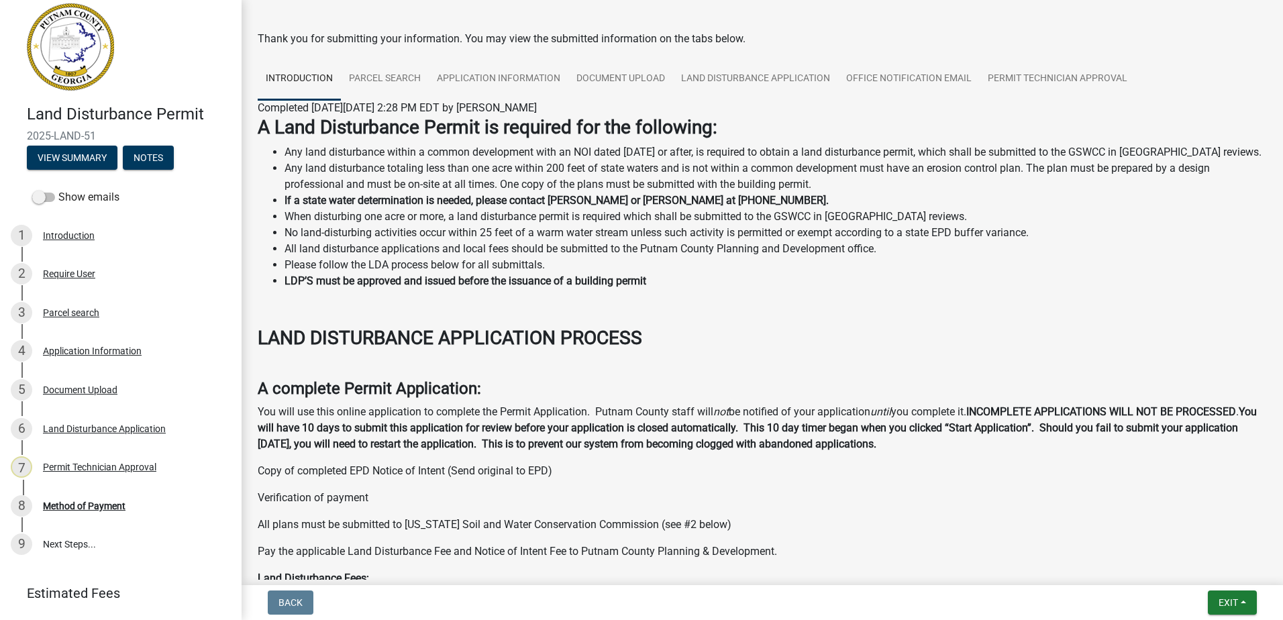
scroll to position [67, 0]
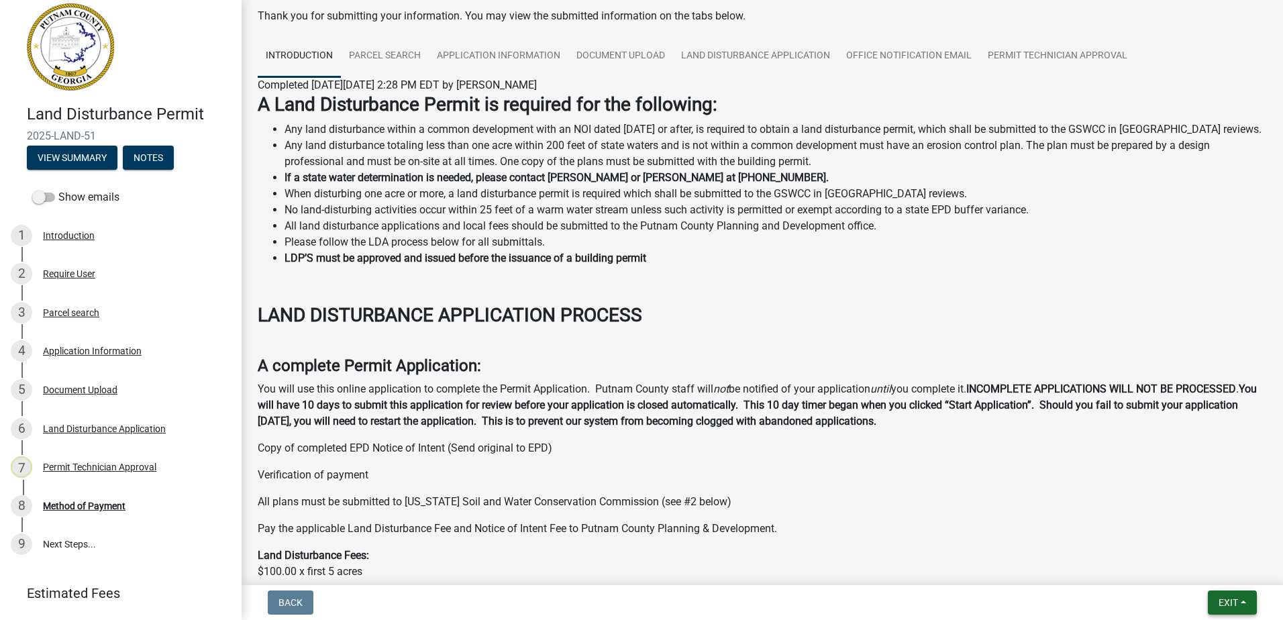
drag, startPoint x: 1222, startPoint y: 587, endPoint x: 1230, endPoint y: 595, distance: 11.4
click at [1222, 587] on nav "Back Exit Save Save & Exit" at bounding box center [763, 602] width 1042 height 35
click at [1231, 599] on span "Exit" at bounding box center [1228, 602] width 19 height 11
click at [1228, 566] on button "Save & Exit" at bounding box center [1203, 568] width 107 height 32
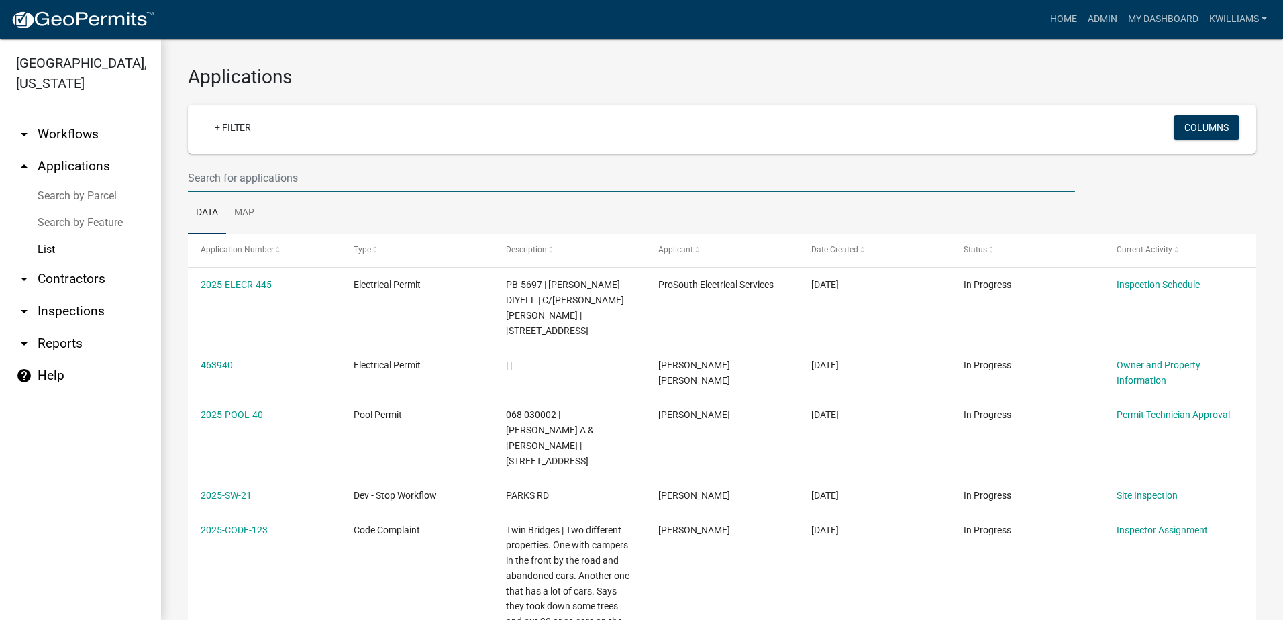
click at [313, 172] on input "text" at bounding box center [631, 178] width 887 height 28
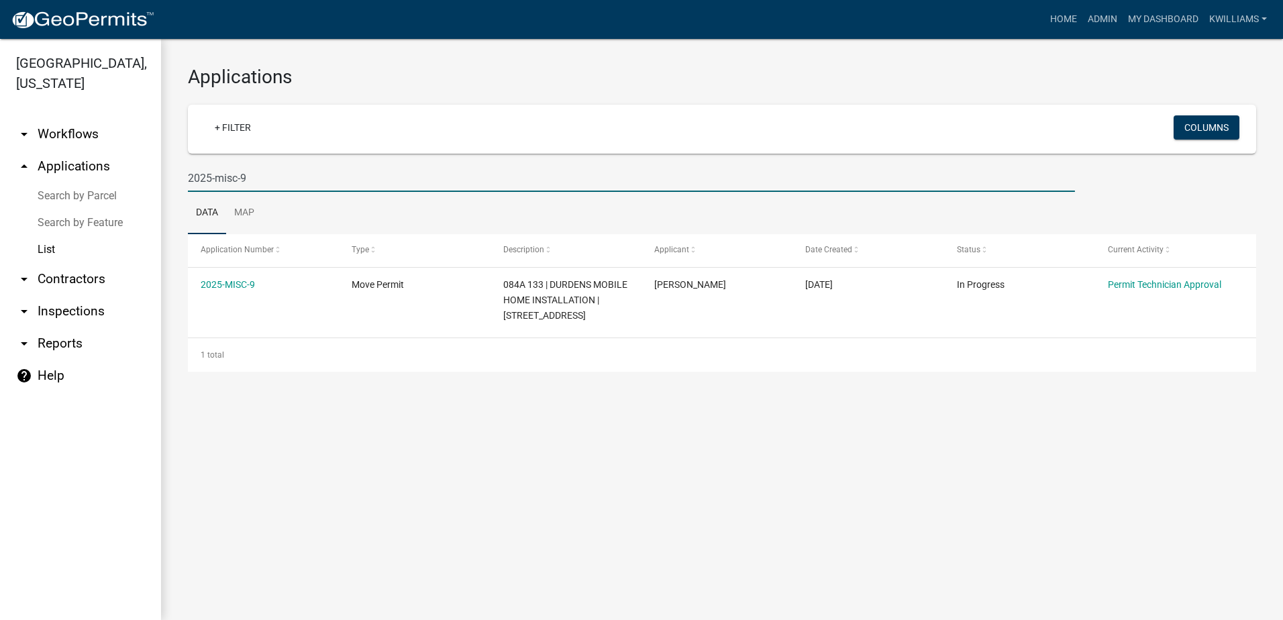
drag, startPoint x: 310, startPoint y: 164, endPoint x: 144, endPoint y: 188, distance: 168.2
click at [144, 193] on div "[GEOGRAPHIC_DATA], [US_STATE] arrow_drop_down Workflows List arrow_drop_up Appl…" at bounding box center [641, 329] width 1283 height 581
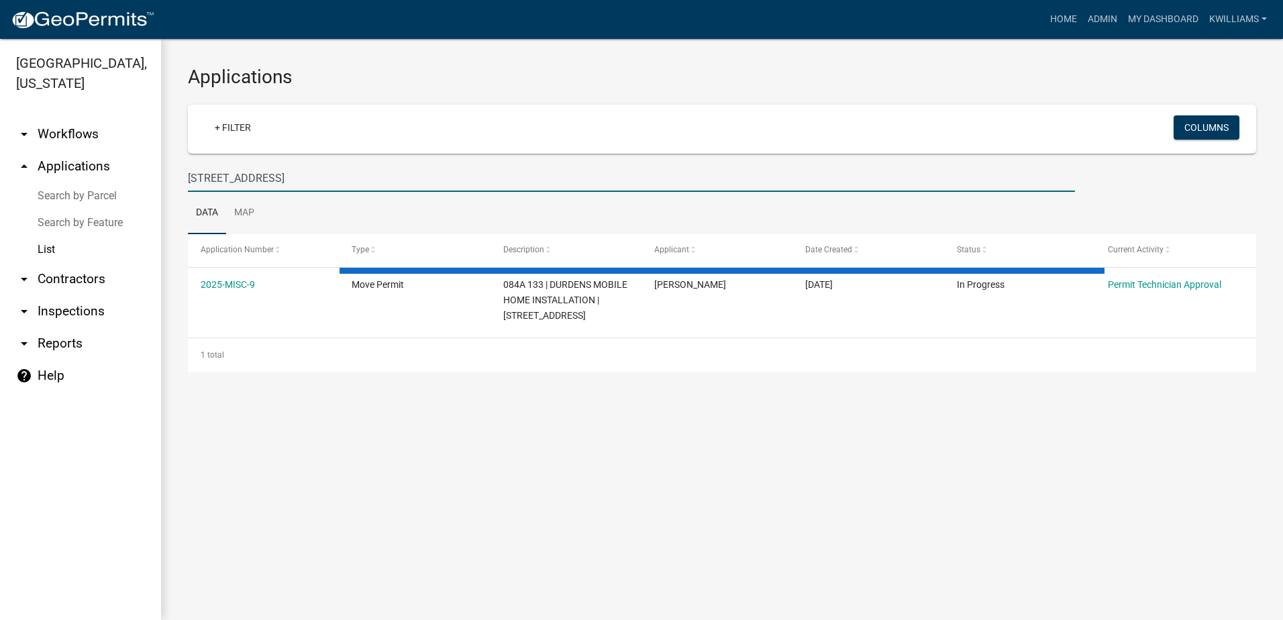
type input "[STREET_ADDRESS]"
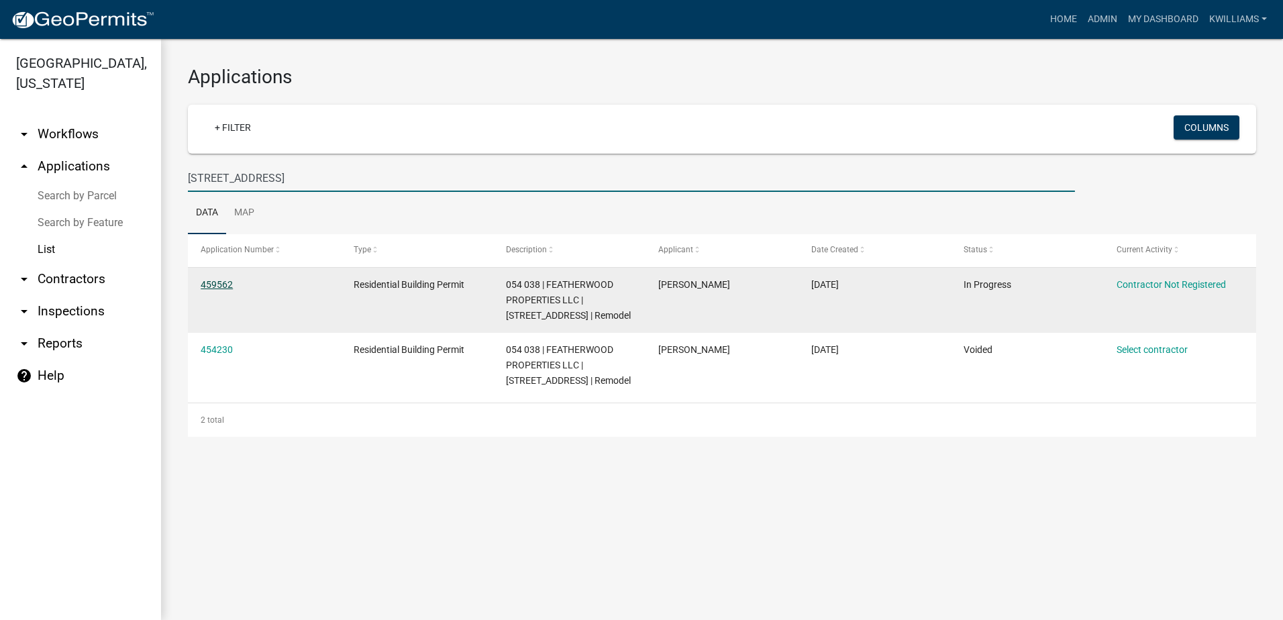
click at [213, 288] on link "459562" at bounding box center [217, 284] width 32 height 11
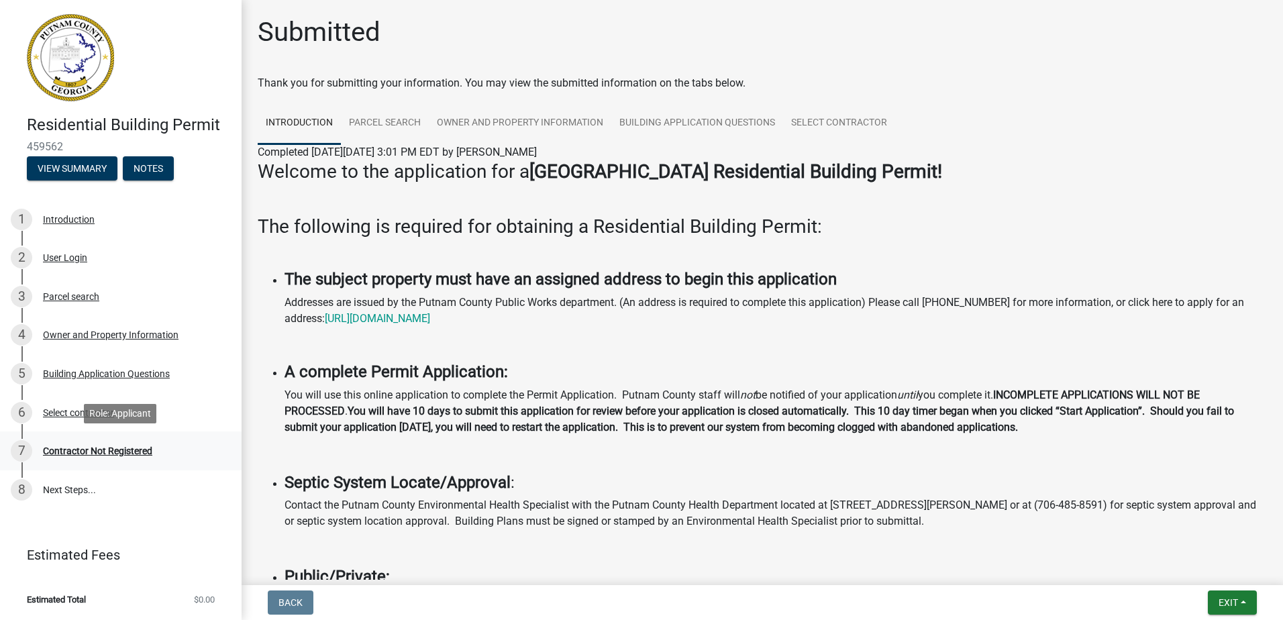
click at [91, 444] on div "7 Contractor Not Registered" at bounding box center [115, 450] width 209 height 21
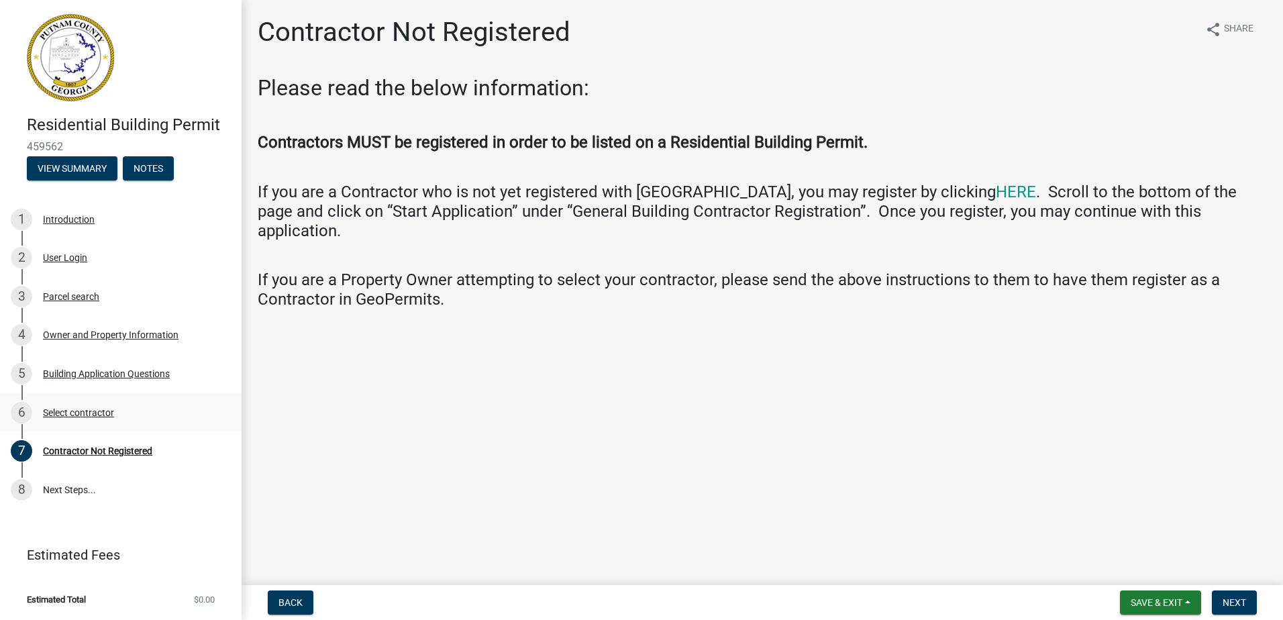
click at [91, 413] on div "Select contractor" at bounding box center [78, 412] width 71 height 9
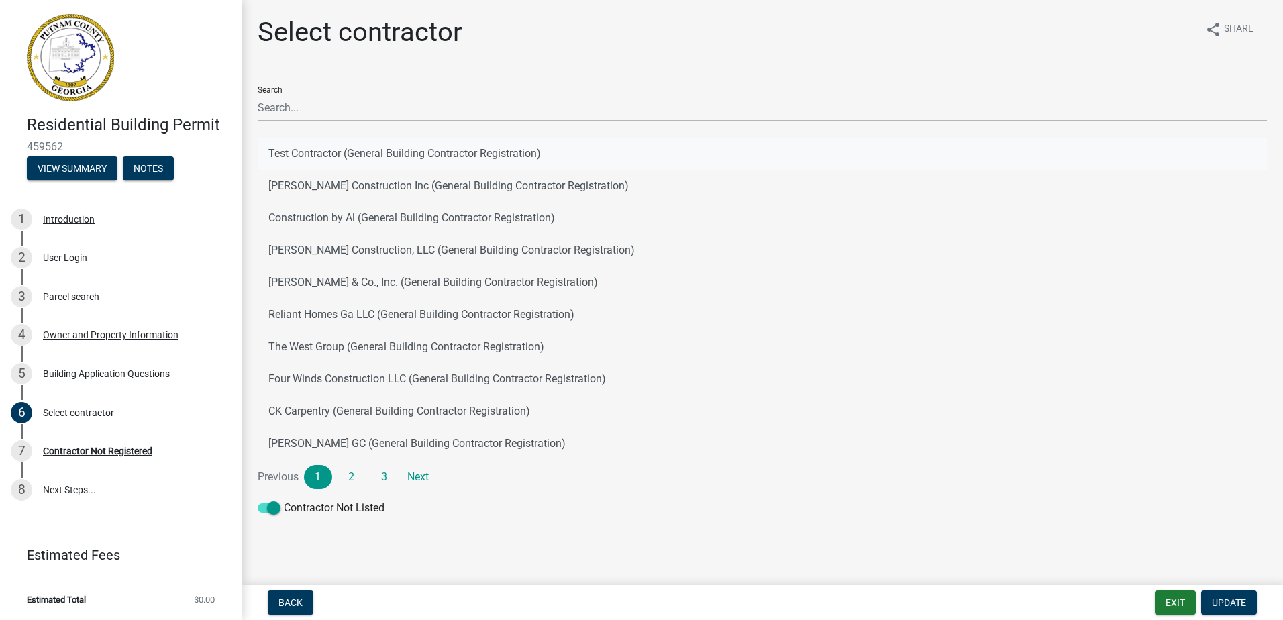
click at [336, 147] on button "Test Contractor (General Building Contractor Registration)" at bounding box center [763, 154] width 1010 height 32
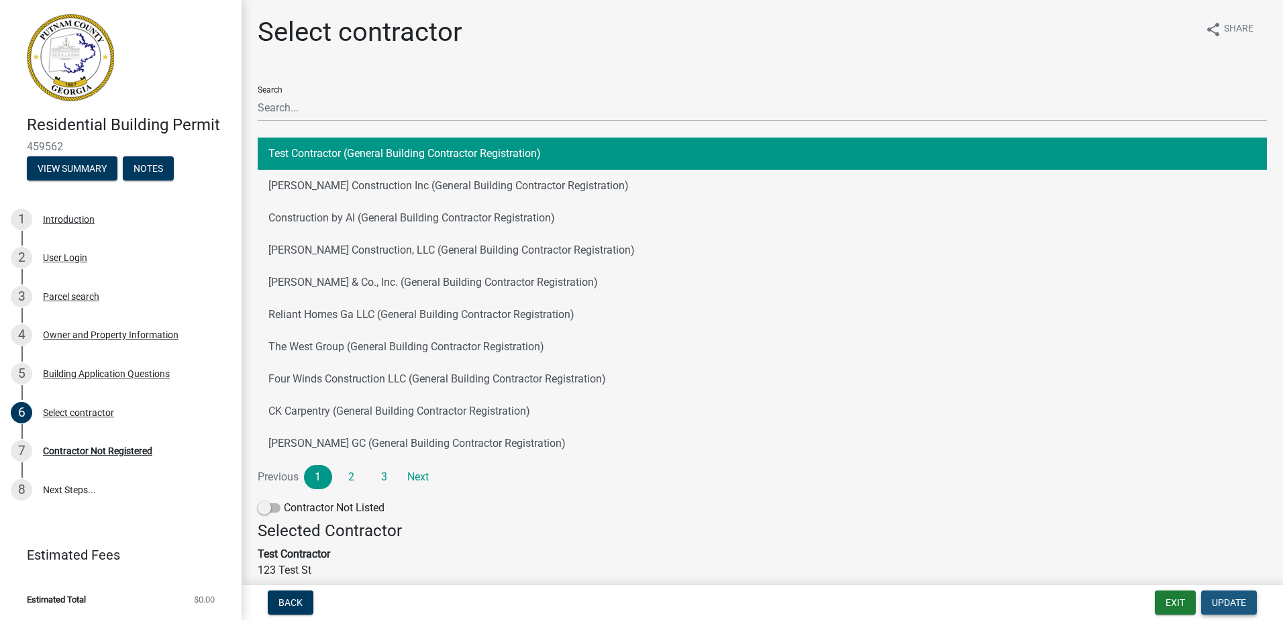
click at [1225, 604] on span "Update" at bounding box center [1229, 602] width 34 height 11
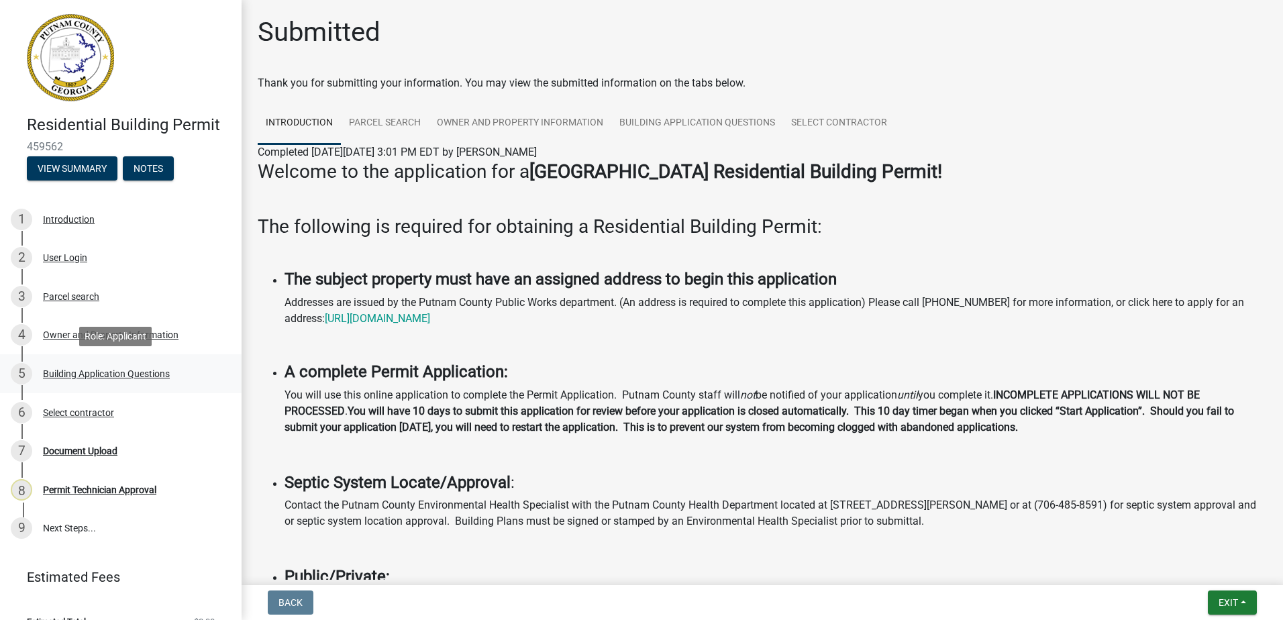
click at [70, 370] on div "Building Application Questions" at bounding box center [106, 373] width 127 height 9
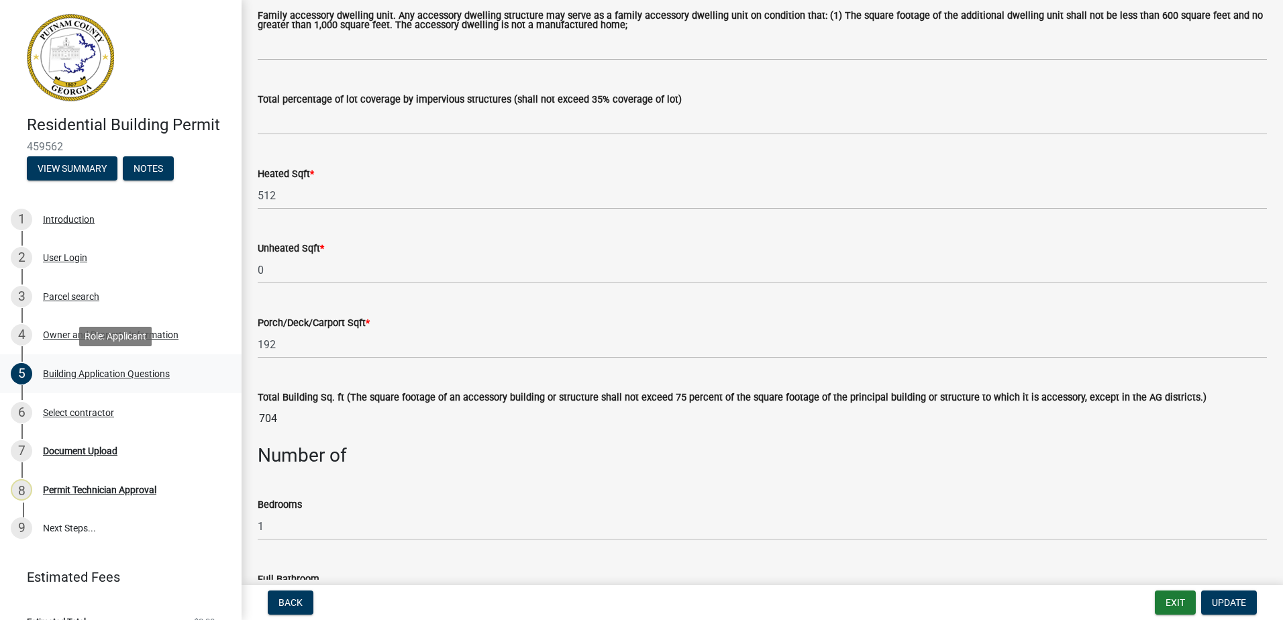
scroll to position [805, 0]
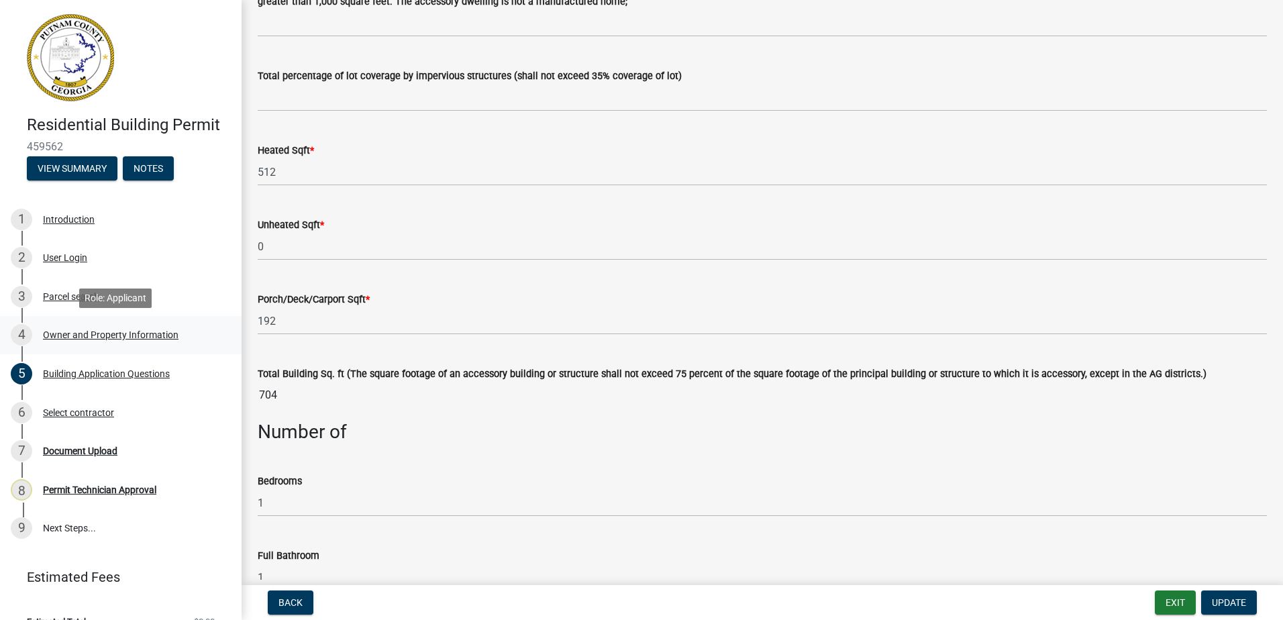
click at [56, 332] on div "Owner and Property Information" at bounding box center [111, 334] width 136 height 9
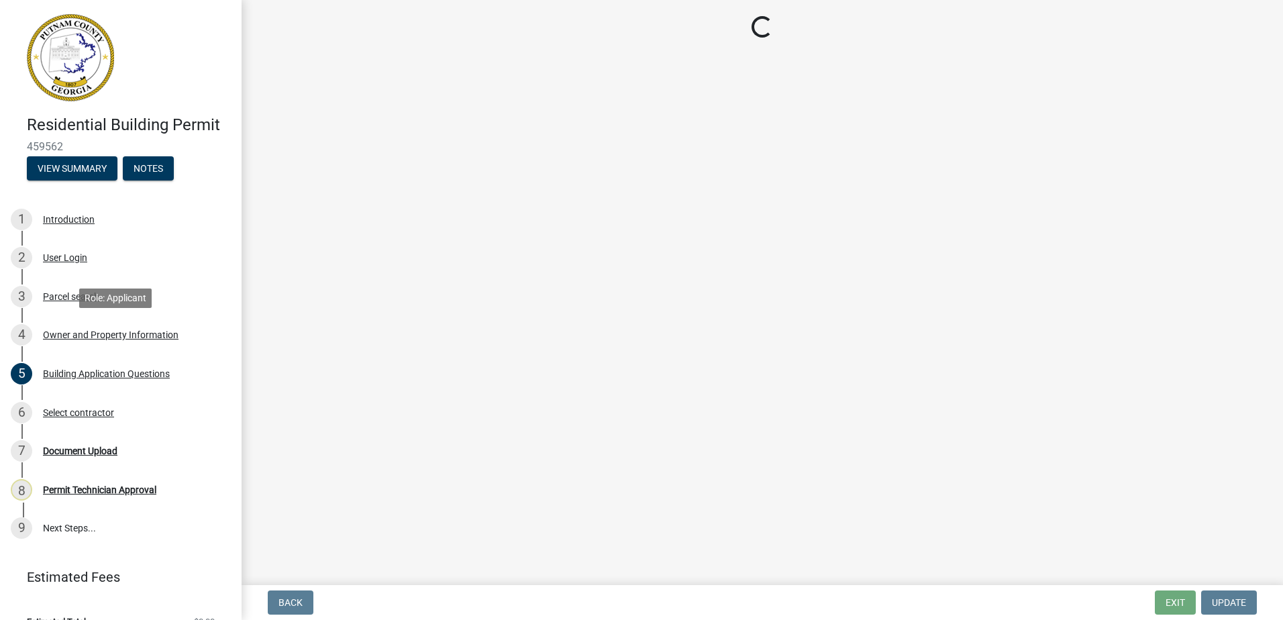
scroll to position [0, 0]
select select "ef7a1fc2-7a7a-426d-b1f0-c9b9b6ca7ff4"
select select "83394b22-4a11-496c-8e5c-75ade2e72faf"
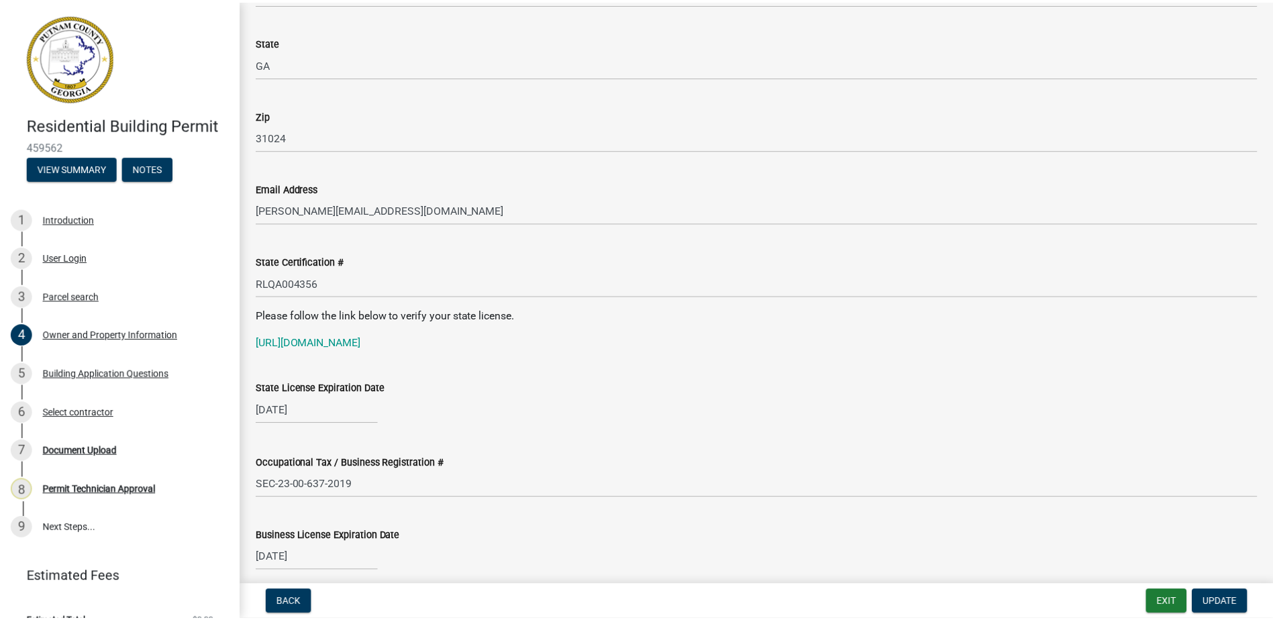
scroll to position [1410, 0]
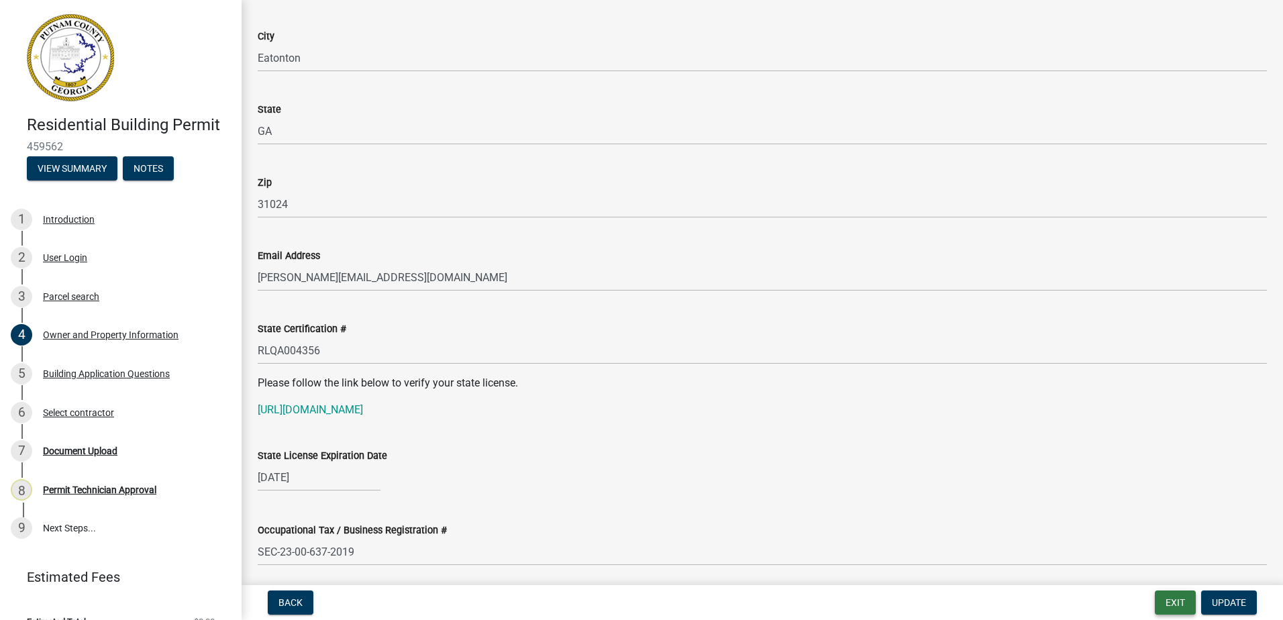
click at [1167, 601] on button "Exit" at bounding box center [1175, 603] width 41 height 24
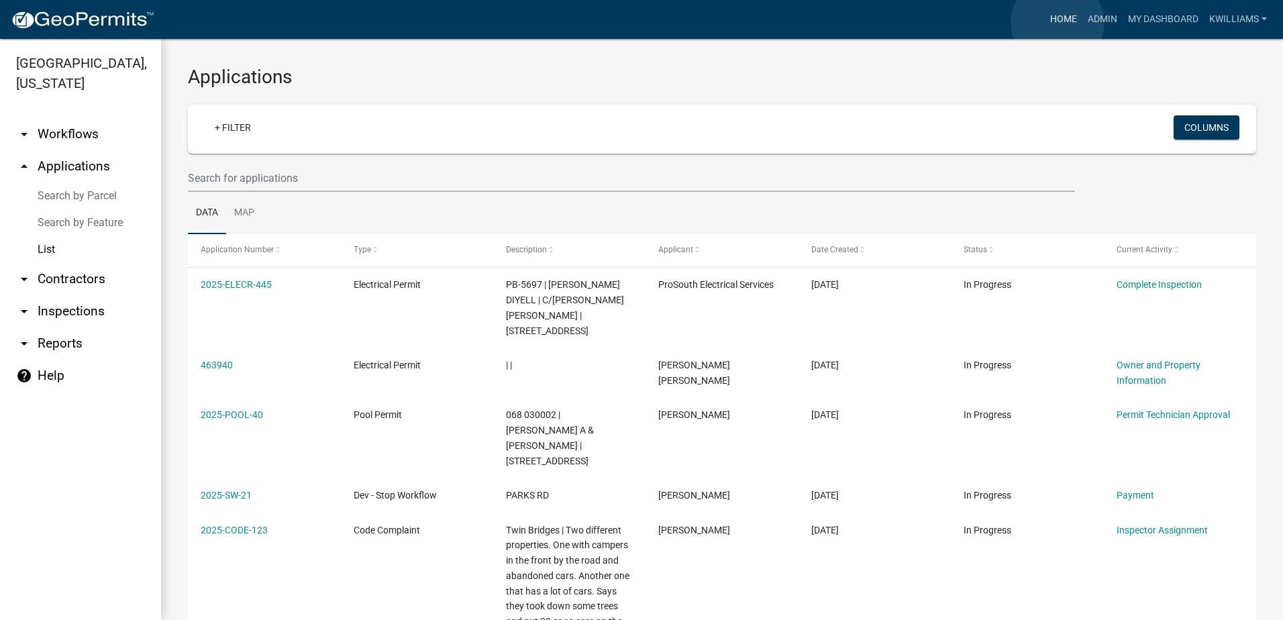
click at [1058, 23] on link "Home" at bounding box center [1064, 20] width 38 height 26
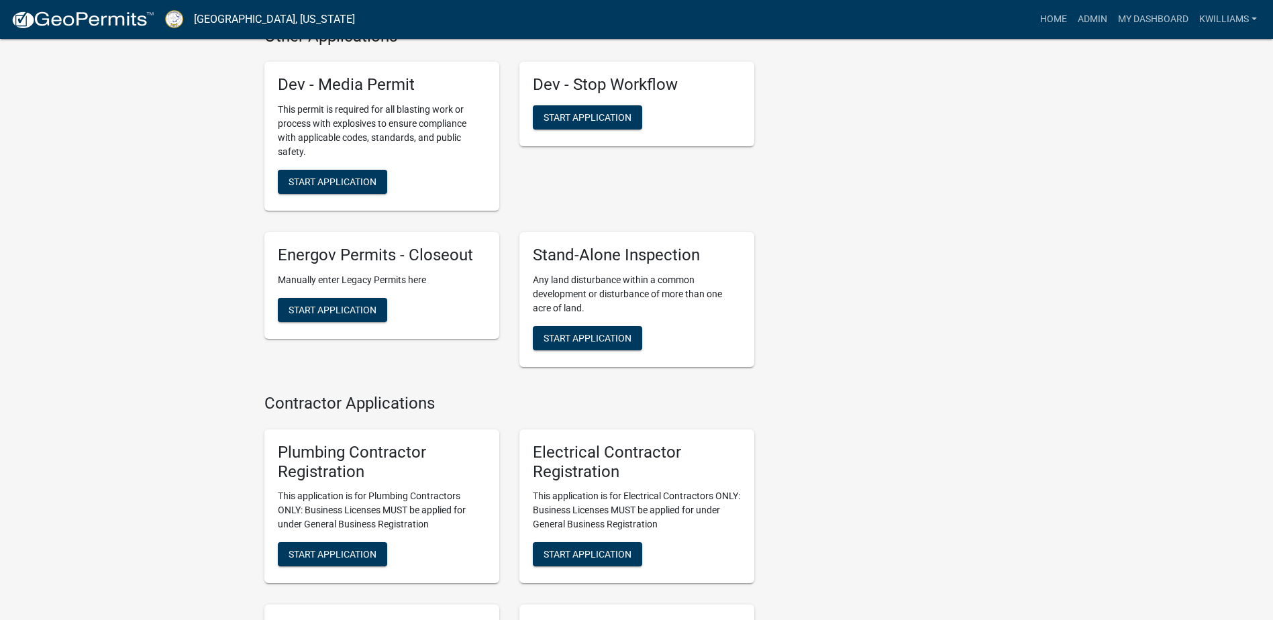
scroll to position [3888, 0]
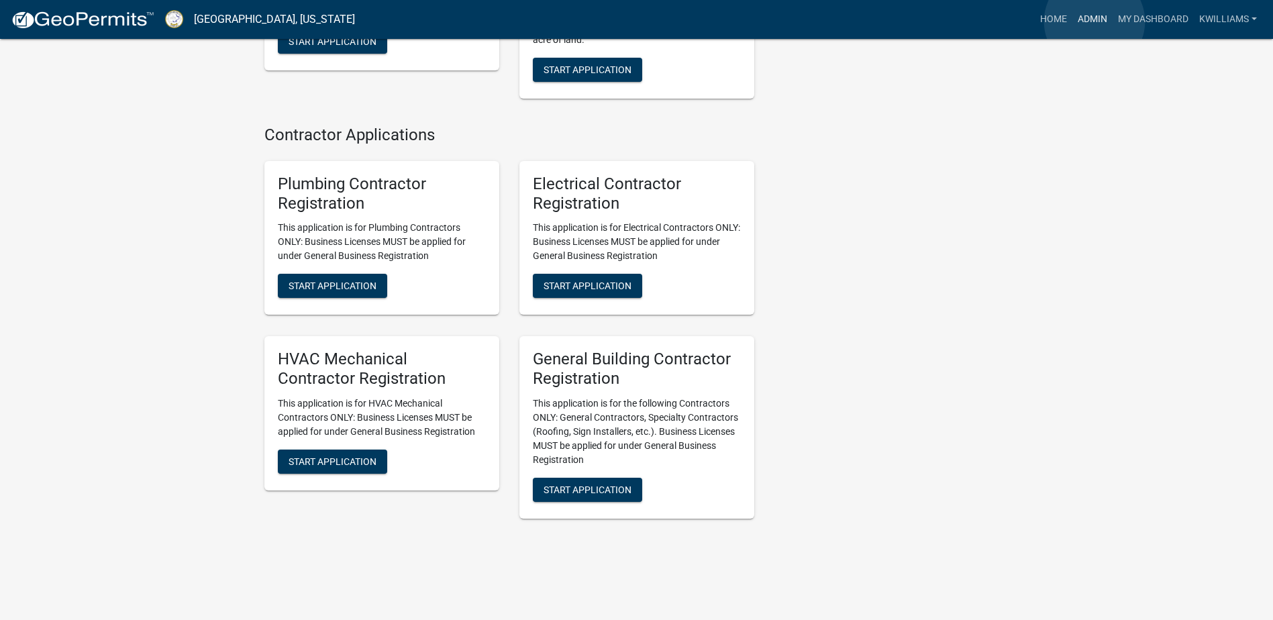
click at [1095, 21] on link "Admin" at bounding box center [1093, 20] width 40 height 26
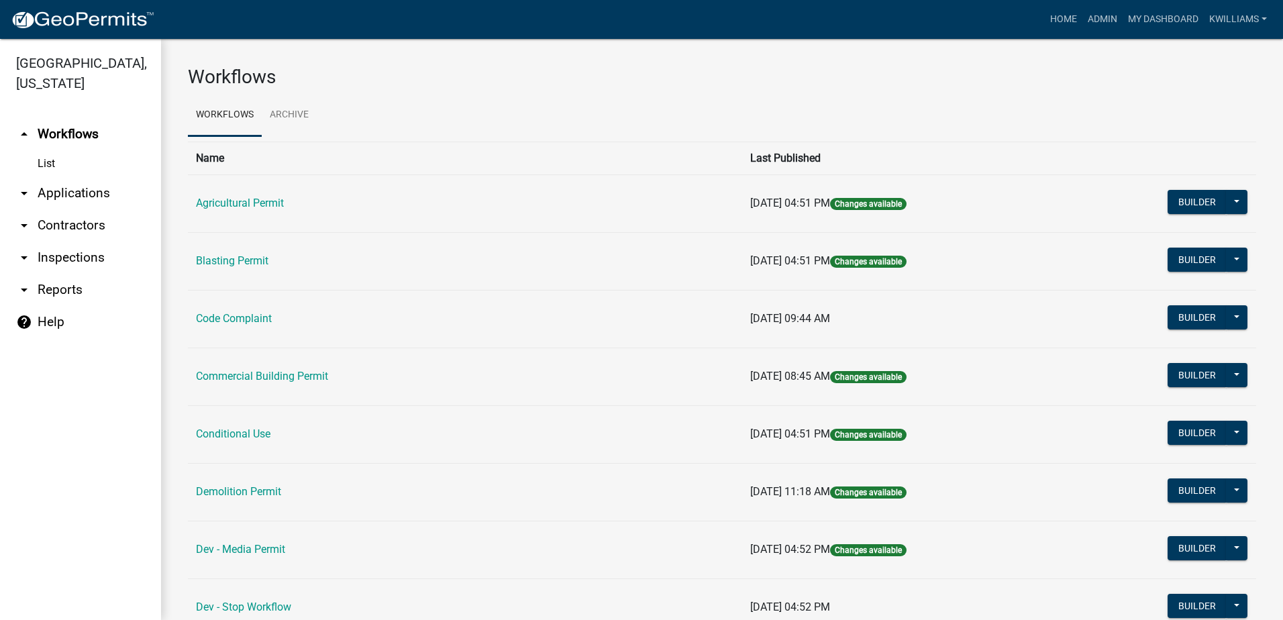
click at [70, 188] on link "arrow_drop_down Applications" at bounding box center [80, 193] width 161 height 32
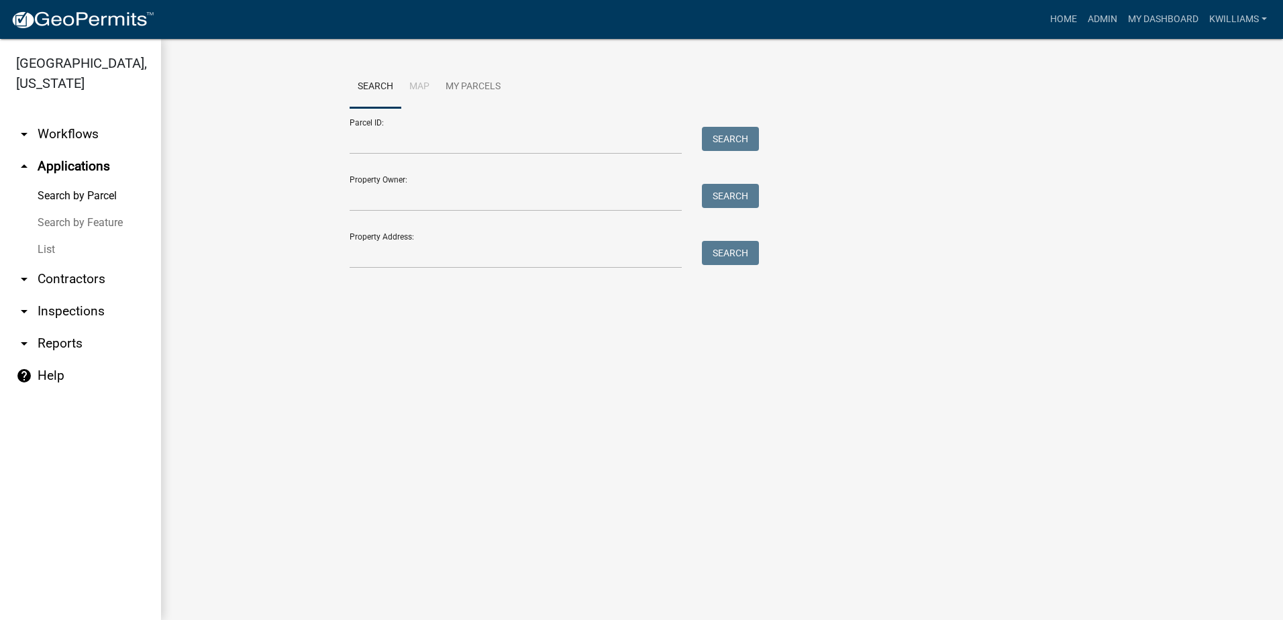
click at [42, 256] on link "List" at bounding box center [80, 249] width 161 height 27
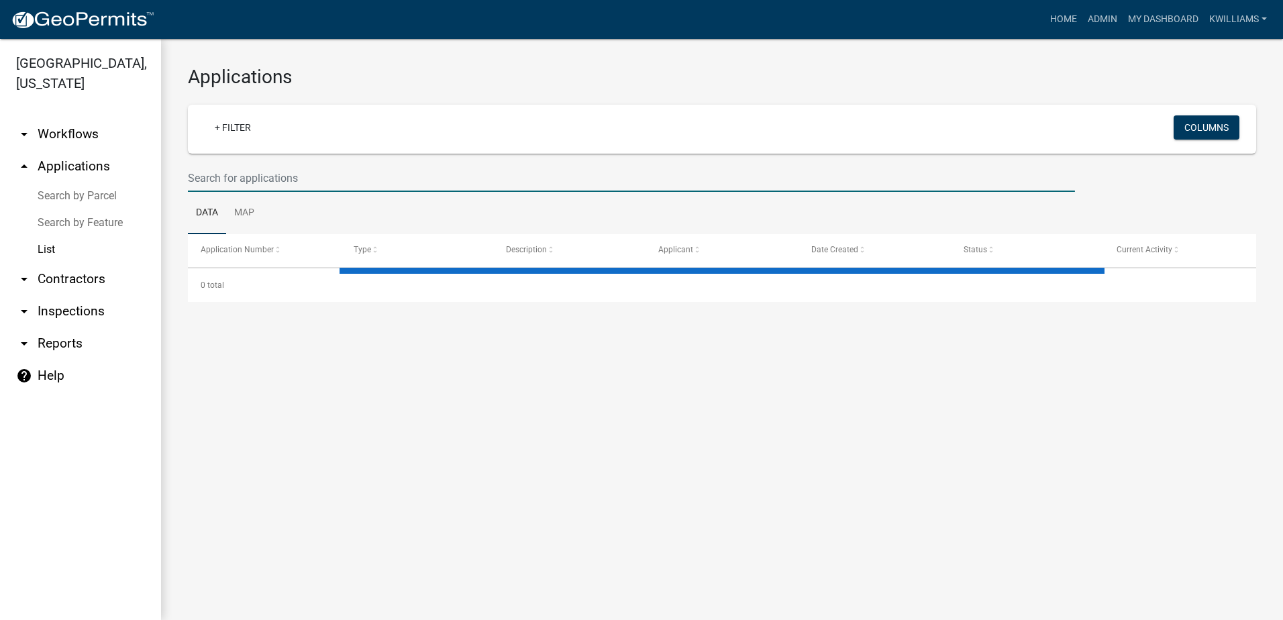
click at [244, 183] on input "text" at bounding box center [631, 178] width 887 height 28
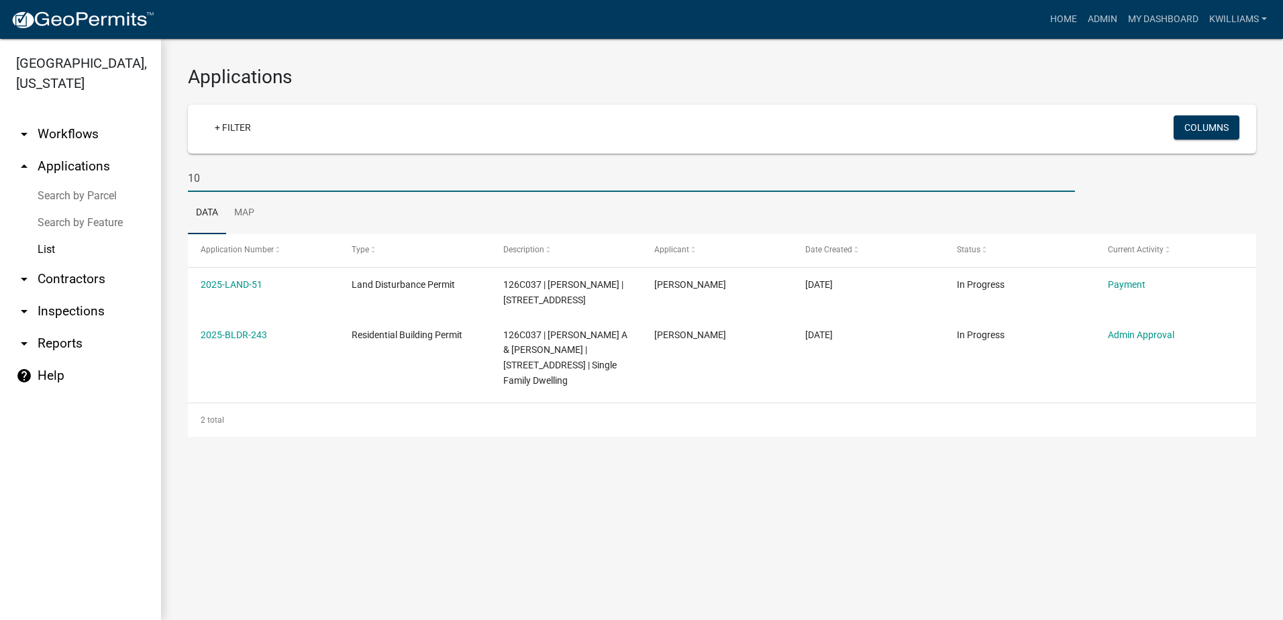
type input "1"
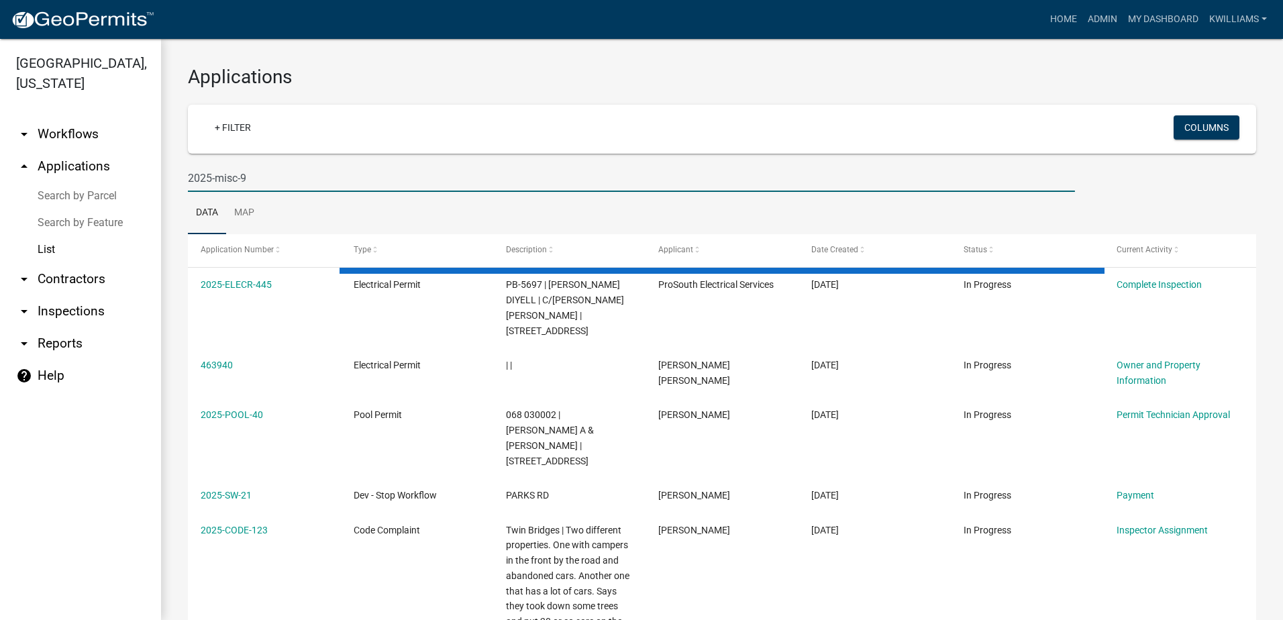
type input "2025-misc-9"
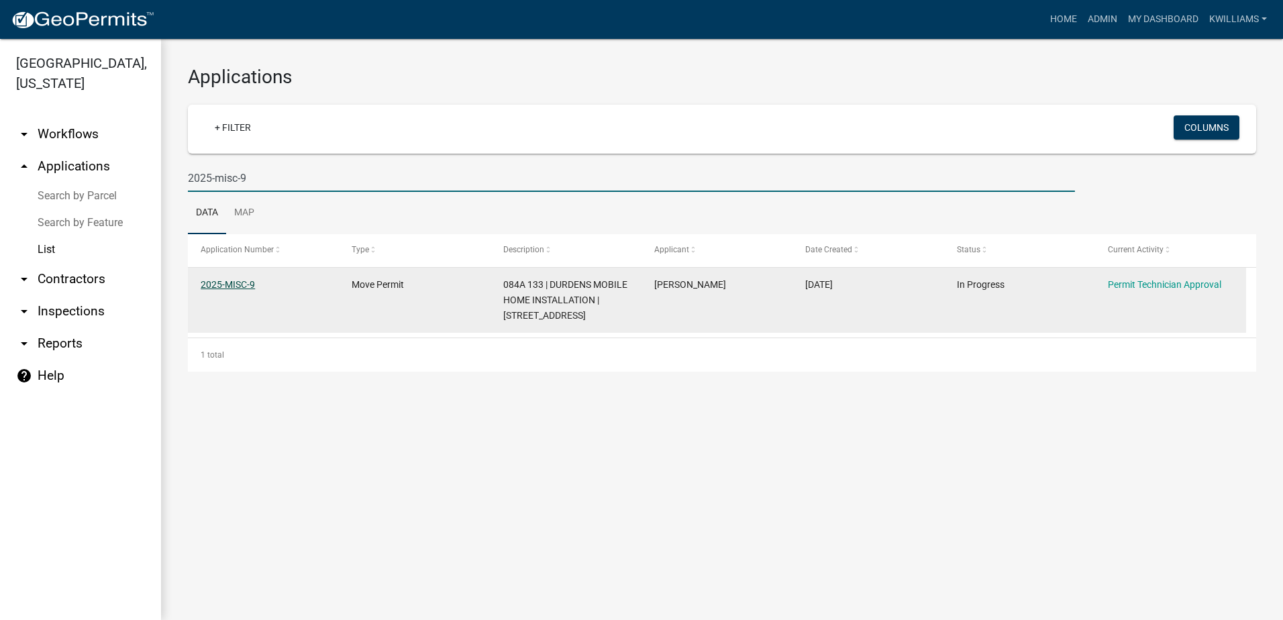
click at [238, 287] on link "2025-MISC-9" at bounding box center [228, 284] width 54 height 11
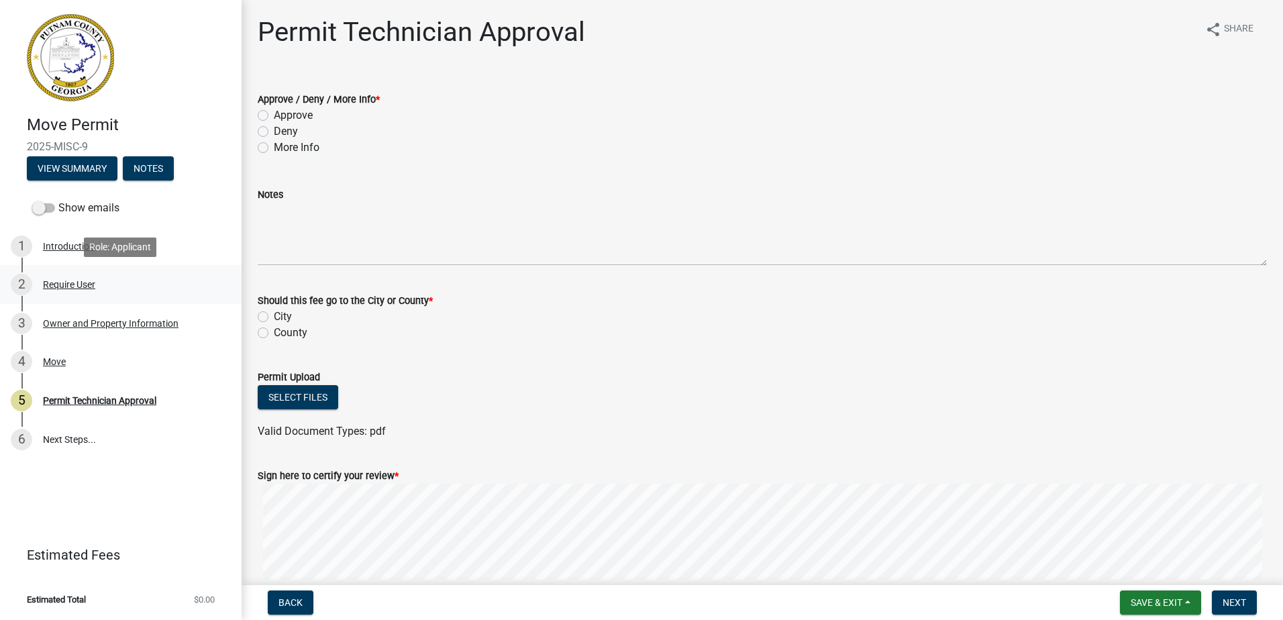
click at [66, 287] on div "Require User" at bounding box center [69, 284] width 52 height 9
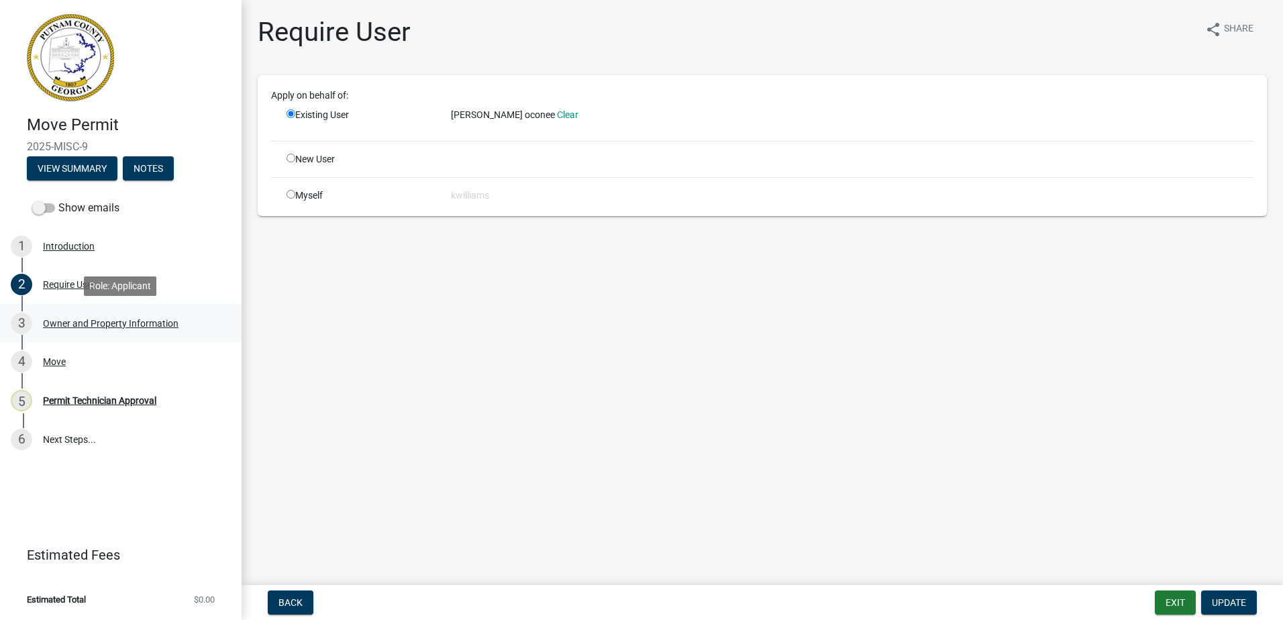
click at [106, 324] on div "Owner and Property Information" at bounding box center [111, 323] width 136 height 9
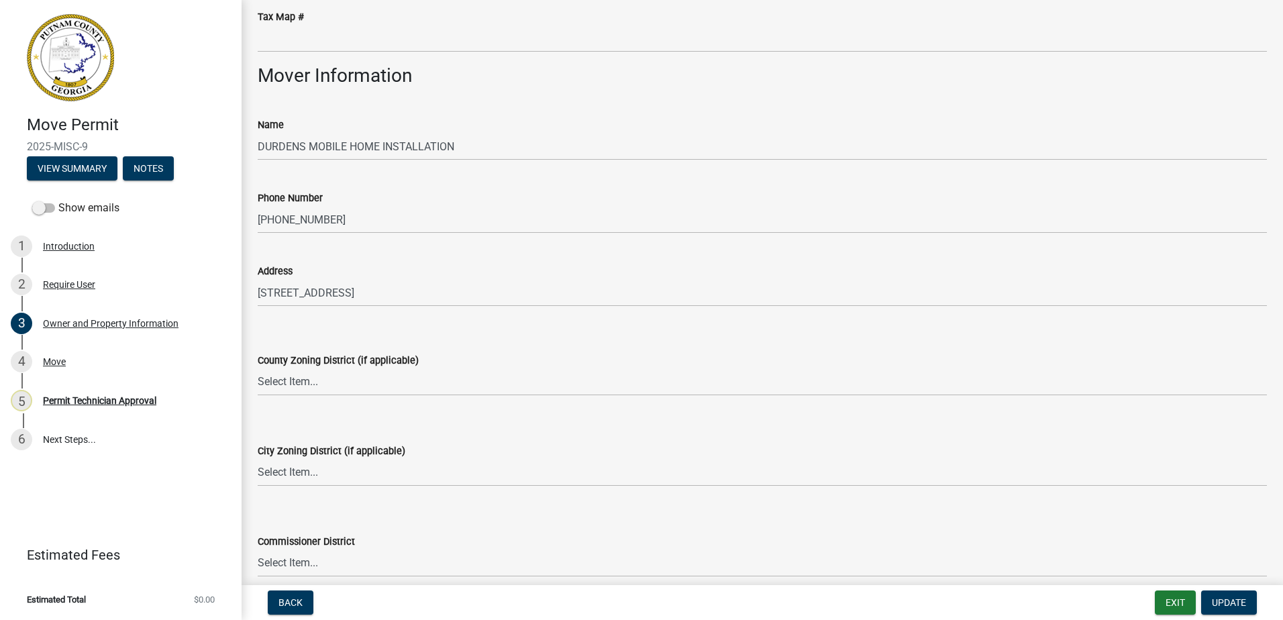
scroll to position [1208, 0]
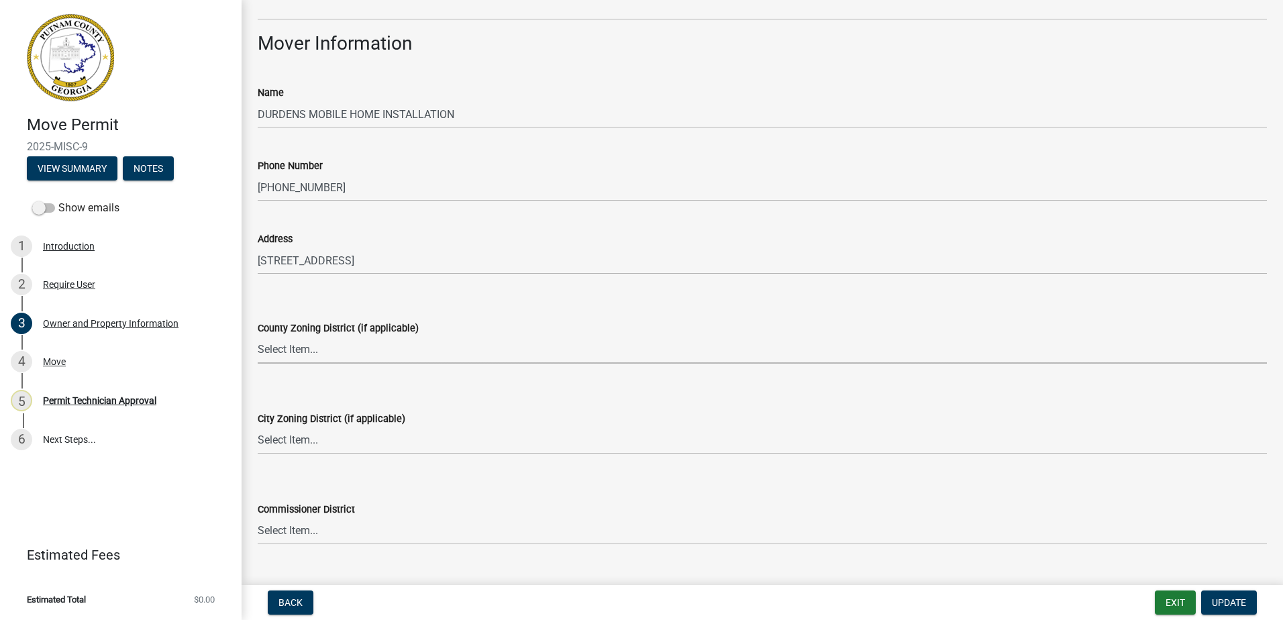
click at [311, 346] on select "Select Item... AG-1 R-1R R-1 R-2 MHP RM-1 RM-3 C-1 C-2 I-M PUD N/A" at bounding box center [763, 350] width 1010 height 28
click at [258, 336] on select "Select Item... AG-1 R-1R R-1 R-2 MHP RM-1 RM-3 C-1 C-2 I-M PUD N/A" at bounding box center [763, 350] width 1010 height 28
select select "78bfdc44-73ff-456e-a557-d4c99b9c08be"
click at [282, 442] on select "Select Item... A-1 A-2 R-1 R-2 R-3 R-4 MHP C-1 C-2 I-1 I-2 DB FH H-P N/A" at bounding box center [763, 441] width 1010 height 28
click at [258, 427] on select "Select Item... A-1 A-2 R-1 R-2 R-3 R-4 MHP C-1 C-2 I-1 I-2 DB FH H-P N/A" at bounding box center [763, 441] width 1010 height 28
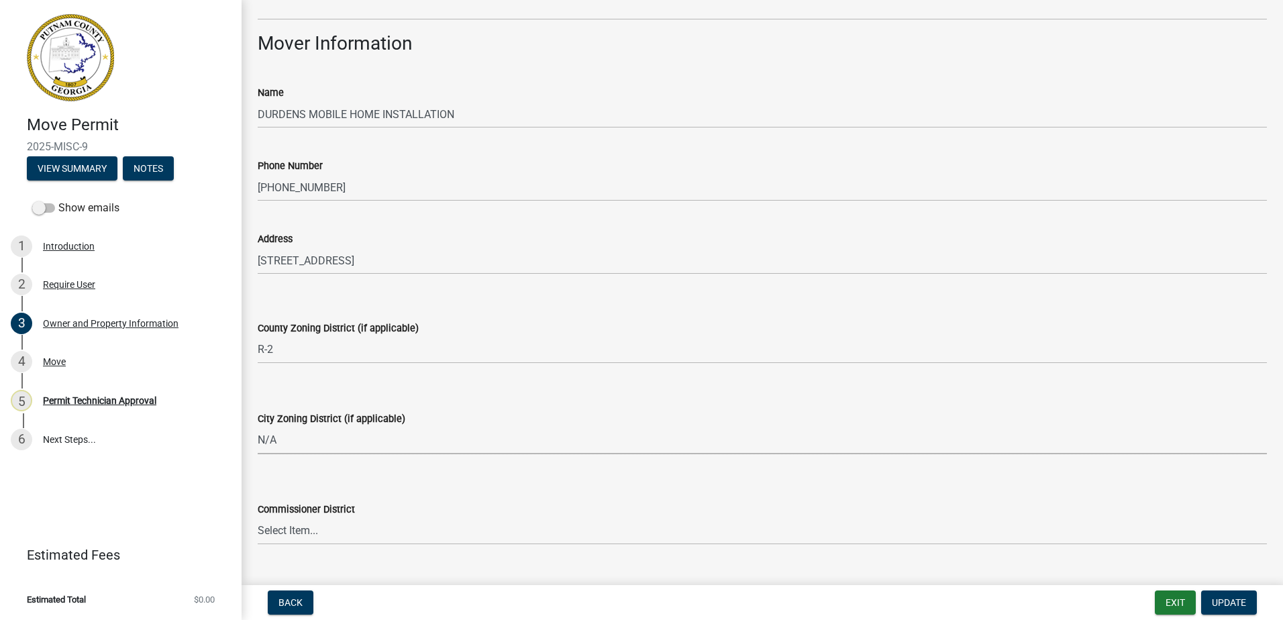
select select "83394b22-4a11-496c-8e5c-75ade2e72faf"
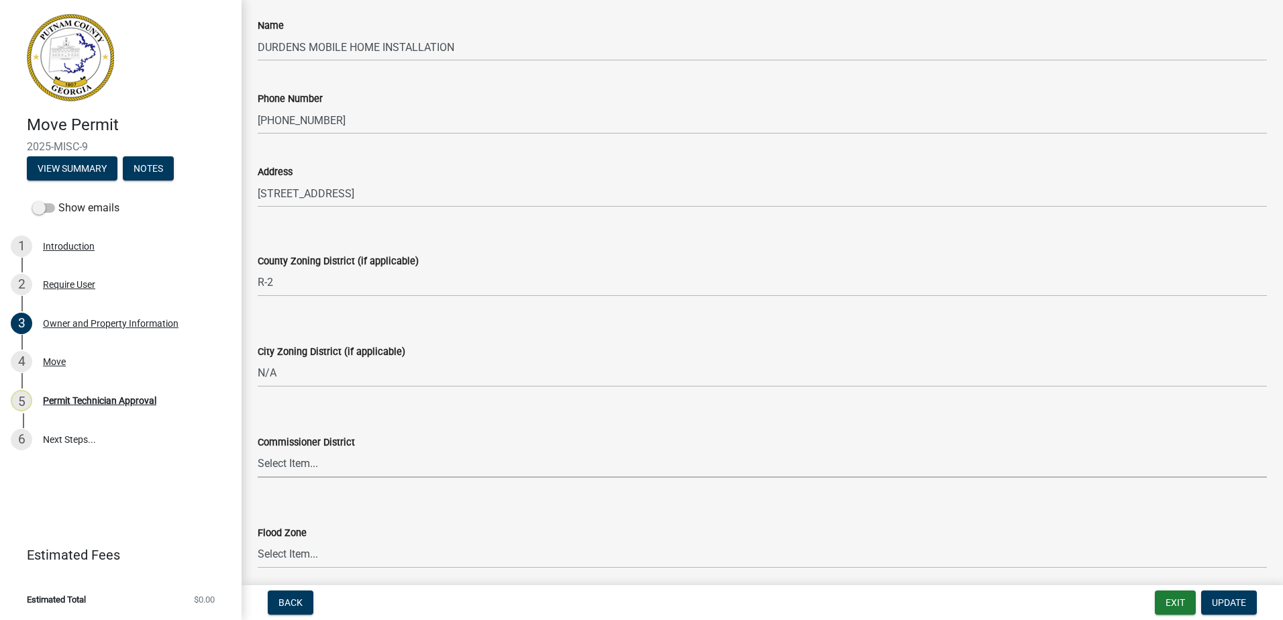
click at [270, 469] on select "Select Item... District 1 District 2 District 3 District 4" at bounding box center [763, 464] width 1010 height 28
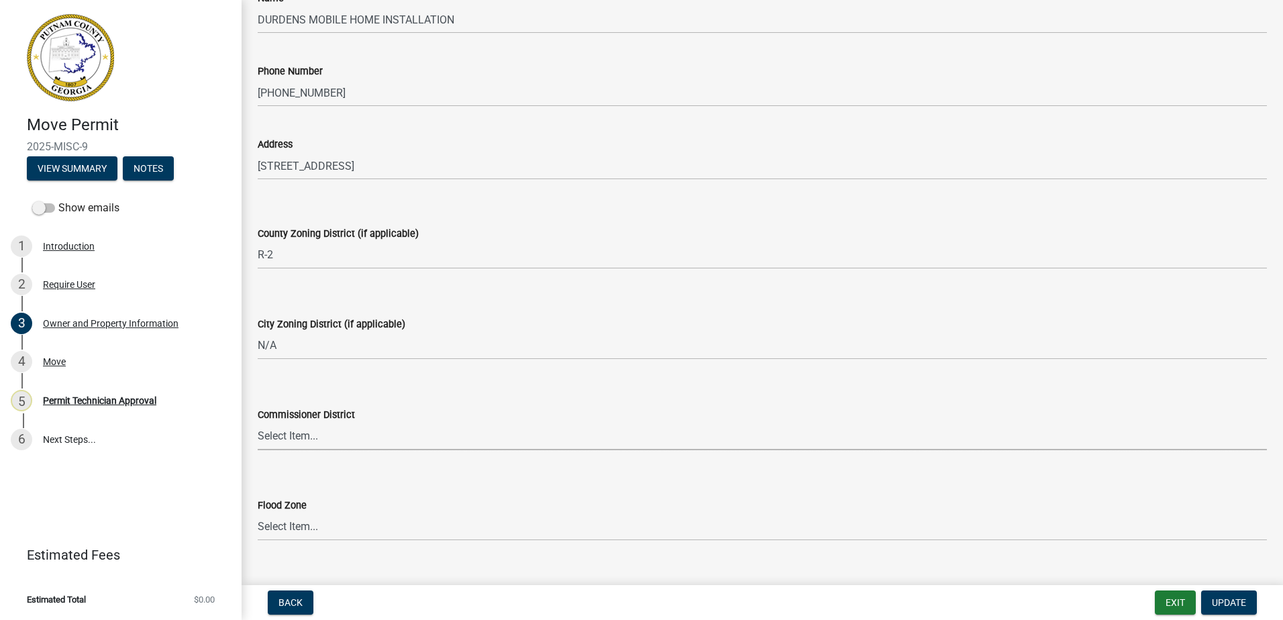
scroll to position [1328, 0]
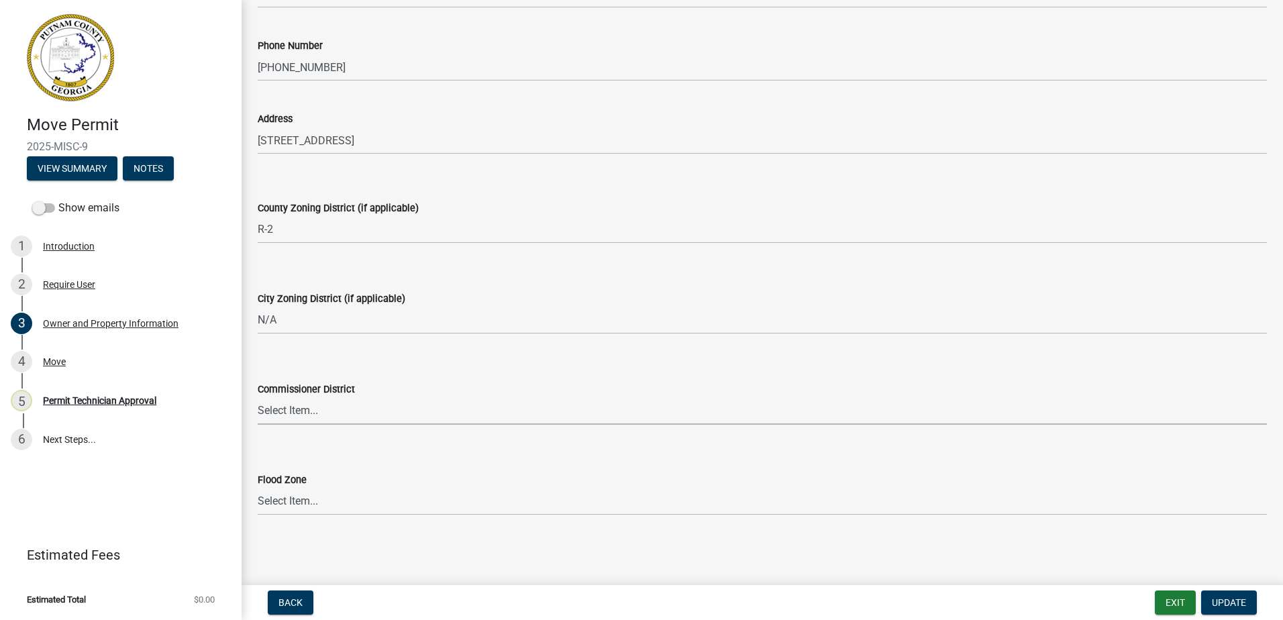
click at [295, 420] on select "Select Item... District 1 District 2 District 3 District 4" at bounding box center [763, 411] width 1010 height 28
click at [258, 397] on select "Select Item... District 1 District 2 District 3 District 4" at bounding box center [763, 411] width 1010 height 28
select select "295c155f-de53-4b68-9fdd-08c8883e9b6f"
click at [1225, 596] on button "Update" at bounding box center [1229, 603] width 56 height 24
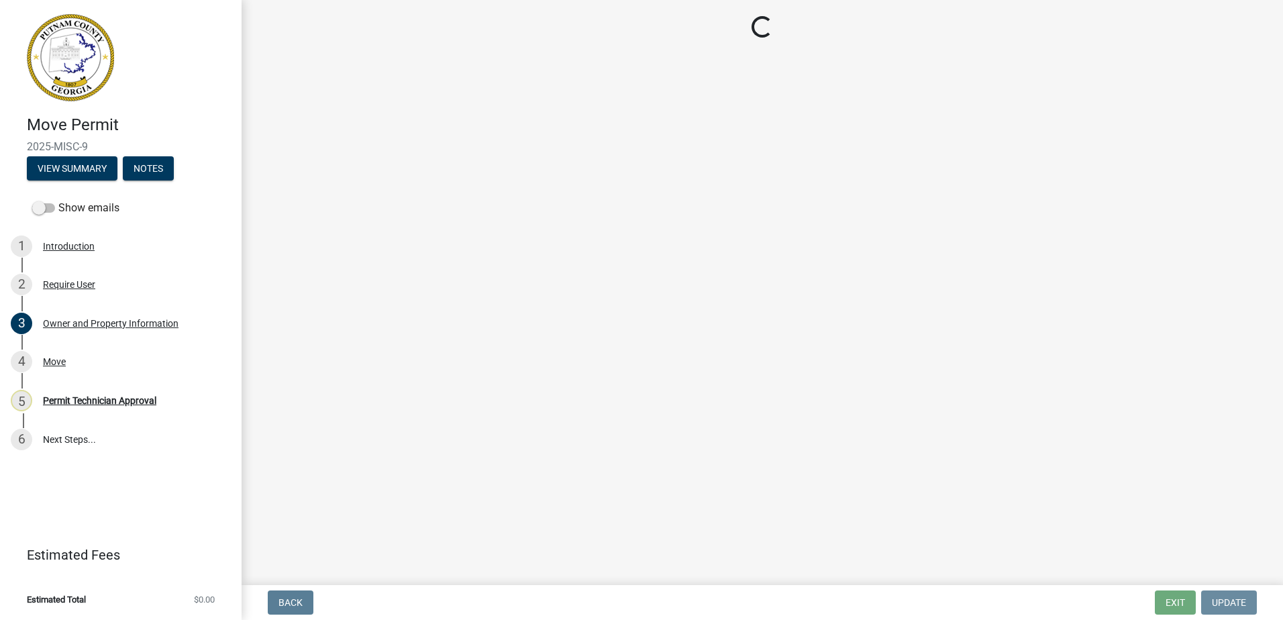
scroll to position [0, 0]
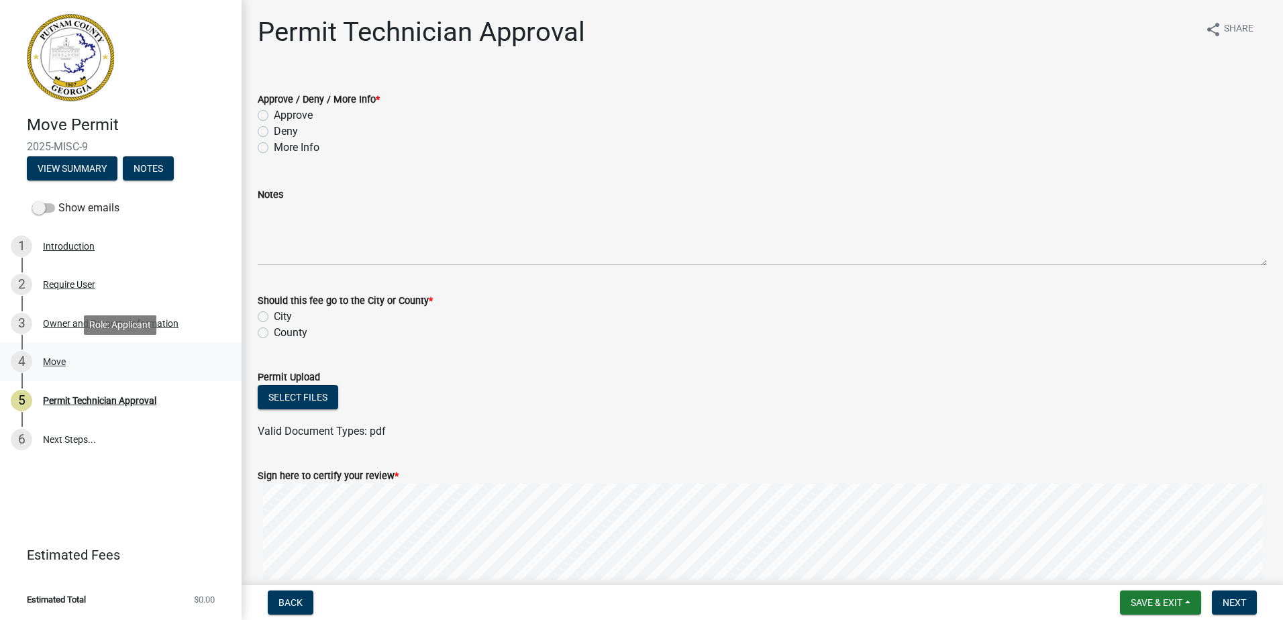
click at [49, 361] on div "Move" at bounding box center [54, 361] width 23 height 9
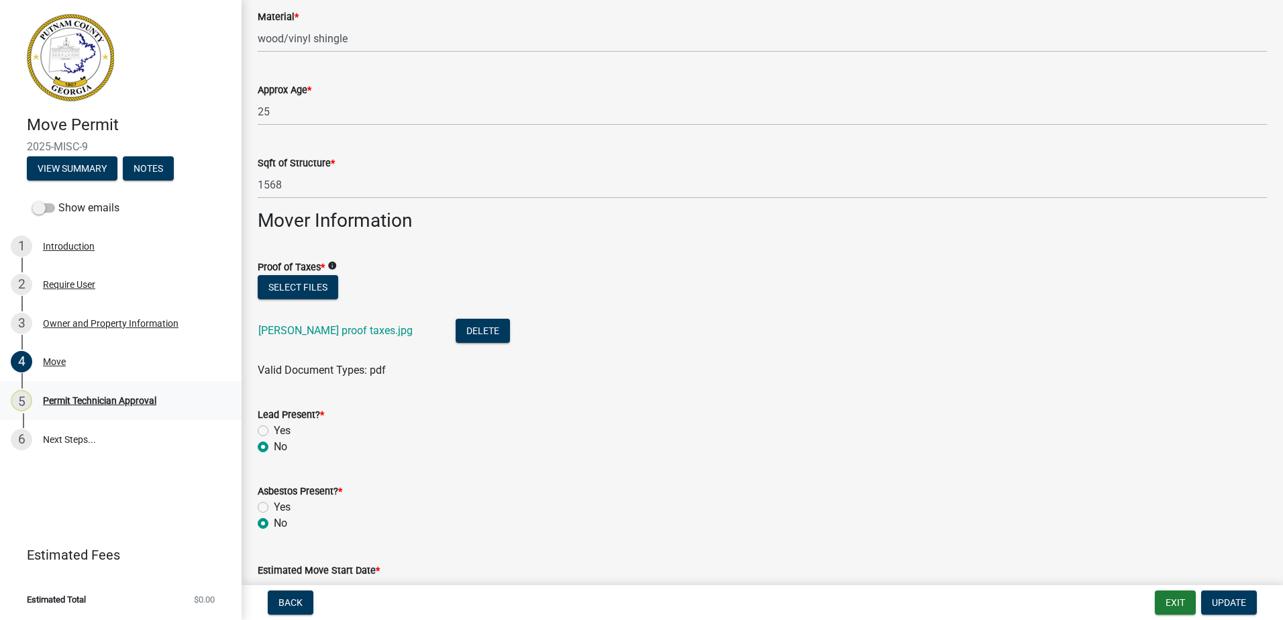
scroll to position [738, 0]
click at [294, 334] on link "[PERSON_NAME] proof taxes.jpg" at bounding box center [335, 329] width 154 height 13
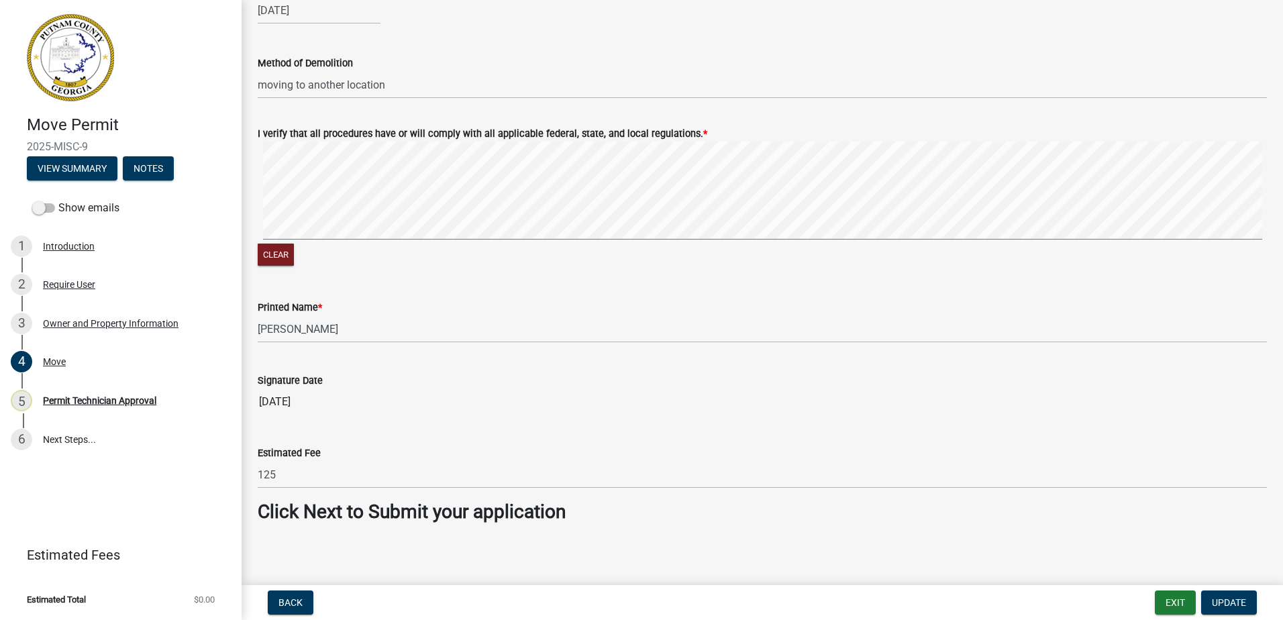
scroll to position [1400, 0]
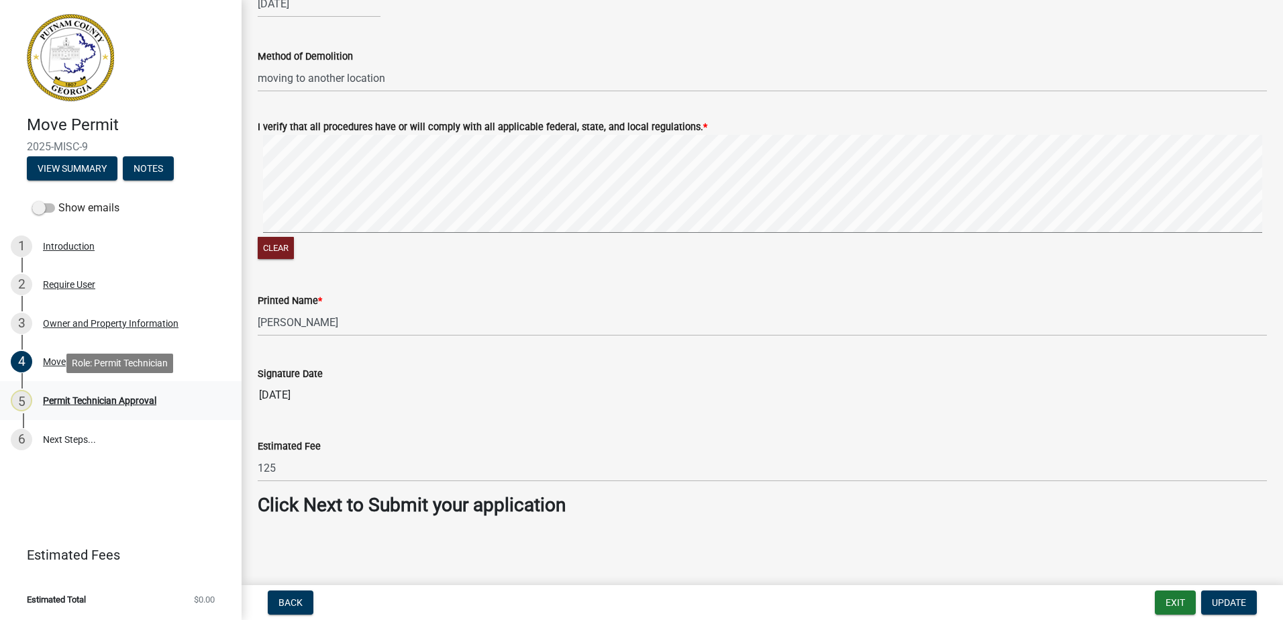
click at [125, 397] on div "Permit Technician Approval" at bounding box center [99, 400] width 113 height 9
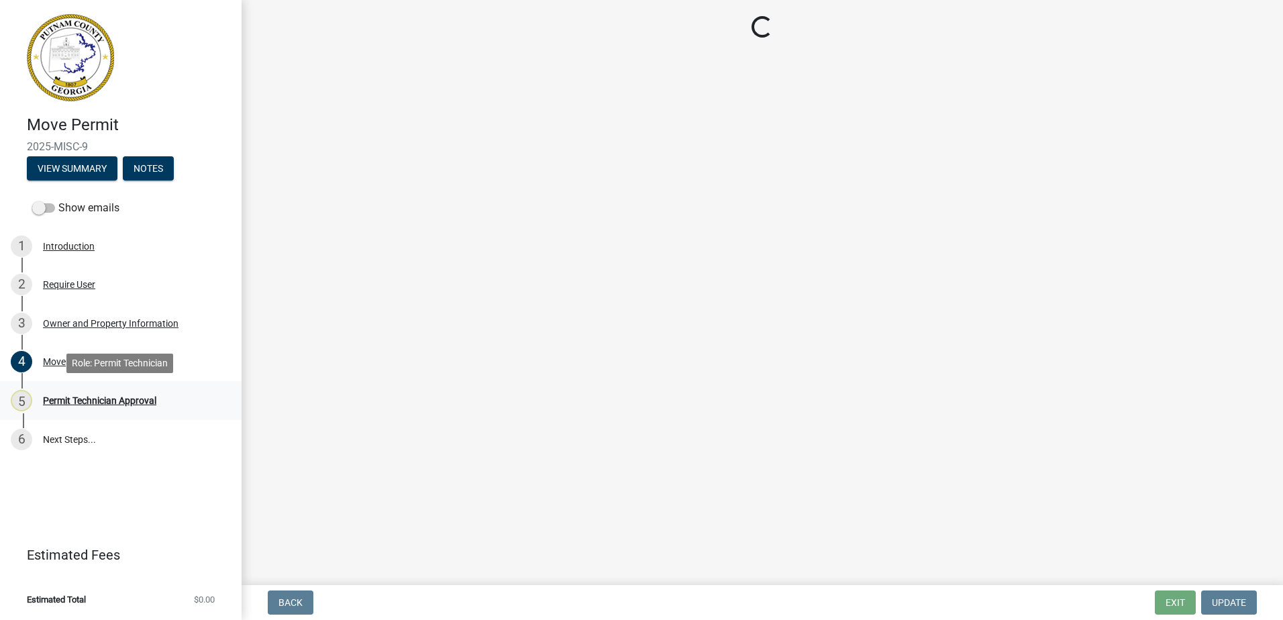
scroll to position [0, 0]
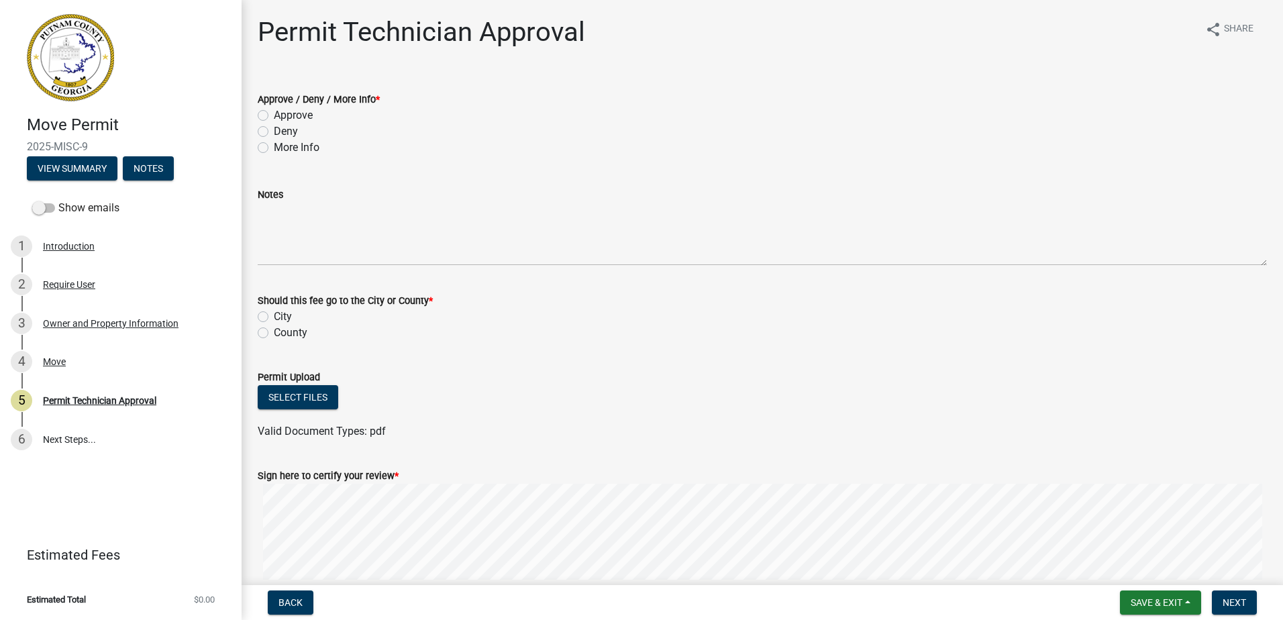
click at [274, 147] on label "More Info" at bounding box center [297, 148] width 46 height 16
click at [274, 147] on input "More Info" at bounding box center [278, 144] width 9 height 9
radio input "true"
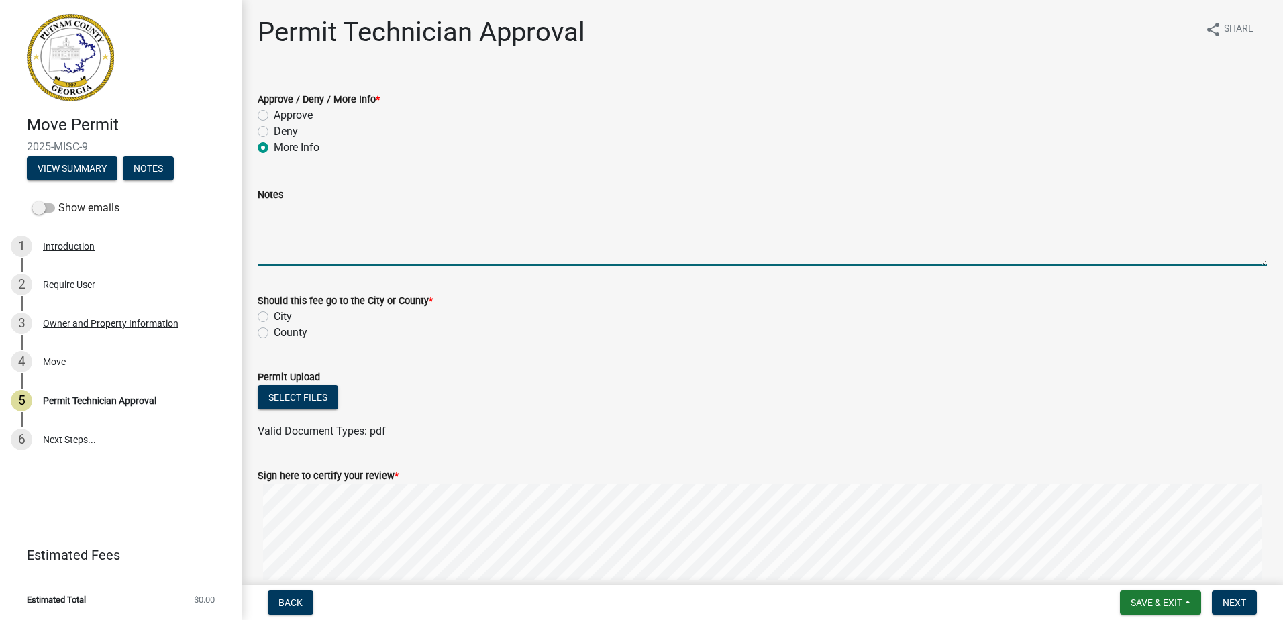
click at [295, 228] on textarea "Notes" at bounding box center [763, 234] width 1010 height 63
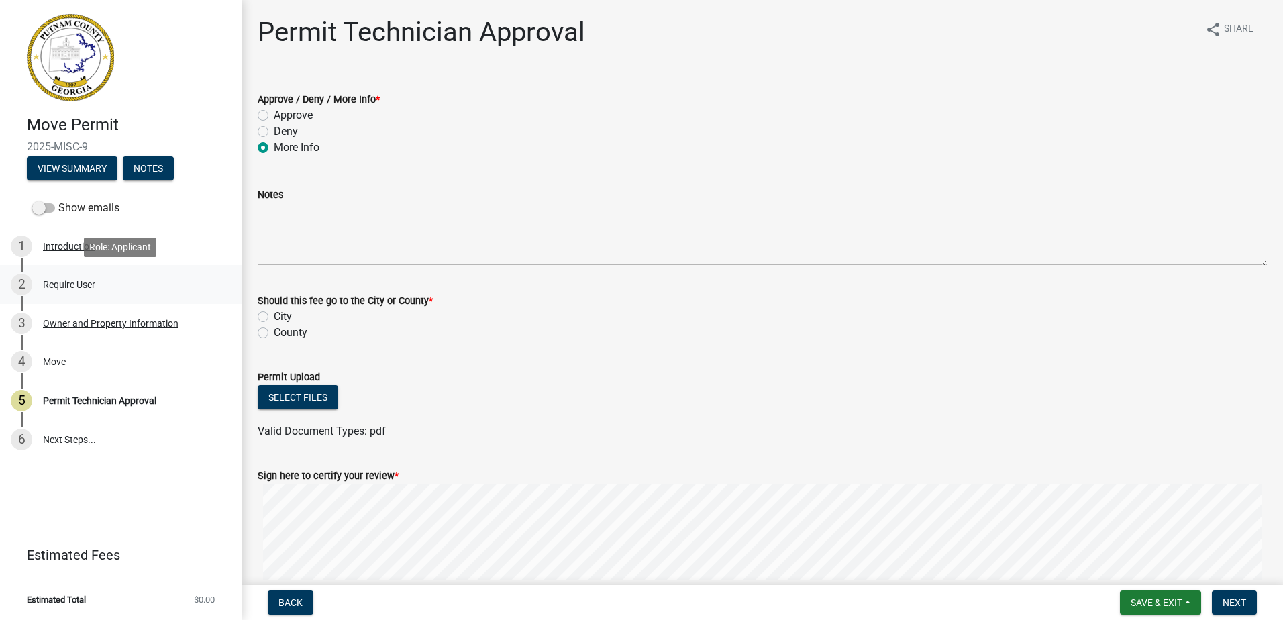
click at [79, 286] on div "Require User" at bounding box center [69, 284] width 52 height 9
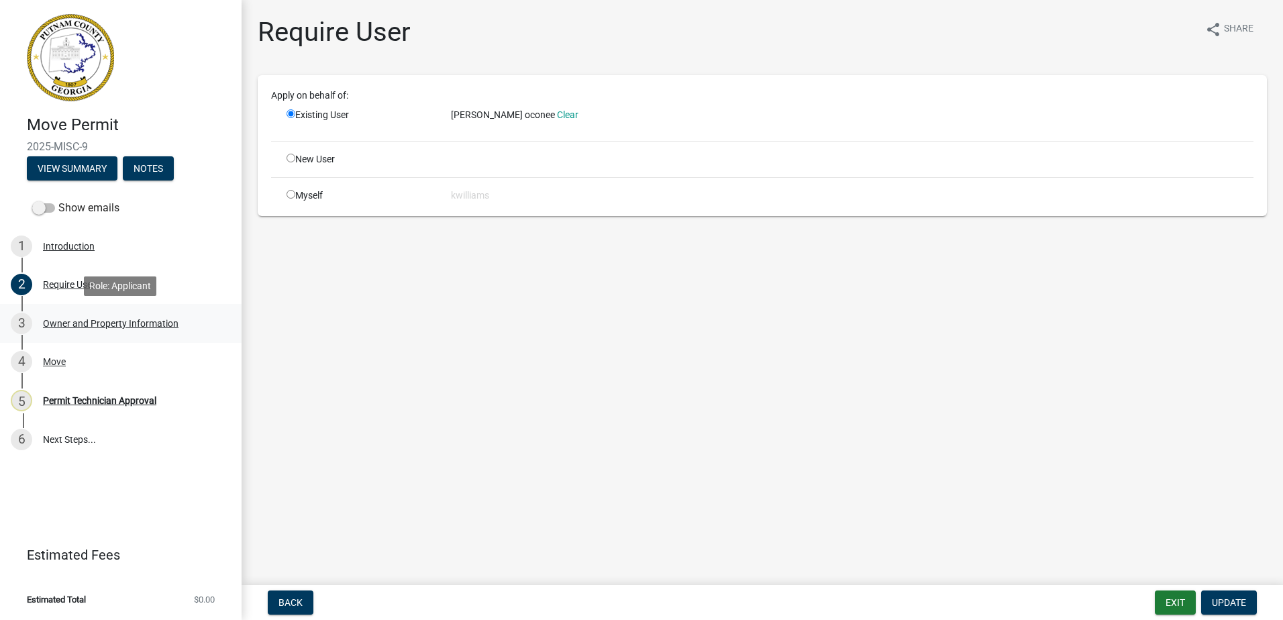
click at [92, 334] on link "3 Owner and Property Information" at bounding box center [121, 323] width 242 height 39
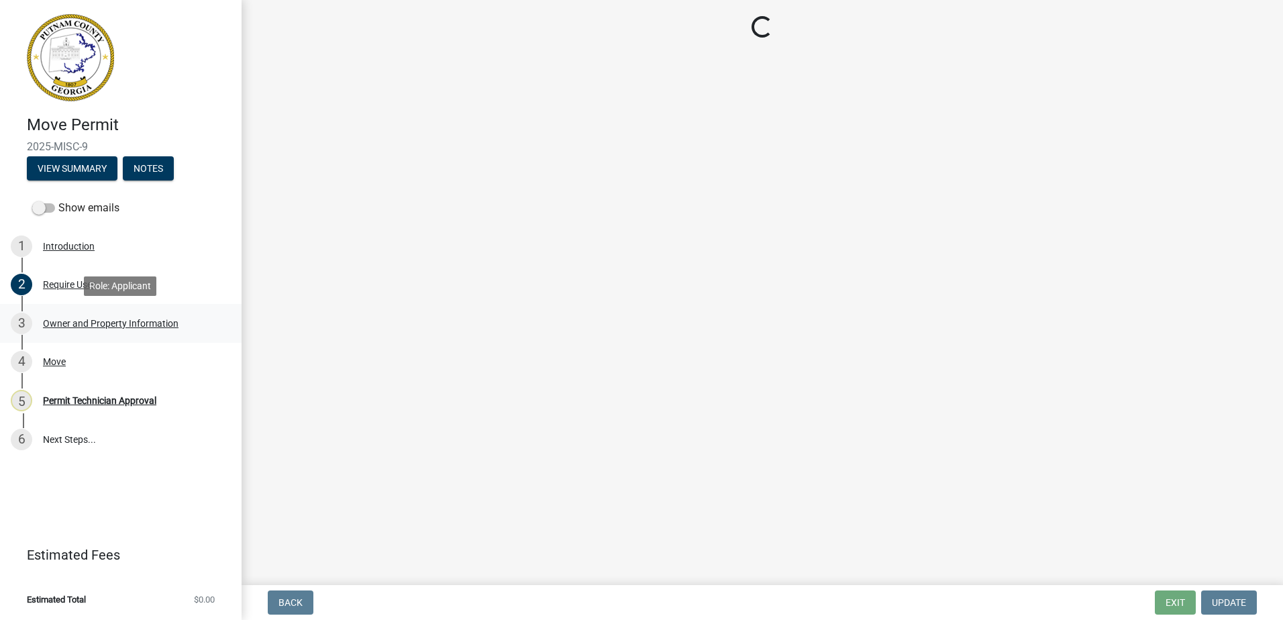
select select "78bfdc44-73ff-456e-a557-d4c99b9c08be"
select select "83394b22-4a11-496c-8e5c-75ade2e72faf"
select select "295c155f-de53-4b68-9fdd-08c8883e9b6f"
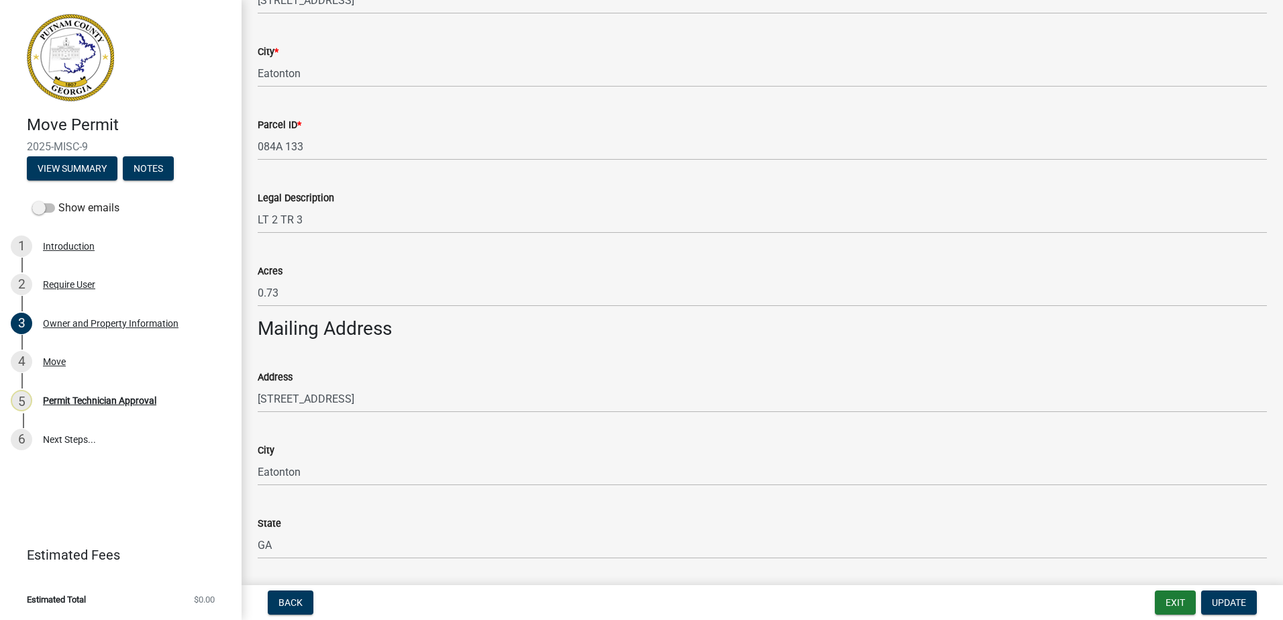
scroll to position [254, 0]
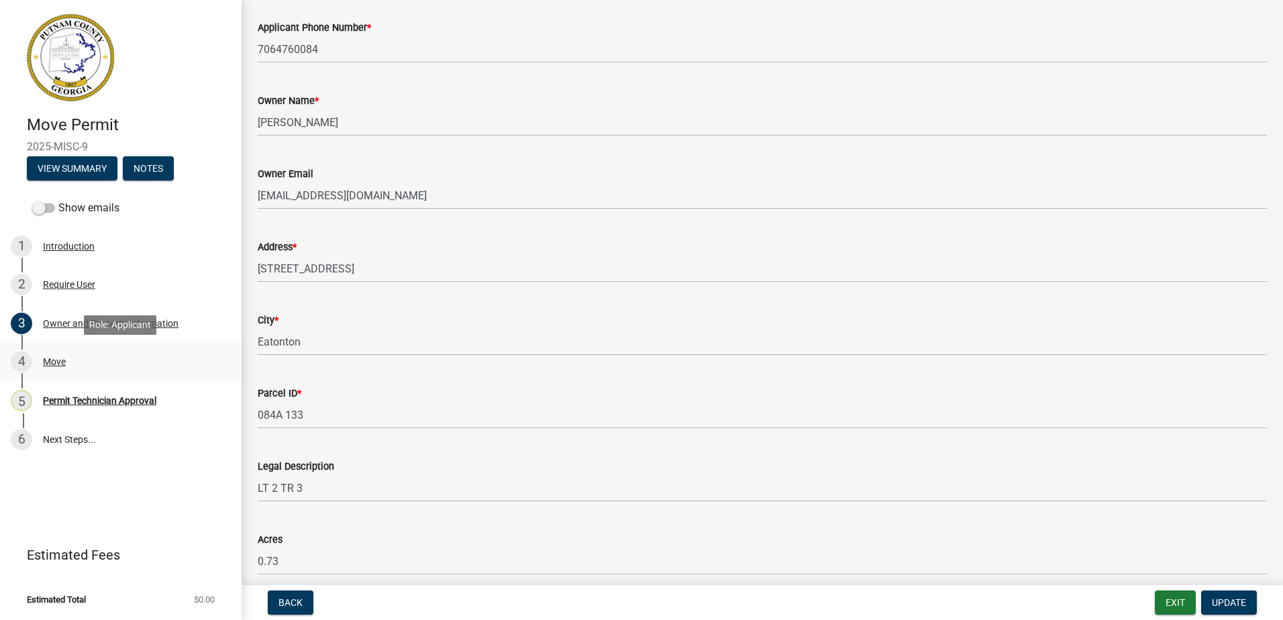
click at [44, 362] on div "Move" at bounding box center [54, 361] width 23 height 9
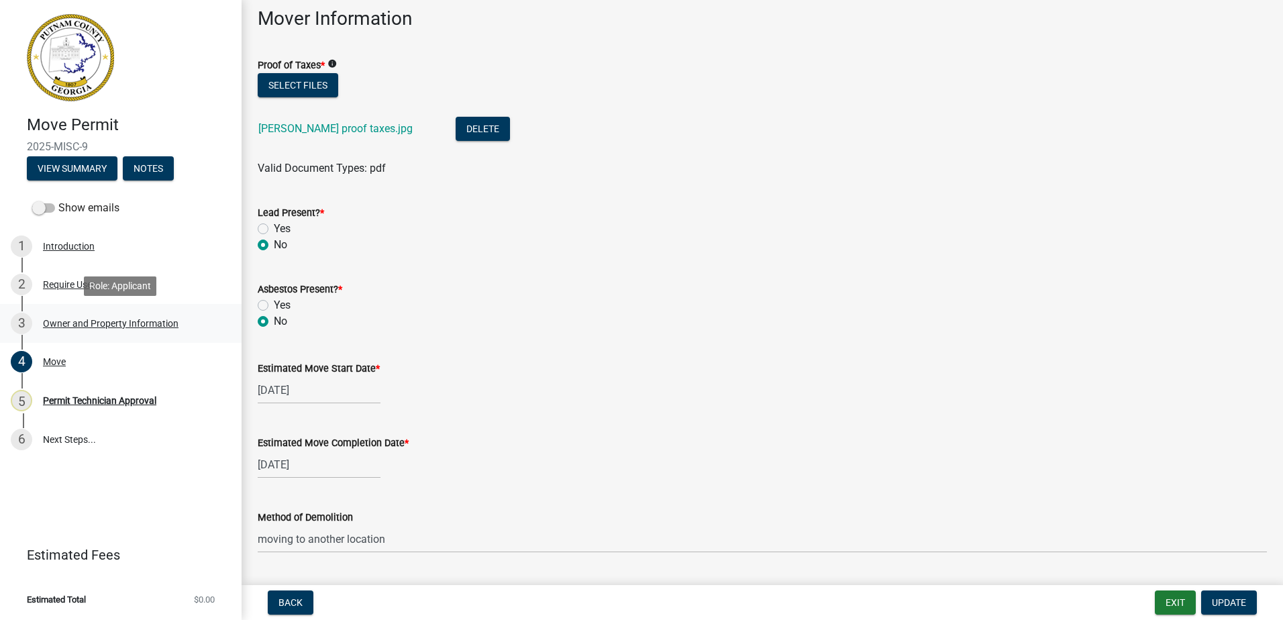
scroll to position [940, 0]
click at [94, 323] on div "Owner and Property Information" at bounding box center [111, 323] width 136 height 9
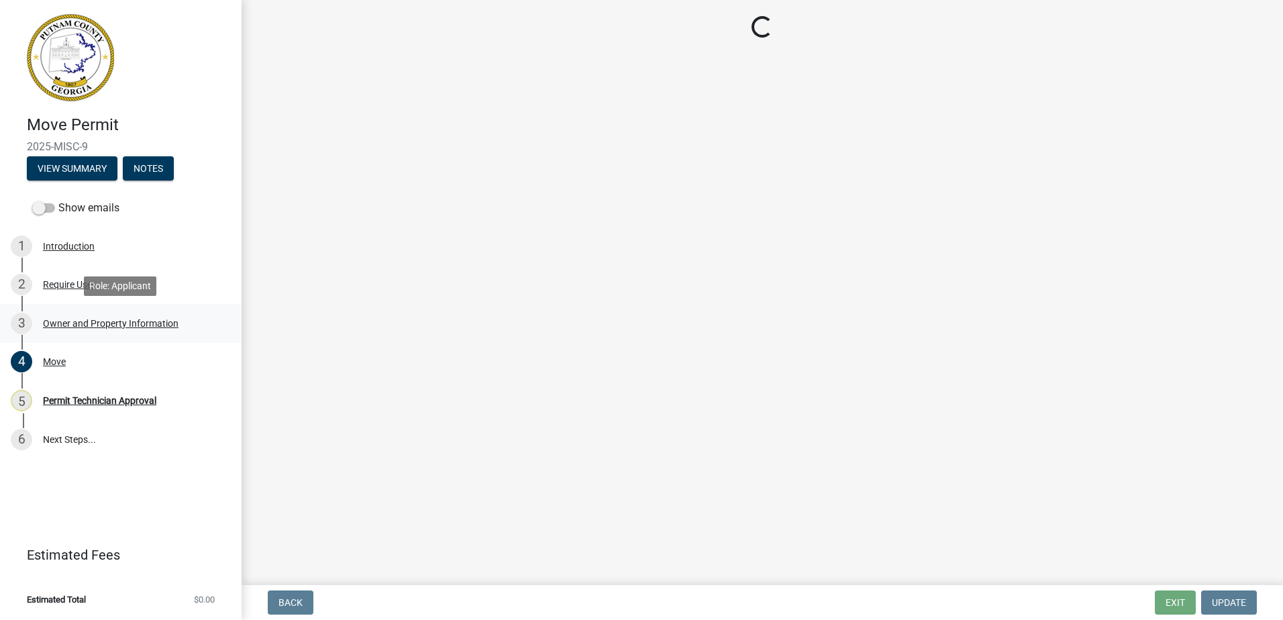
select select "78bfdc44-73ff-456e-a557-d4c99b9c08be"
select select "83394b22-4a11-496c-8e5c-75ade2e72faf"
select select "295c155f-de53-4b68-9fdd-08c8883e9b6f"
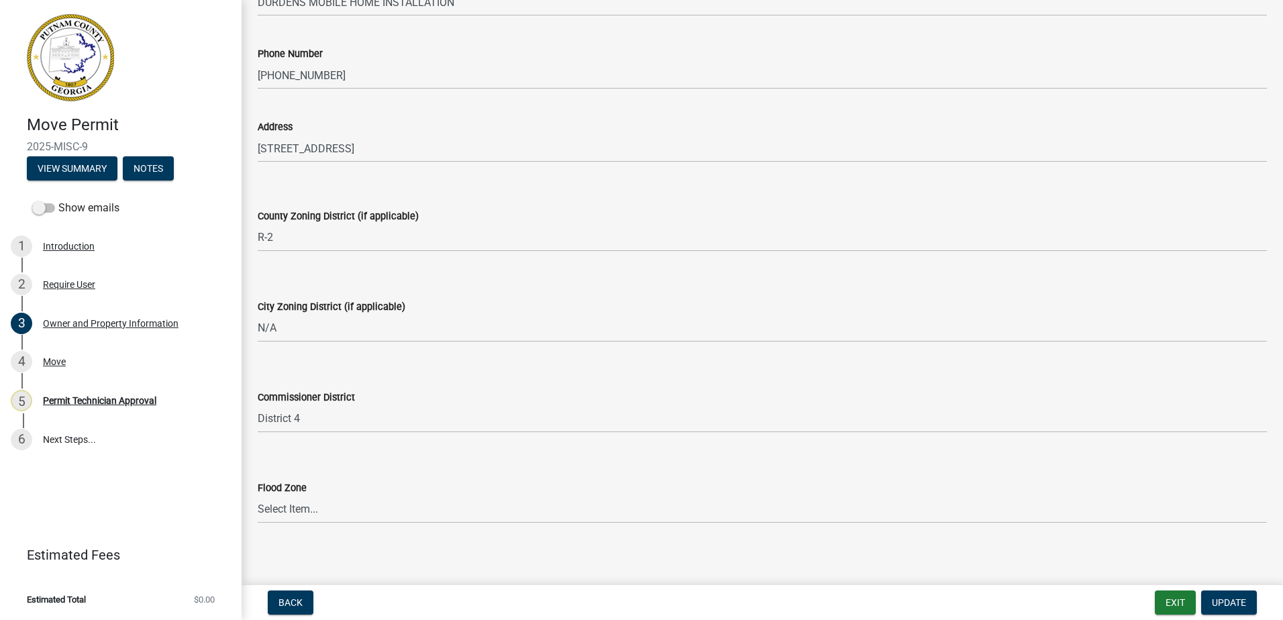
scroll to position [1328, 0]
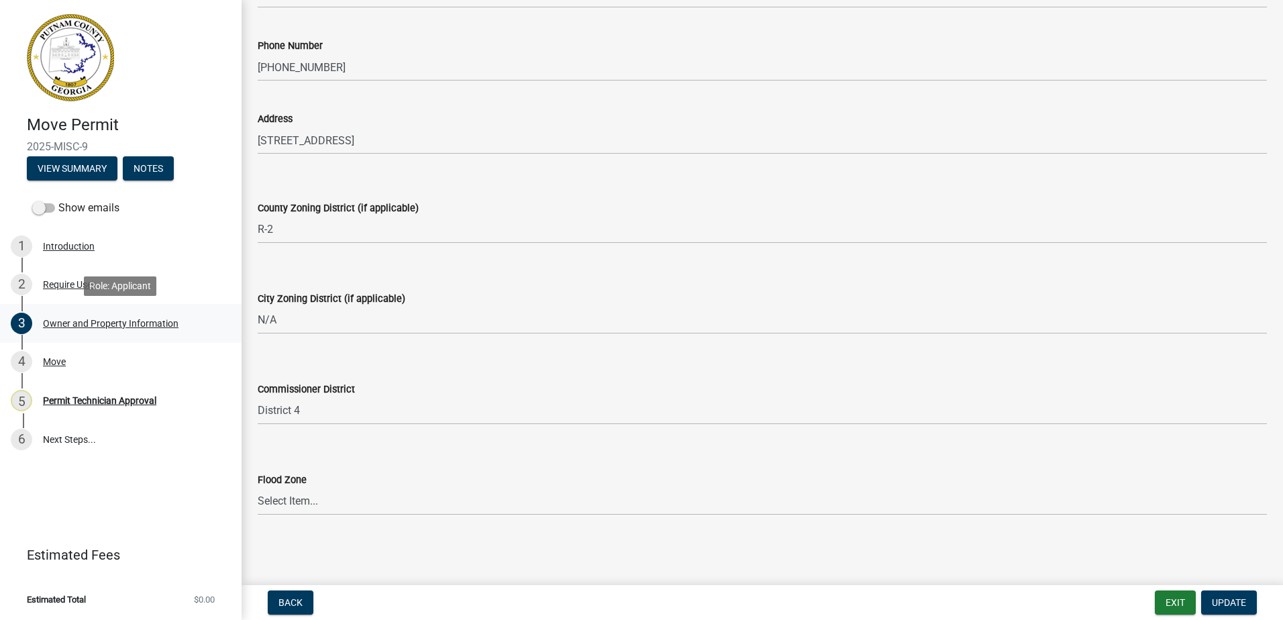
click at [118, 324] on div "Owner and Property Information" at bounding box center [111, 323] width 136 height 9
click at [46, 360] on div "Move" at bounding box center [54, 361] width 23 height 9
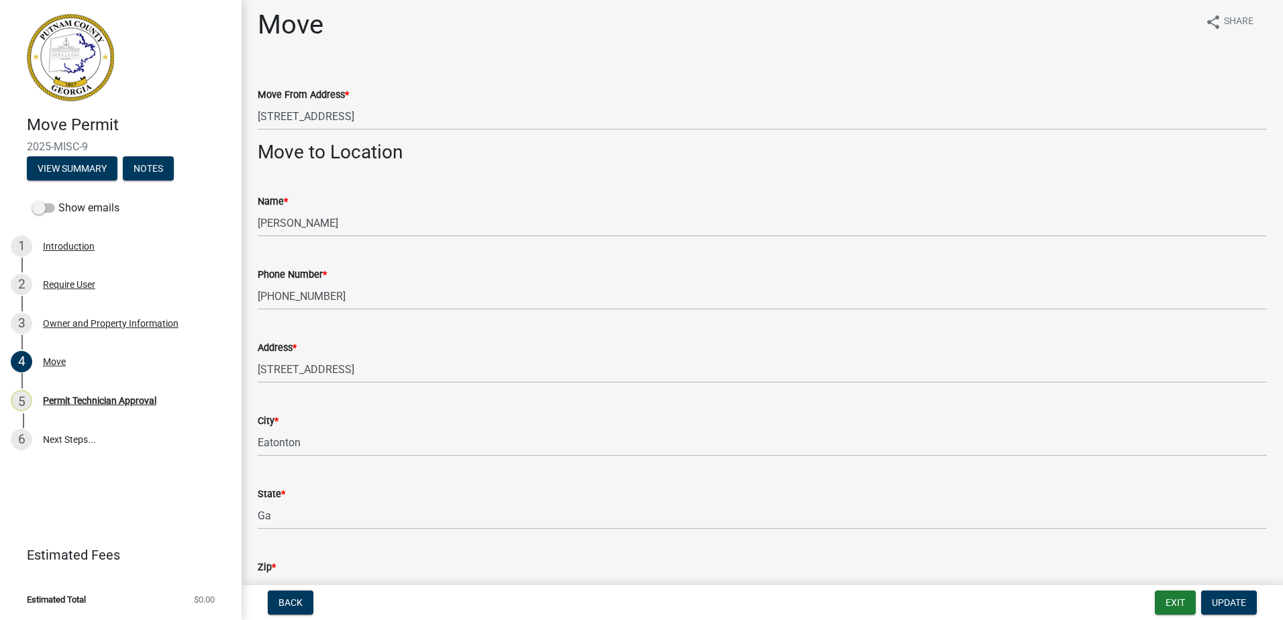
scroll to position [0, 0]
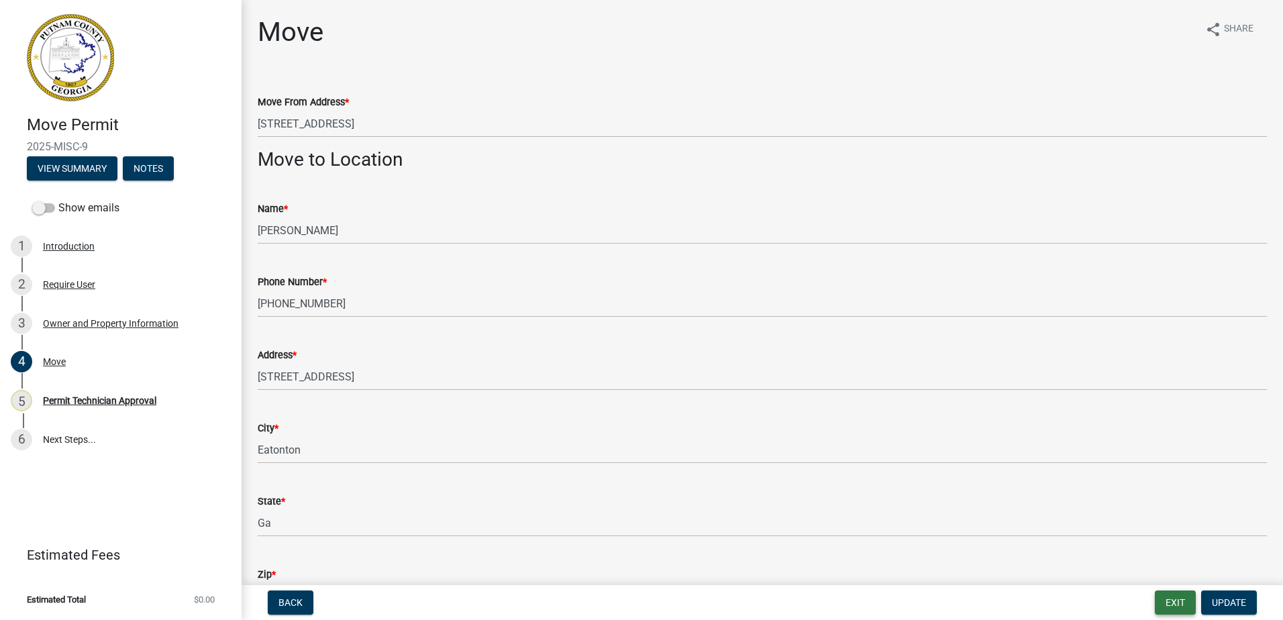
click at [1182, 600] on button "Exit" at bounding box center [1175, 603] width 41 height 24
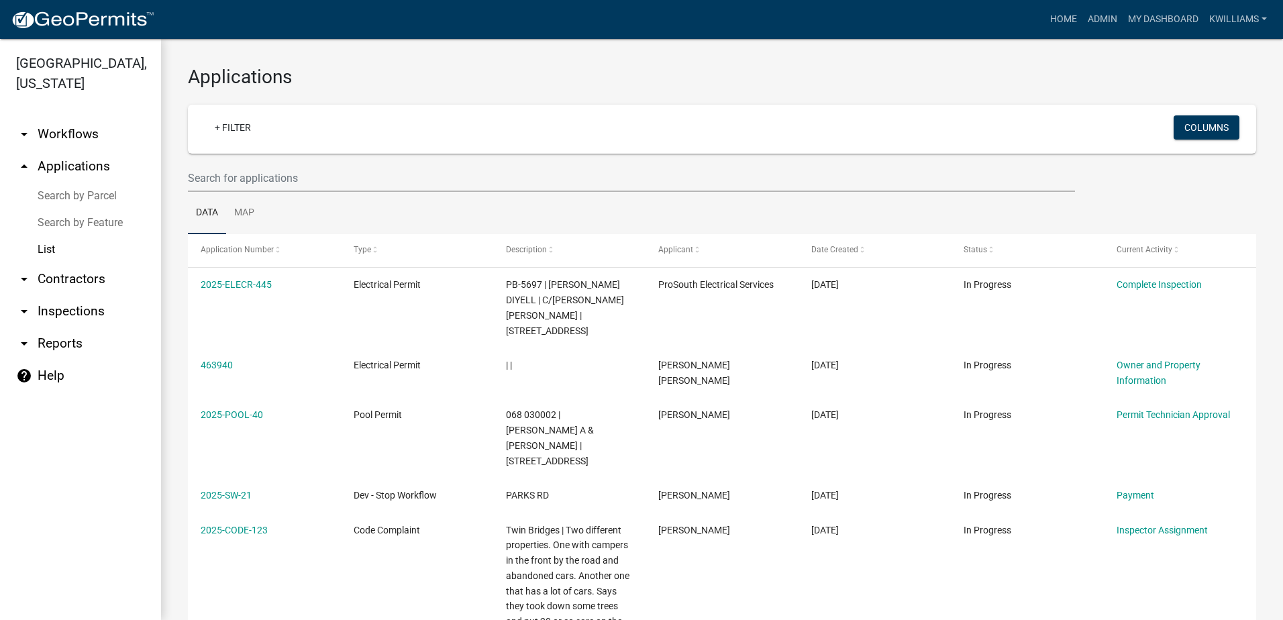
click at [58, 344] on link "arrow_drop_down Reports" at bounding box center [80, 344] width 161 height 32
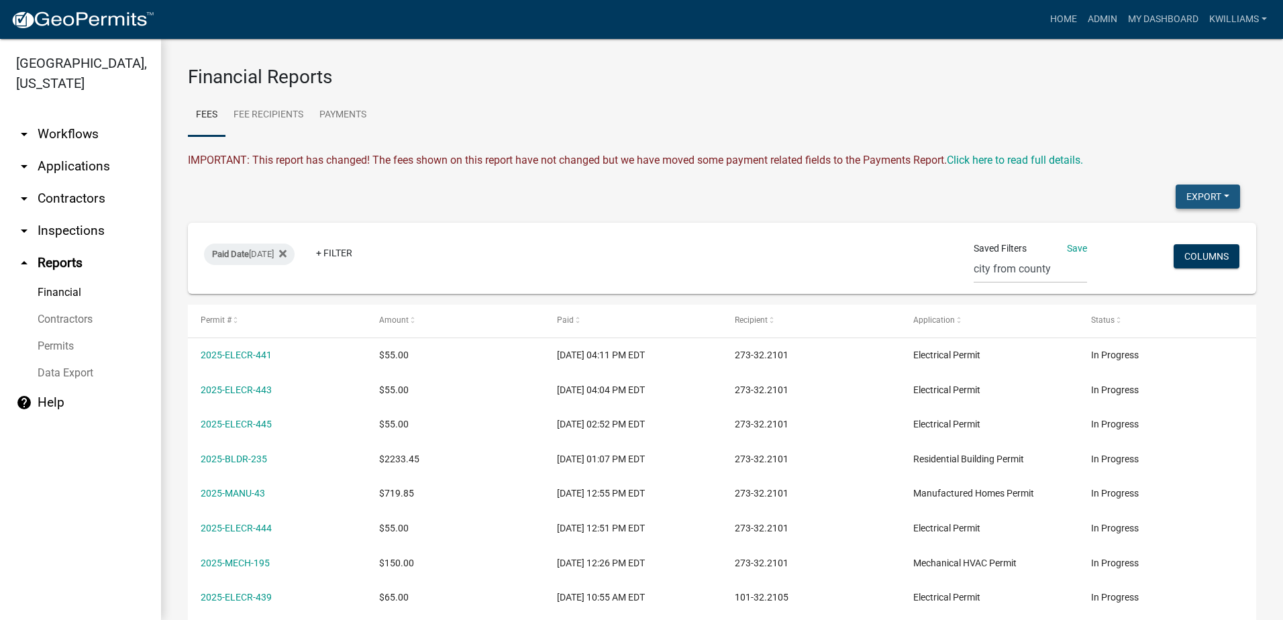
click at [1190, 197] on button "Export" at bounding box center [1208, 197] width 64 height 24
click at [1166, 230] on button "Excel Format (.xlsx)" at bounding box center [1178, 231] width 126 height 32
